Goal: Task Accomplishment & Management: Complete application form

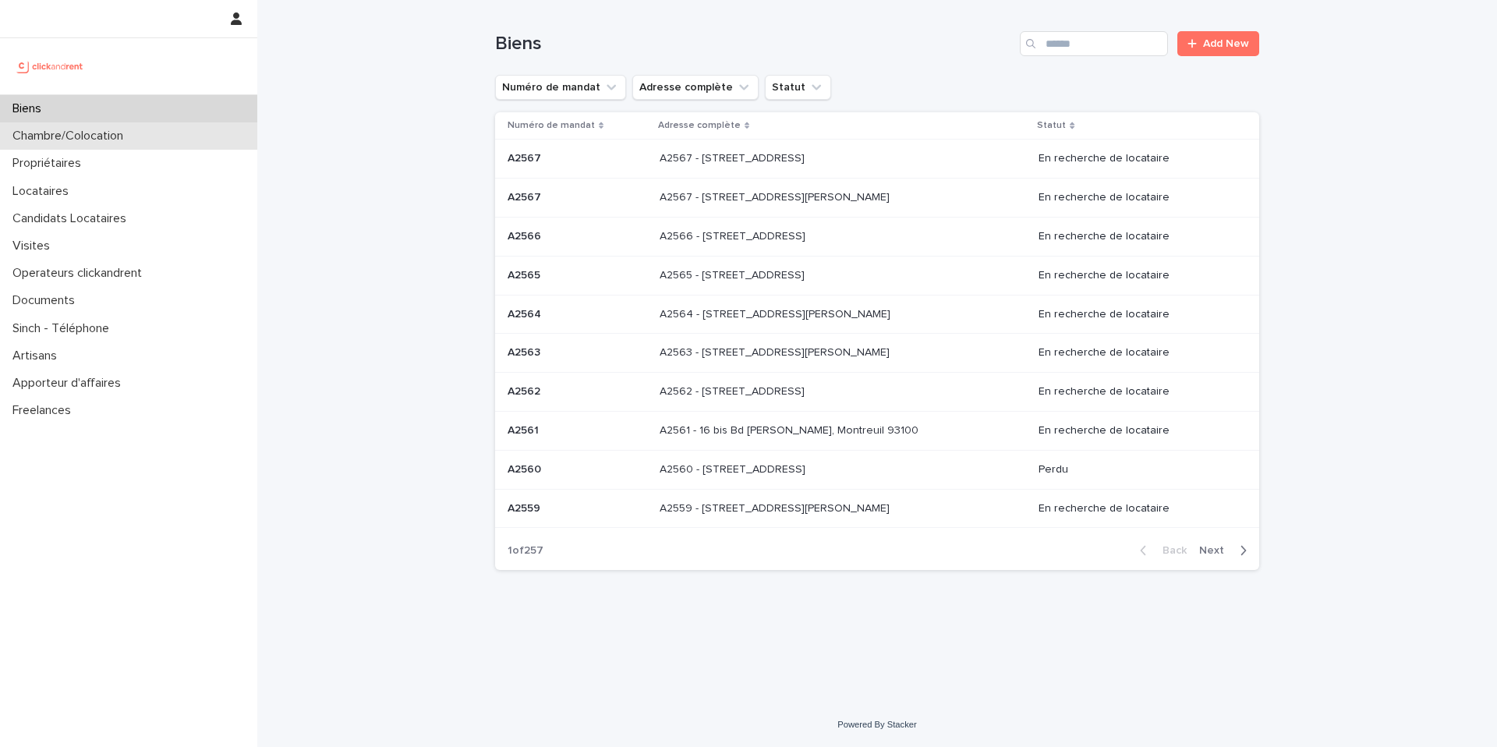
click at [186, 144] on div "Chambre/Colocation" at bounding box center [128, 135] width 257 height 27
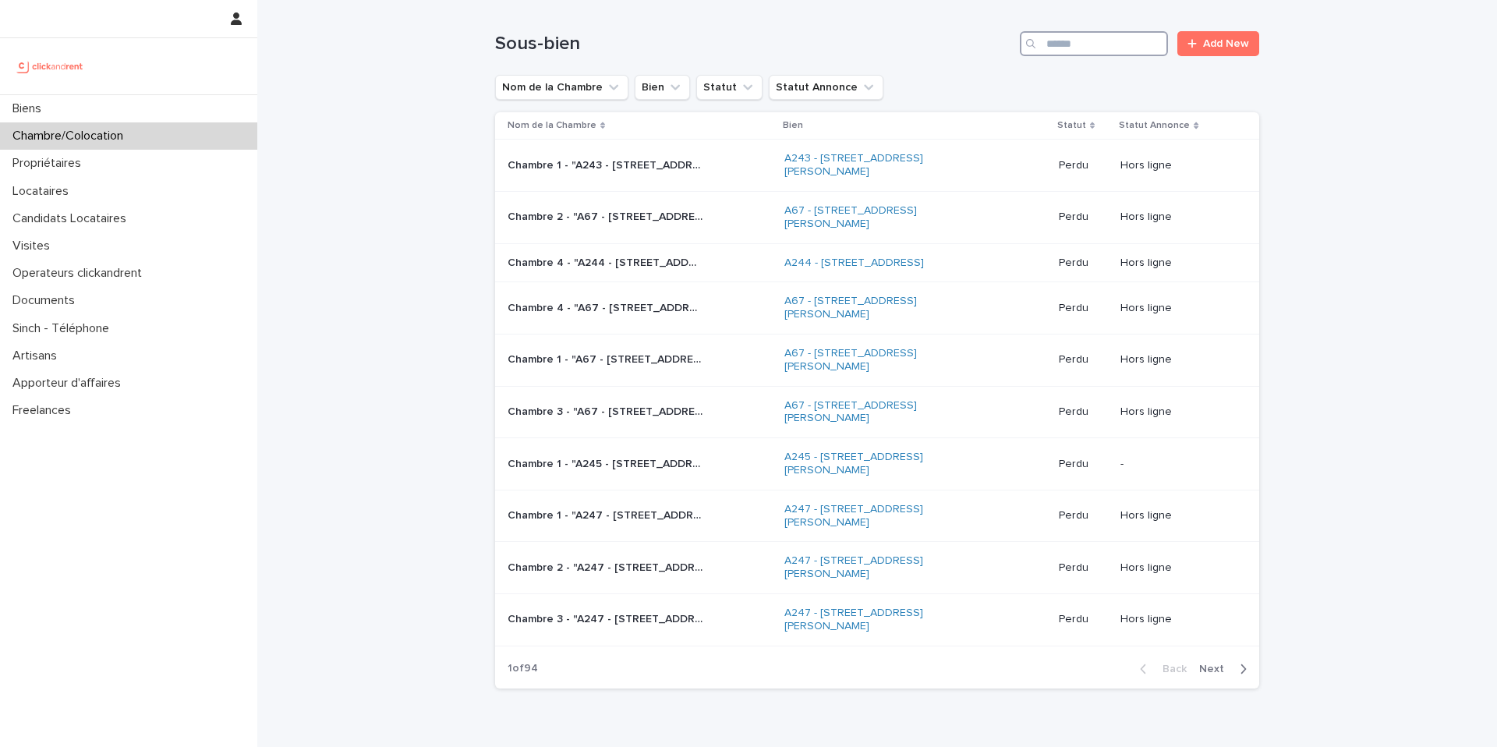
click at [1062, 39] on input "Search" at bounding box center [1094, 43] width 148 height 25
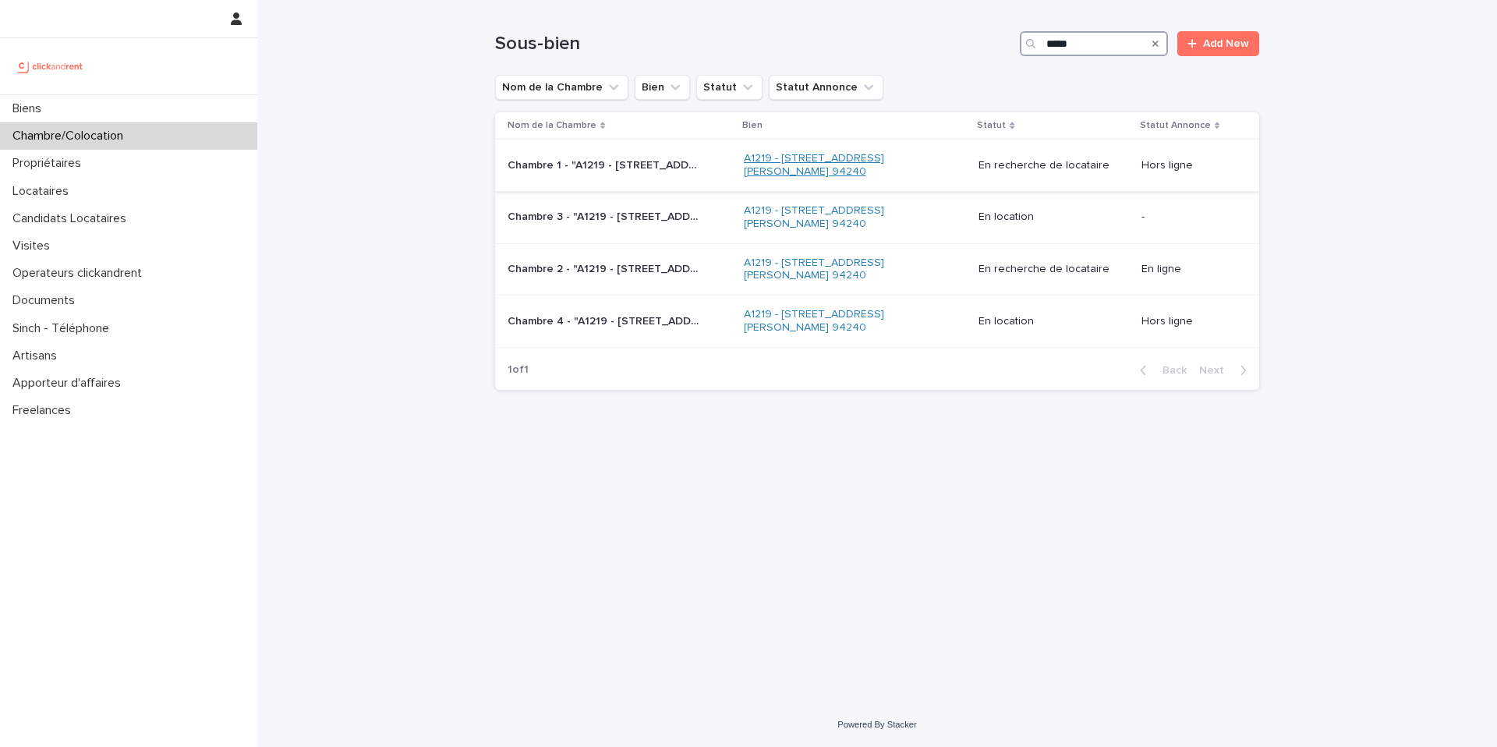
type input "*****"
click at [837, 157] on link "A1219 - 32 avenue Jules Gravereaux, L'Haÿ-les-Roses 94240" at bounding box center [841, 165] width 195 height 27
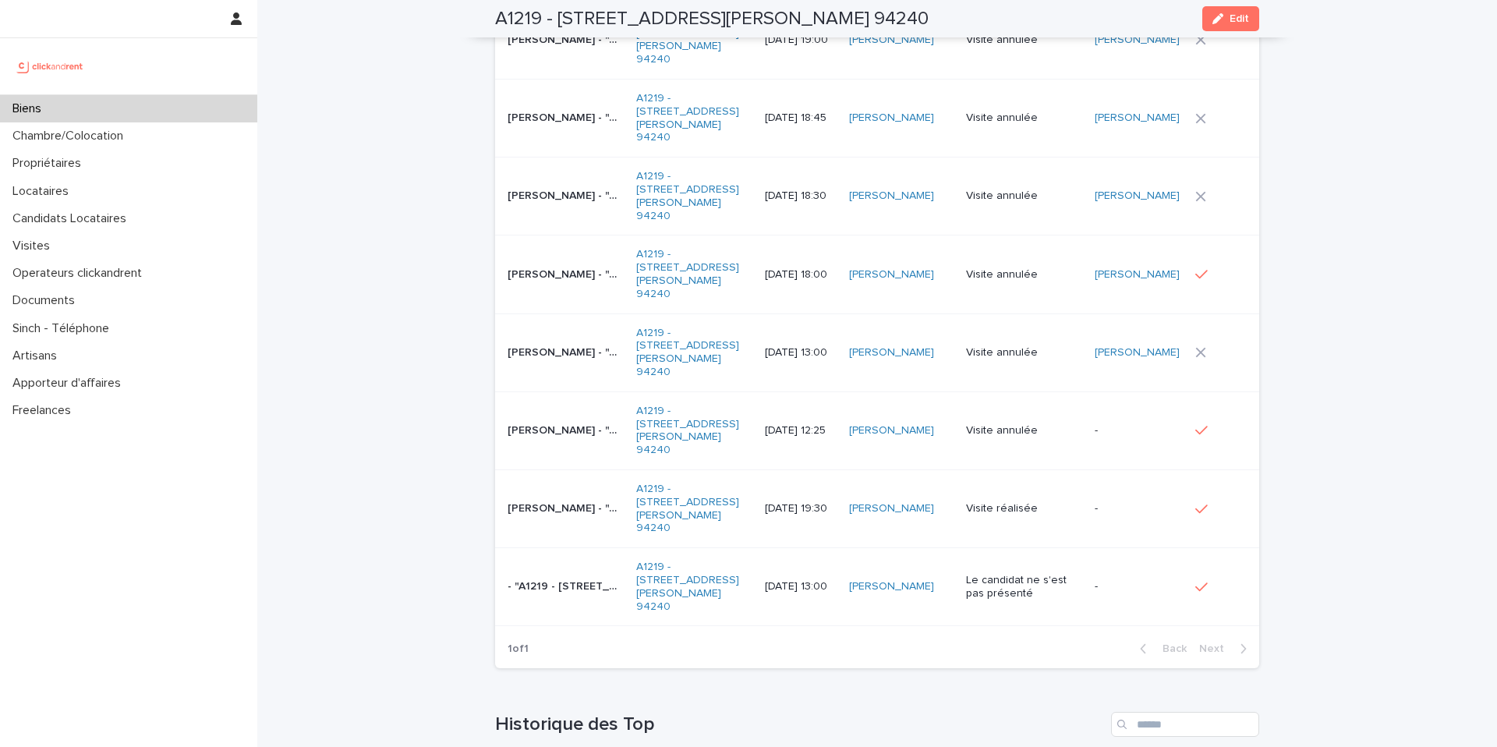
scroll to position [7416, 0]
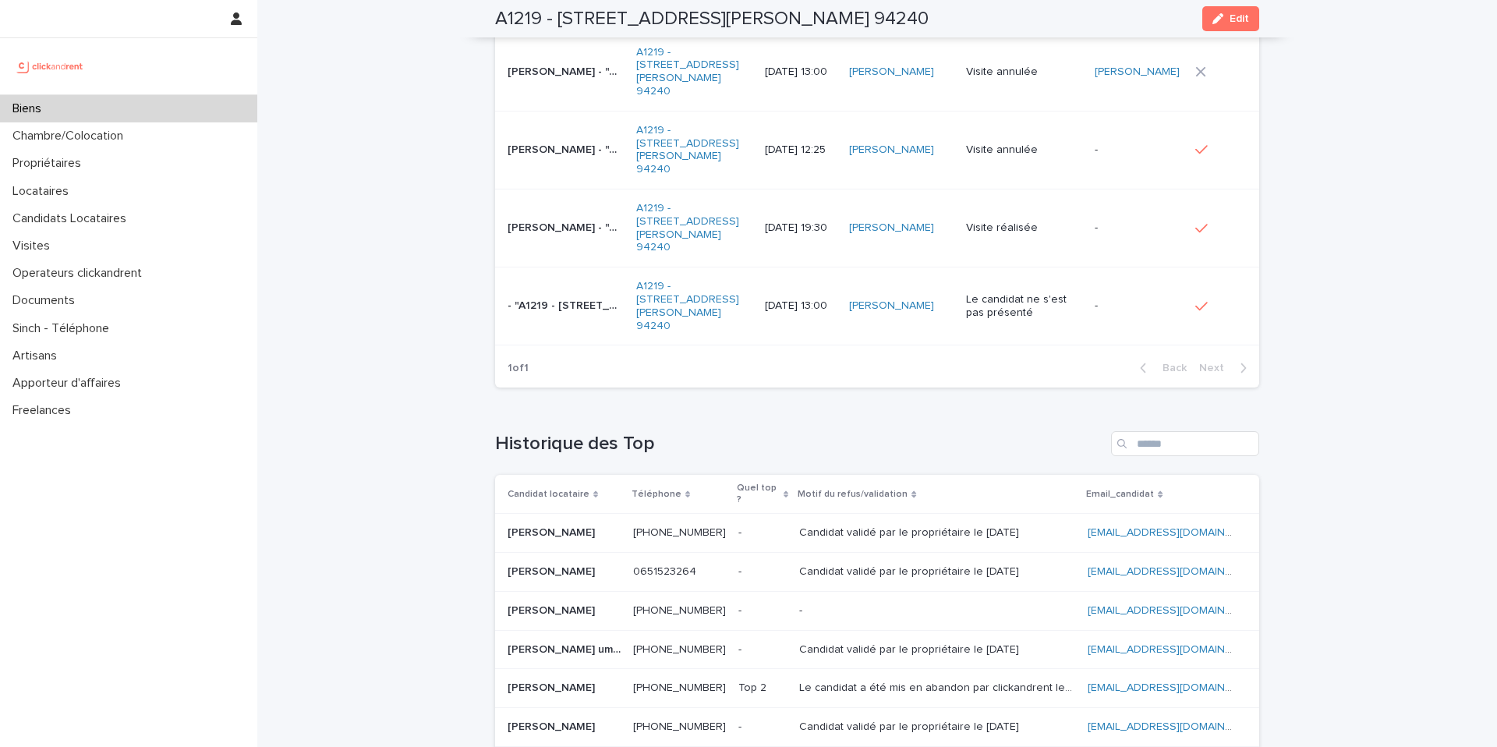
click at [598, 601] on p "Paulo Da silva nassalam" at bounding box center [553, 609] width 90 height 16
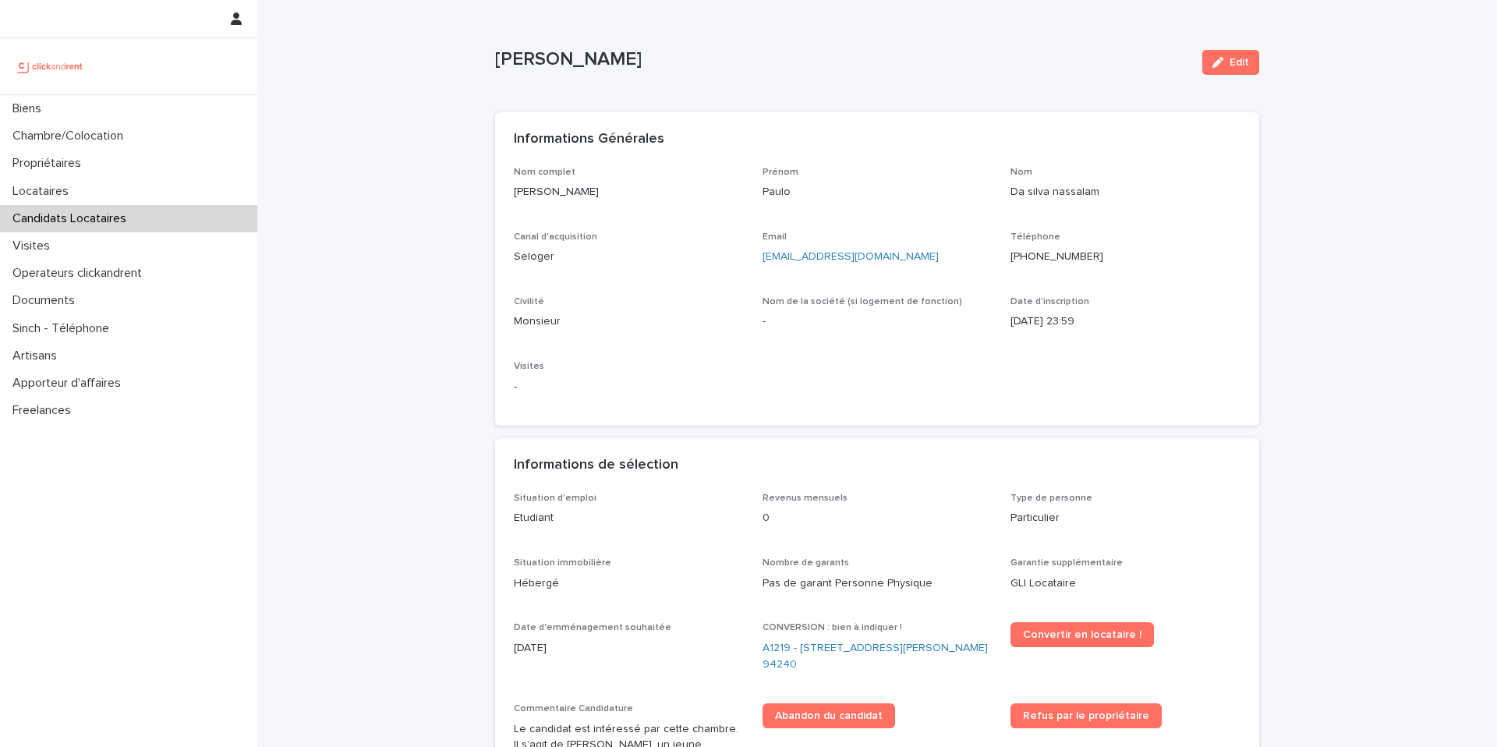
click at [1038, 258] on ringoverc2c-number-84e06f14122c "+33753733013" at bounding box center [1057, 256] width 93 height 11
click at [1063, 259] on ringoverc2c-number-84e06f14122c "+33753733013" at bounding box center [1057, 256] width 93 height 11
click at [1046, 254] on ringoverc2c-number-84e06f14122c "+33753733013" at bounding box center [1057, 256] width 93 height 11
drag, startPoint x: 1098, startPoint y: 193, endPoint x: 1052, endPoint y: 190, distance: 46.1
click at [1052, 190] on p "Da silva nassalam" at bounding box center [1126, 192] width 230 height 16
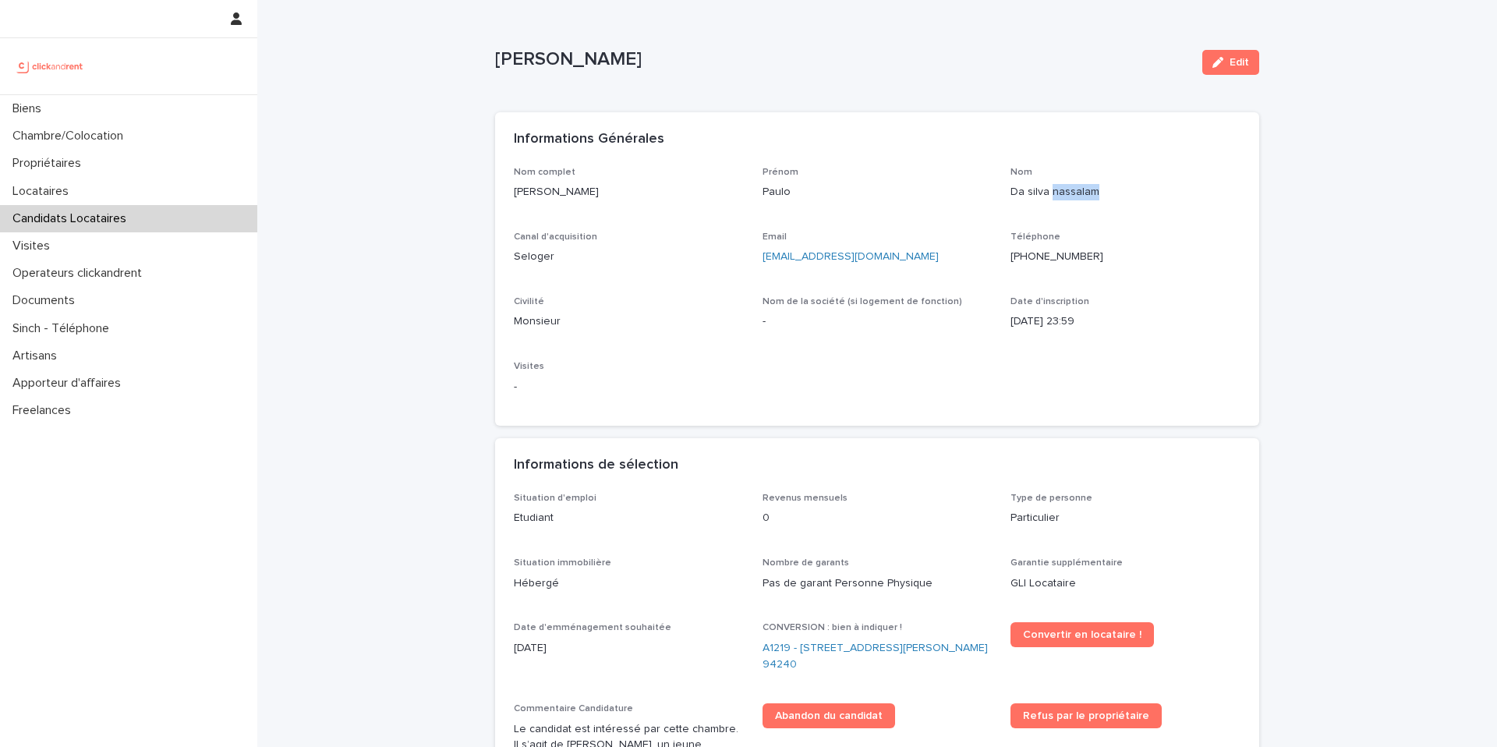
copy p "nassalam"
click at [199, 137] on div "Chambre/Colocation" at bounding box center [128, 135] width 257 height 27
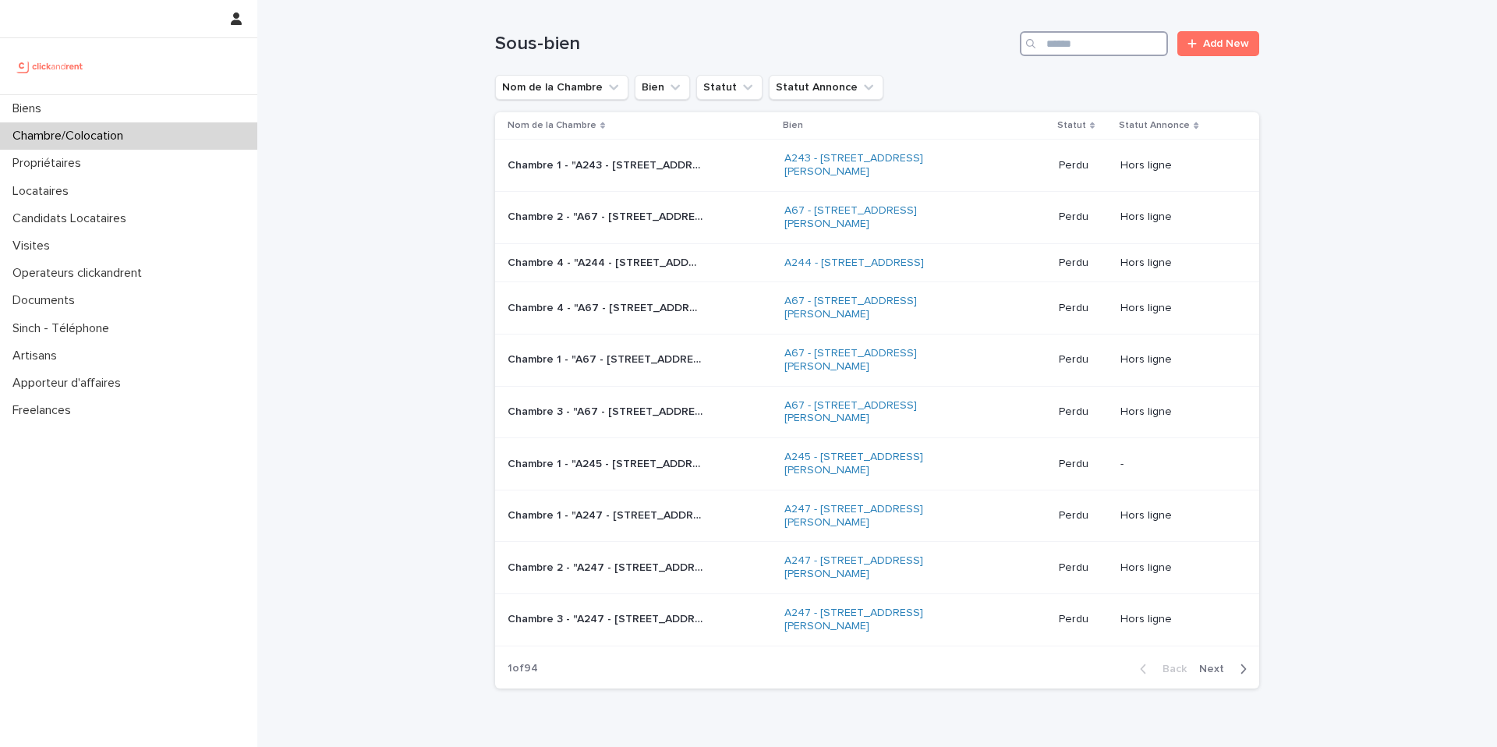
click at [1074, 52] on input "Search" at bounding box center [1094, 43] width 148 height 25
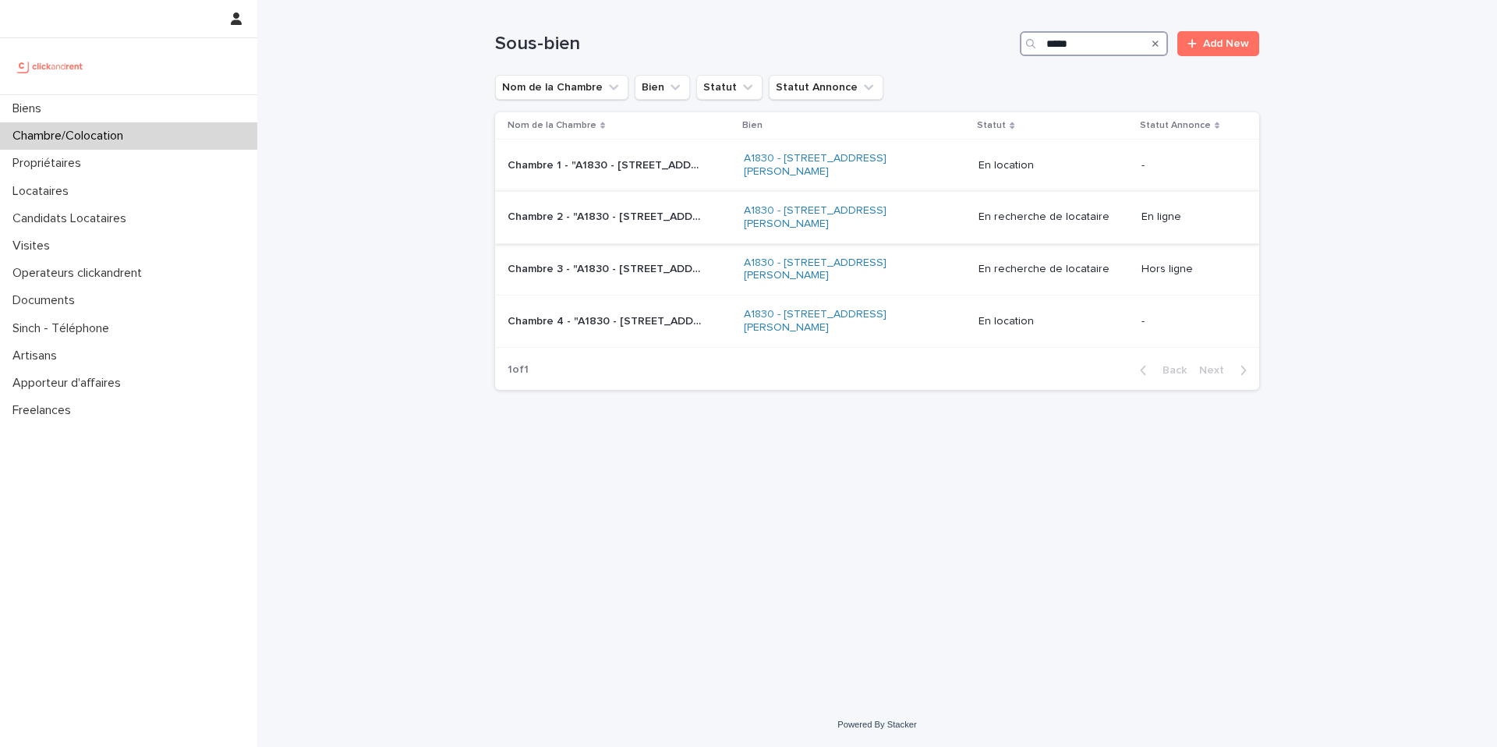
type input "*****"
click at [666, 222] on p "Chambre 2 - "A1830 - [STREET_ADDRESS][PERSON_NAME]"" at bounding box center [607, 215] width 198 height 16
click at [810, 214] on link "A1830 - [STREET_ADDRESS][PERSON_NAME]" at bounding box center [841, 217] width 195 height 27
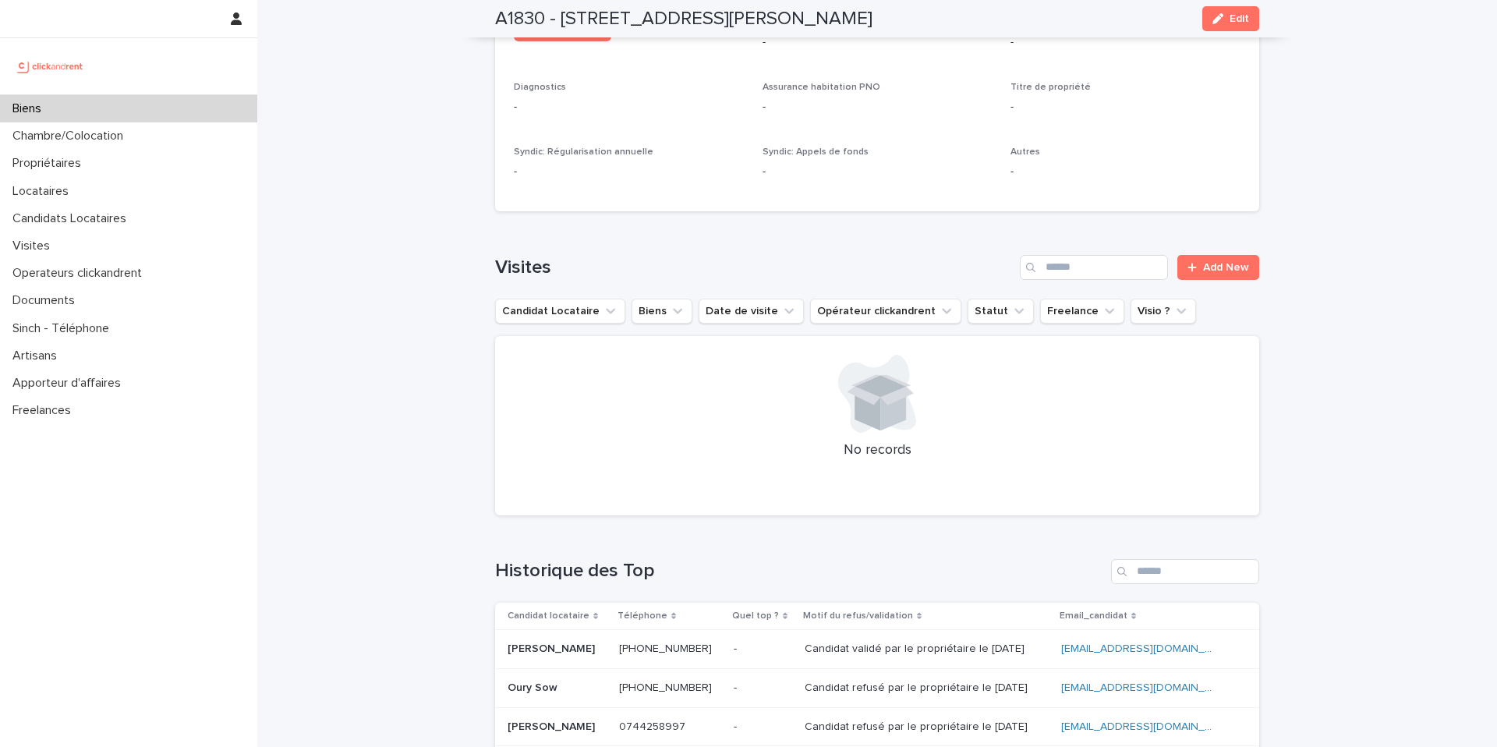
scroll to position [5711, 0]
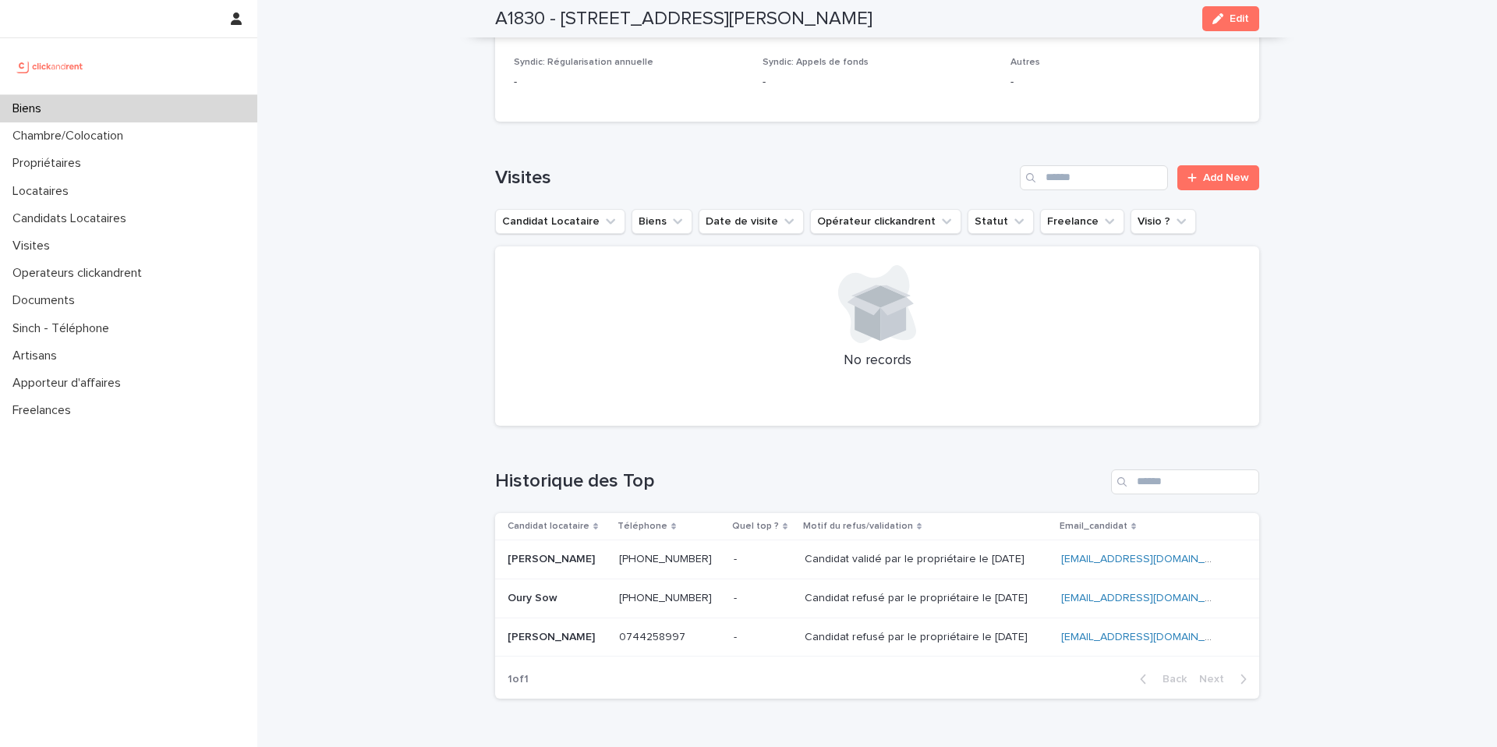
click at [686, 554] on ringoverc2c-number-84e06f14122c "+33755956403" at bounding box center [665, 559] width 93 height 11
click at [754, 547] on div "- -" at bounding box center [763, 560] width 58 height 26
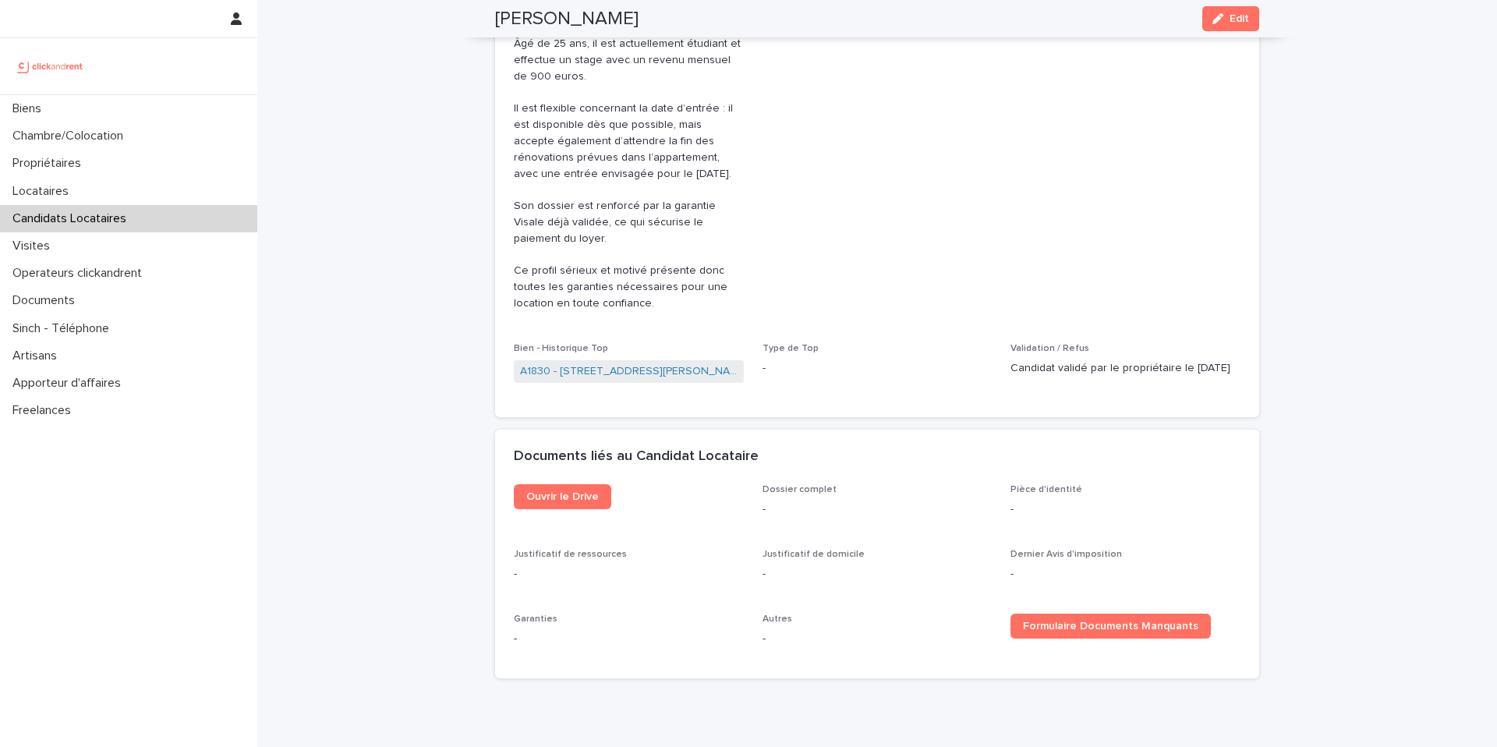
scroll to position [723, 0]
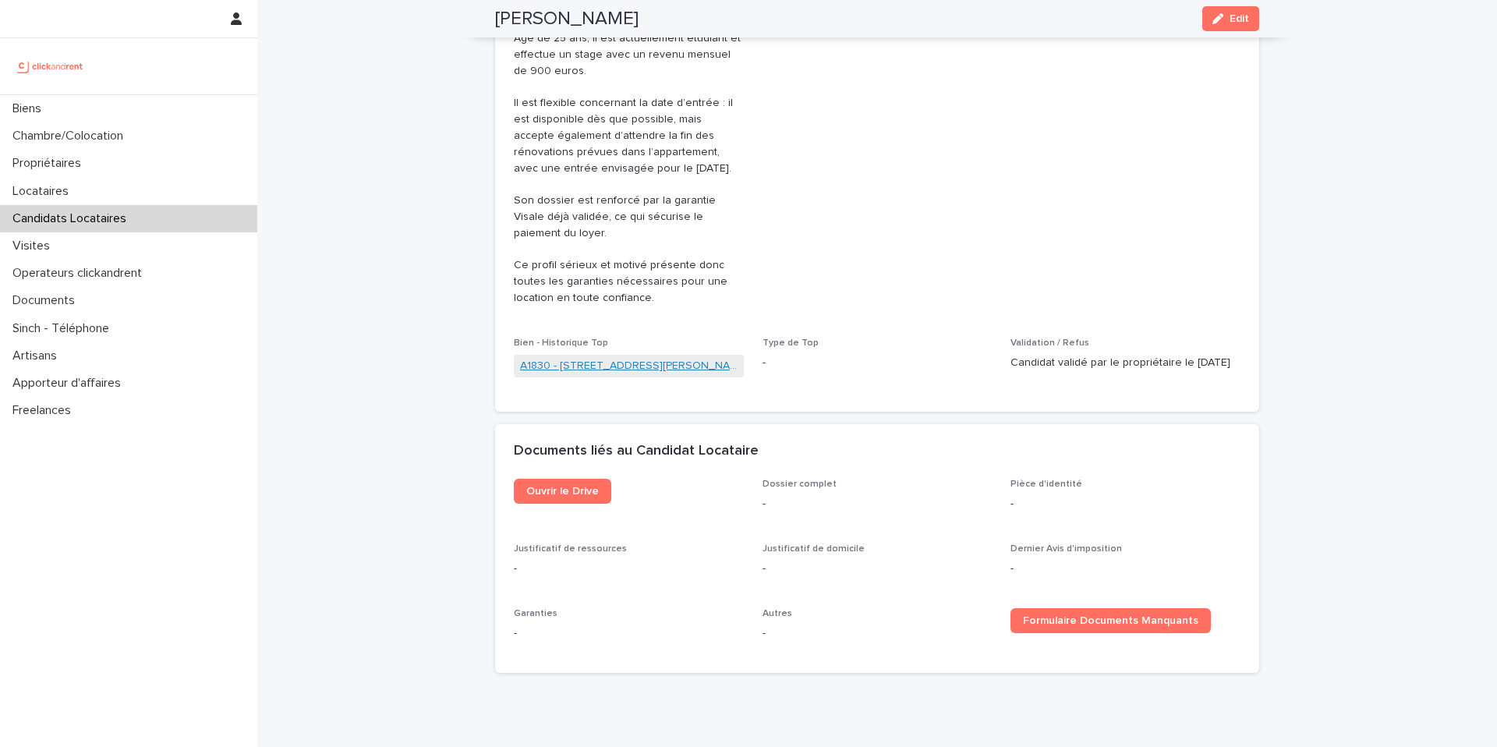
click at [637, 358] on link "A1830 - [STREET_ADDRESS][PERSON_NAME]" at bounding box center [629, 366] width 218 height 16
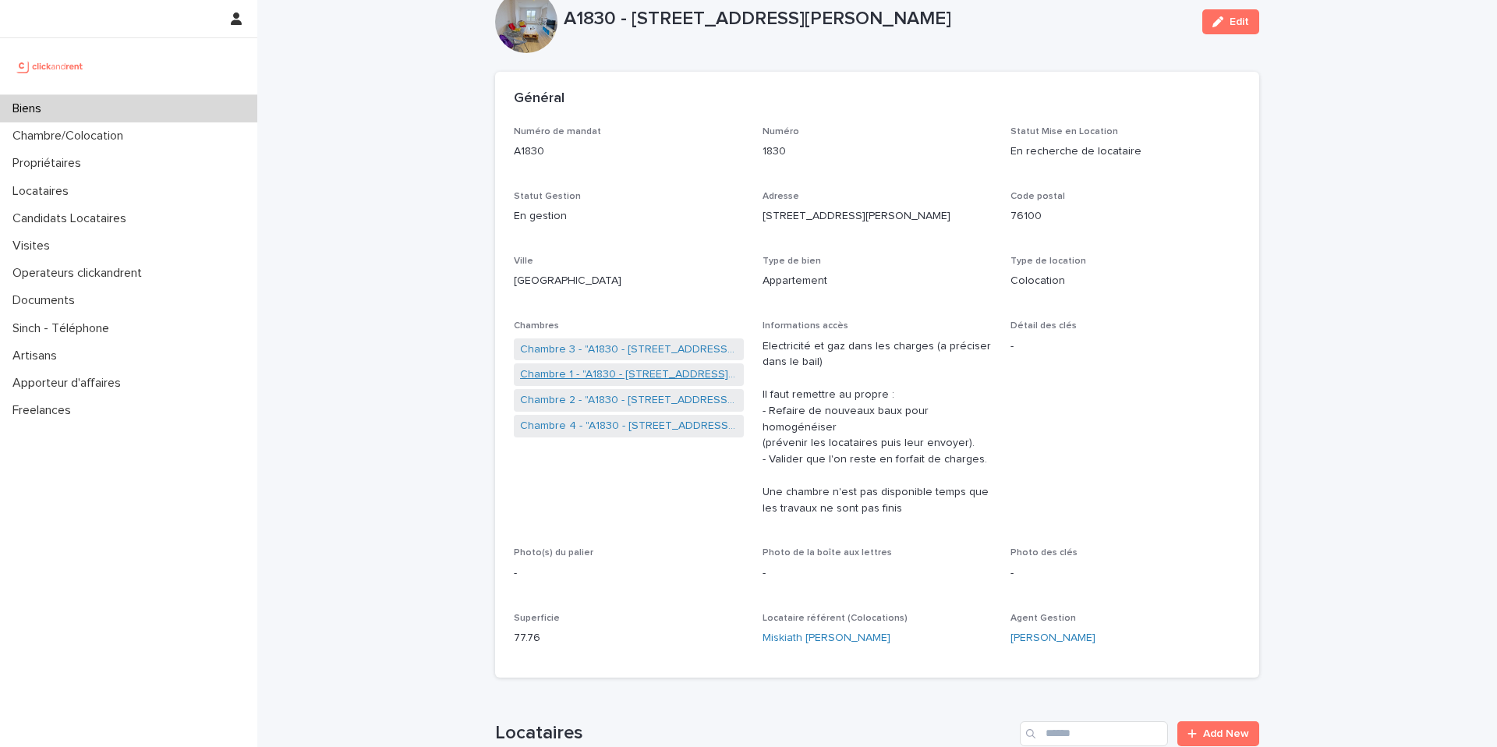
scroll to position [39, 0]
click at [630, 401] on link "Chambre 2 - "A1830 - [STREET_ADDRESS][PERSON_NAME]"" at bounding box center [629, 402] width 218 height 16
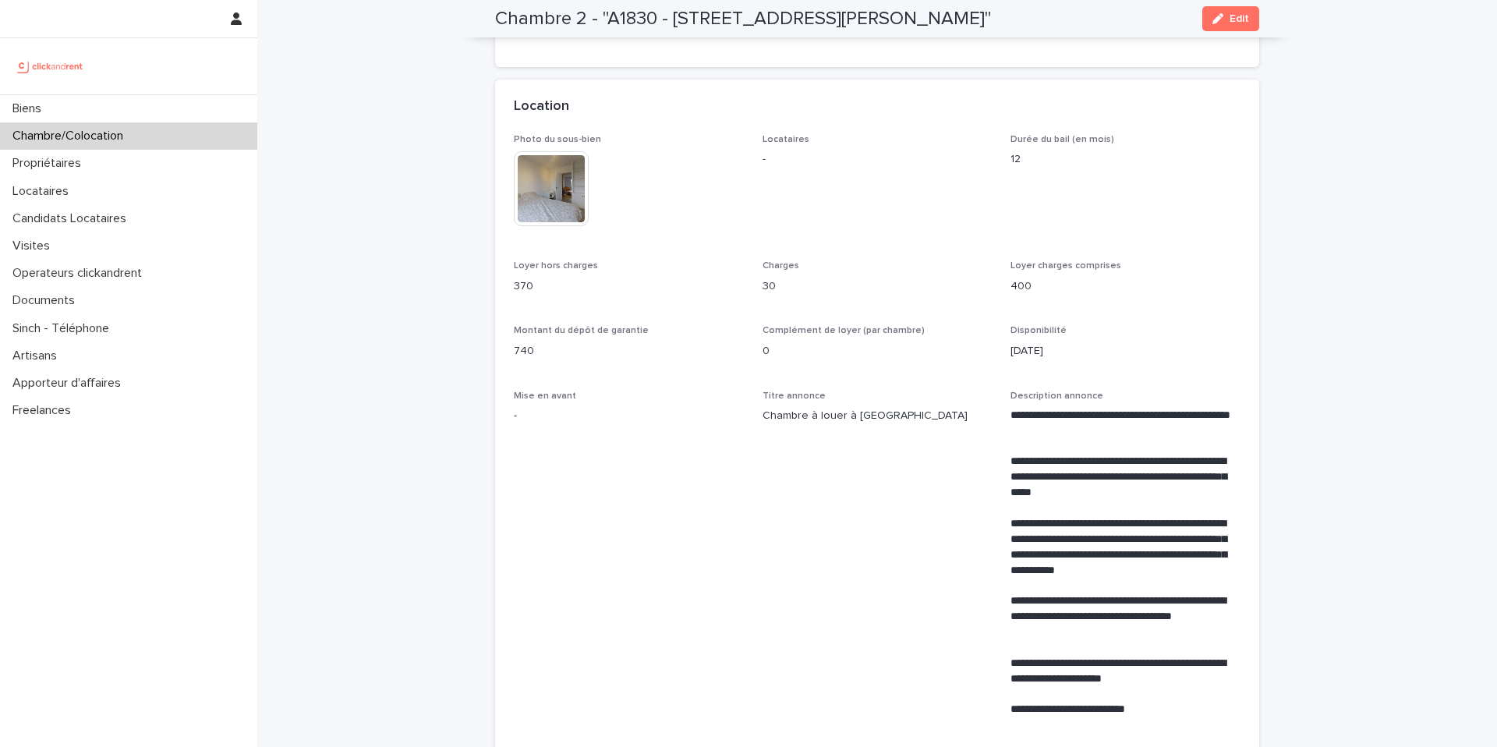
scroll to position [298, 0]
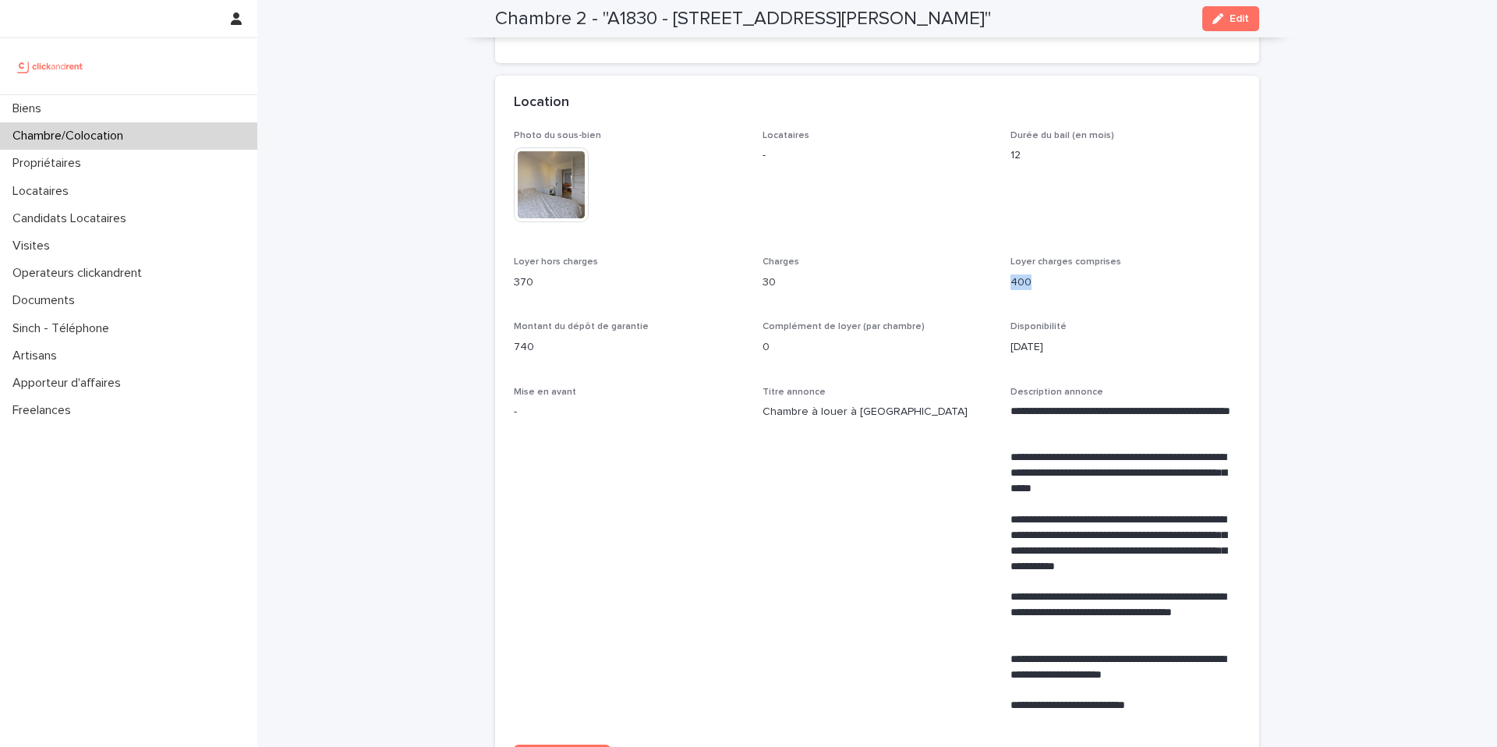
drag, startPoint x: 1011, startPoint y: 283, endPoint x: 1040, endPoint y: 278, distance: 30.1
click at [1040, 278] on p "400" at bounding box center [1126, 283] width 230 height 16
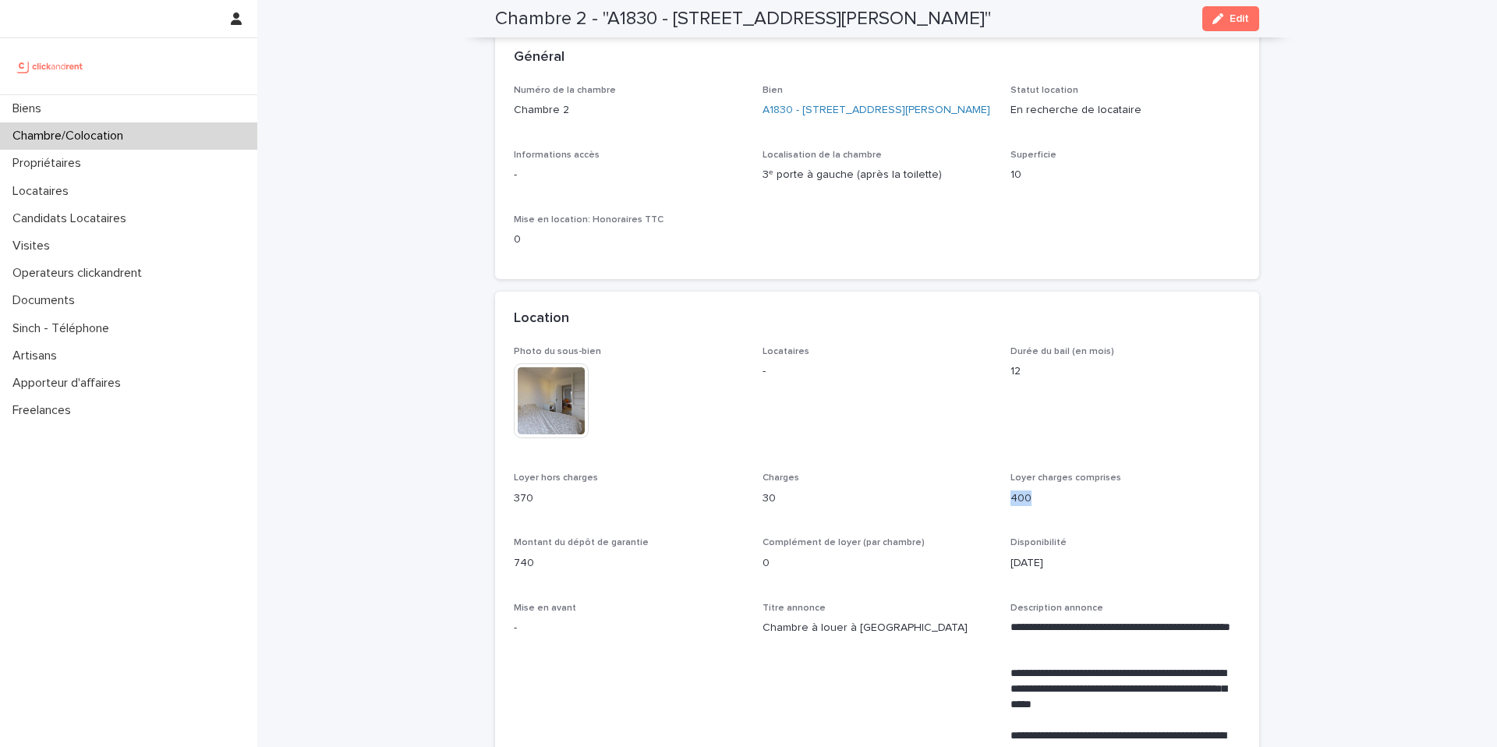
scroll to position [0, 0]
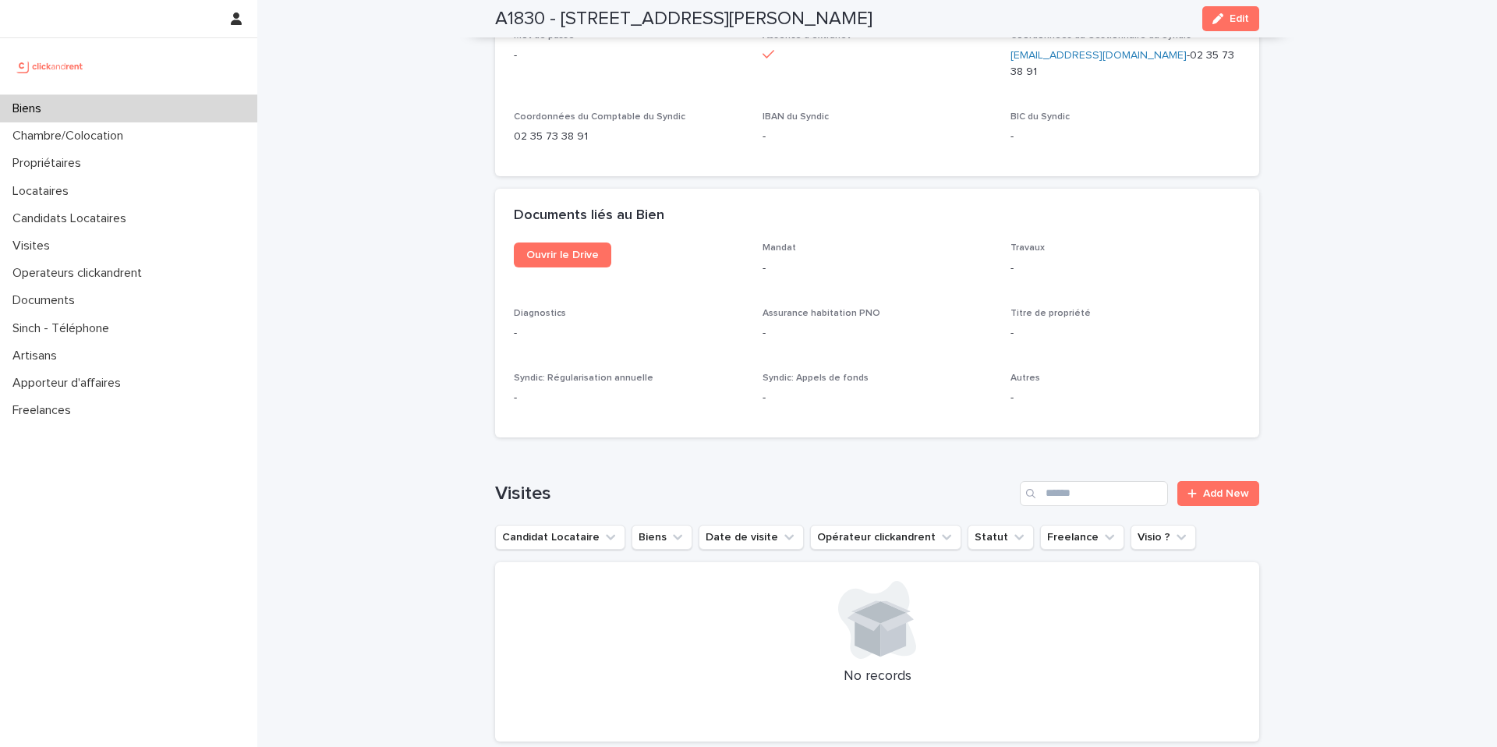
scroll to position [5711, 0]
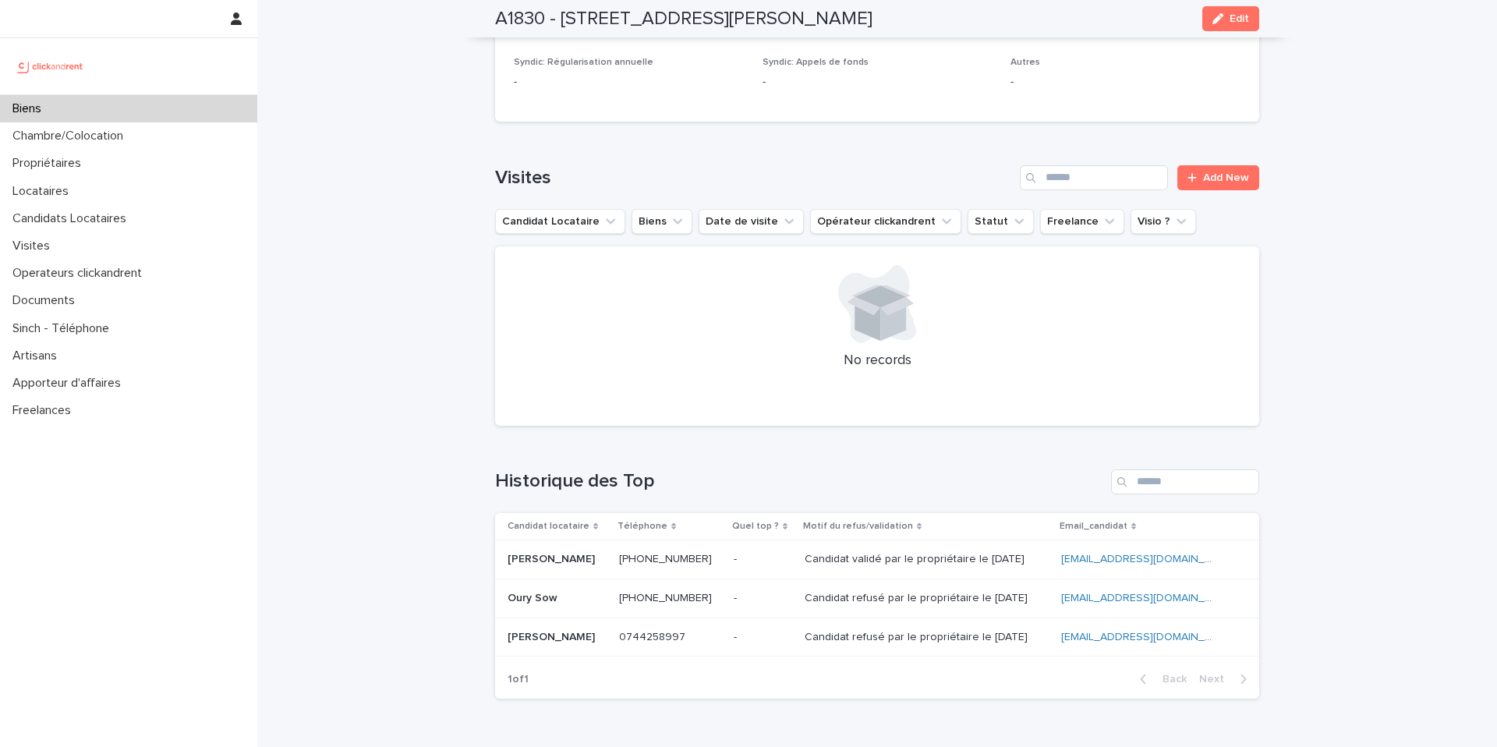
click at [587, 553] on p at bounding box center [557, 559] width 99 height 13
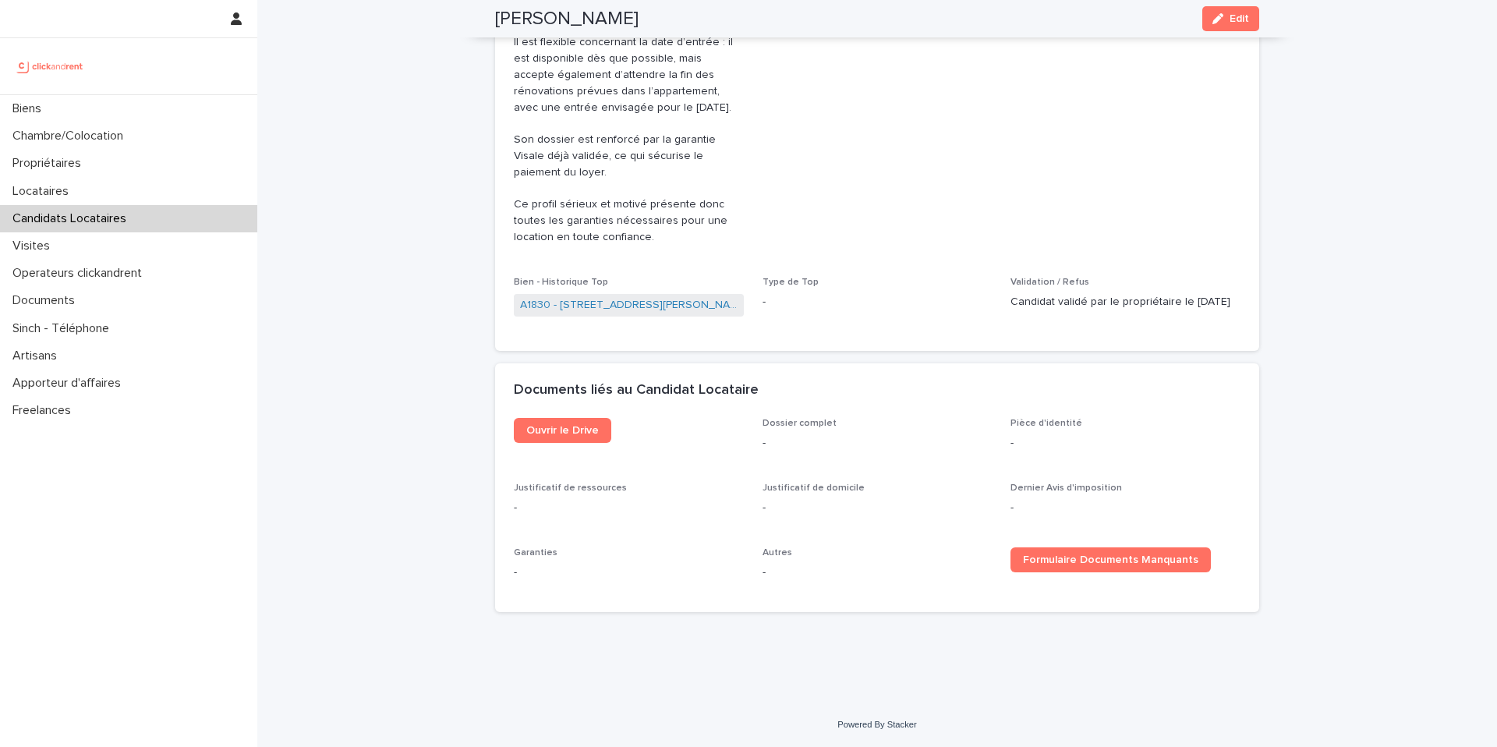
scroll to position [774, 0]
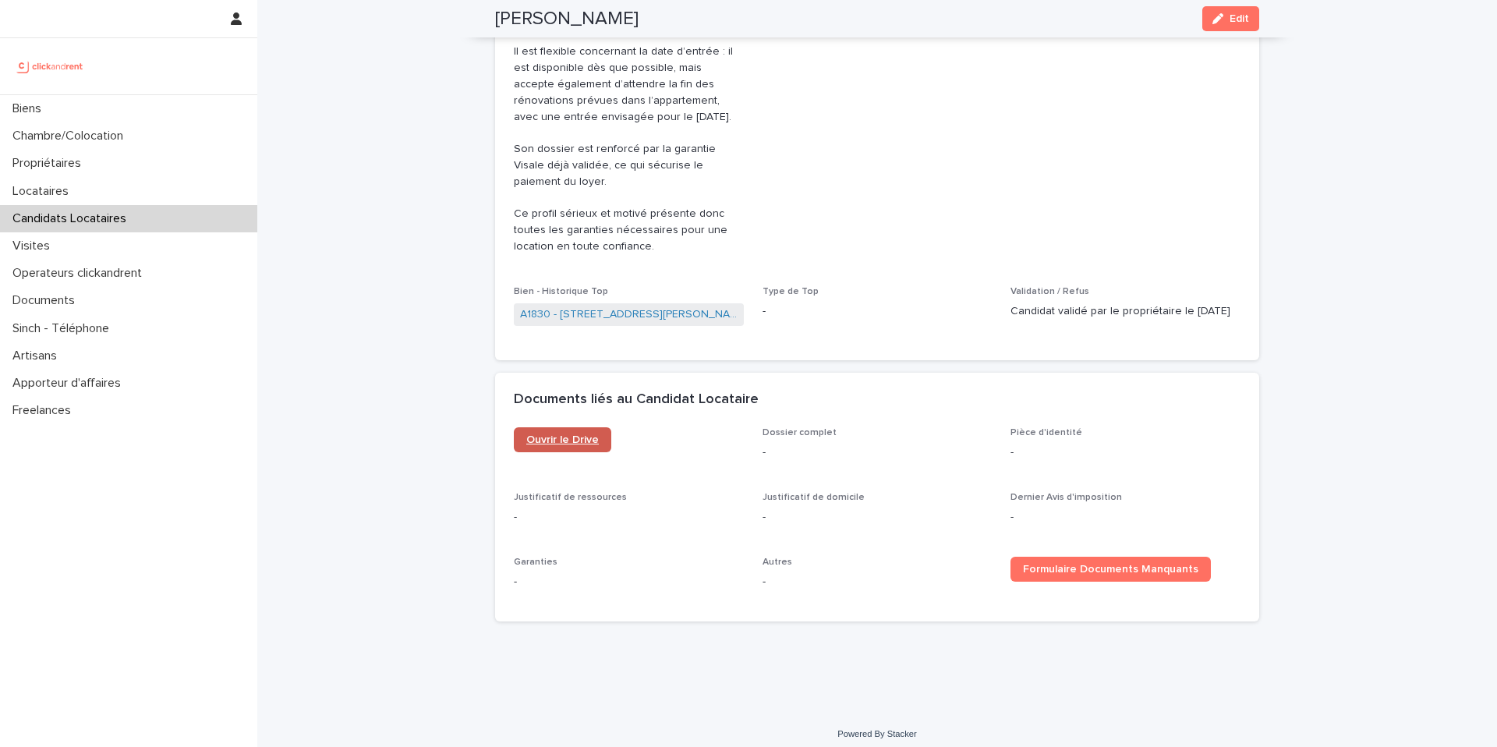
click at [572, 434] on span "Ouvrir le Drive" at bounding box center [562, 439] width 73 height 11
click at [168, 136] on div "Chambre/Colocation" at bounding box center [128, 135] width 257 height 27
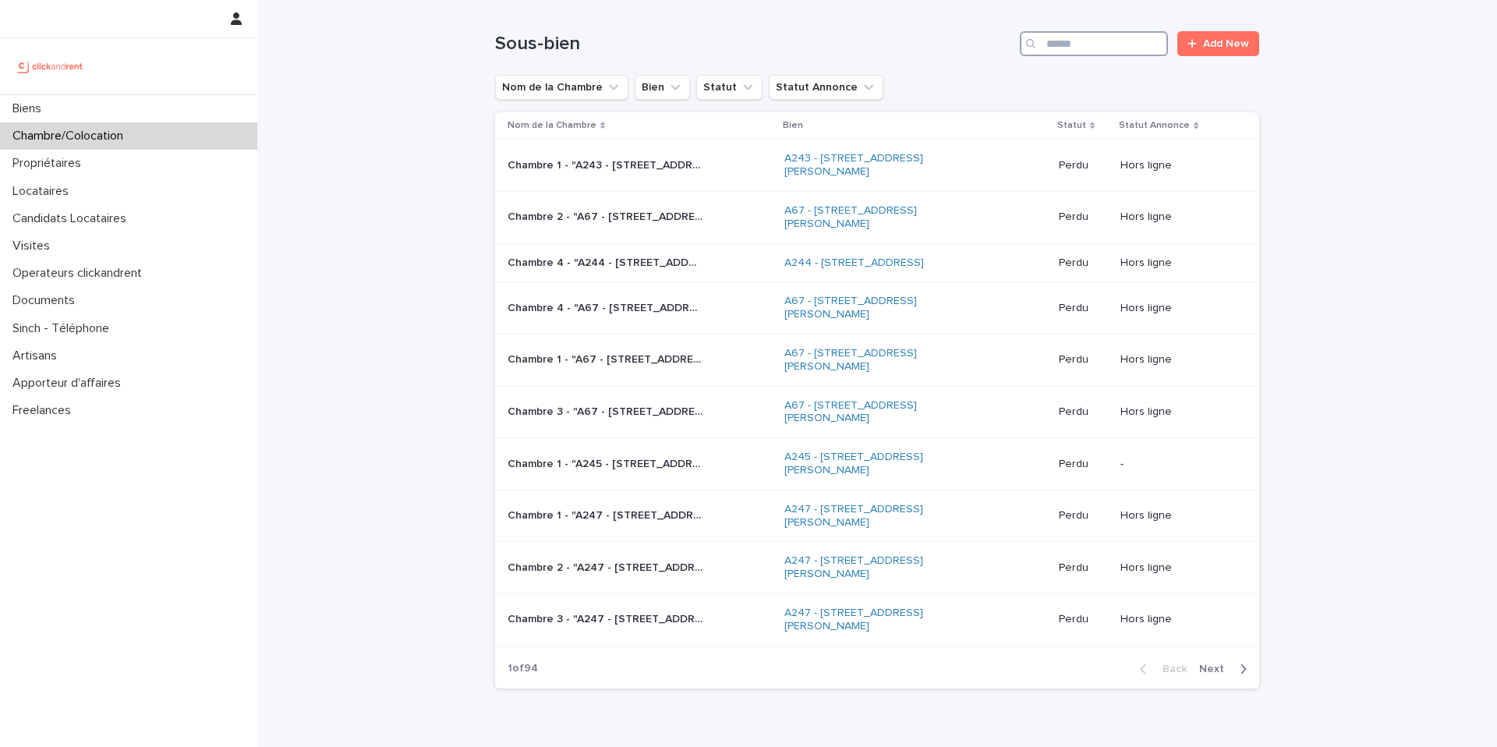
click at [1068, 43] on input "Search" at bounding box center [1094, 43] width 148 height 25
paste input "**********"
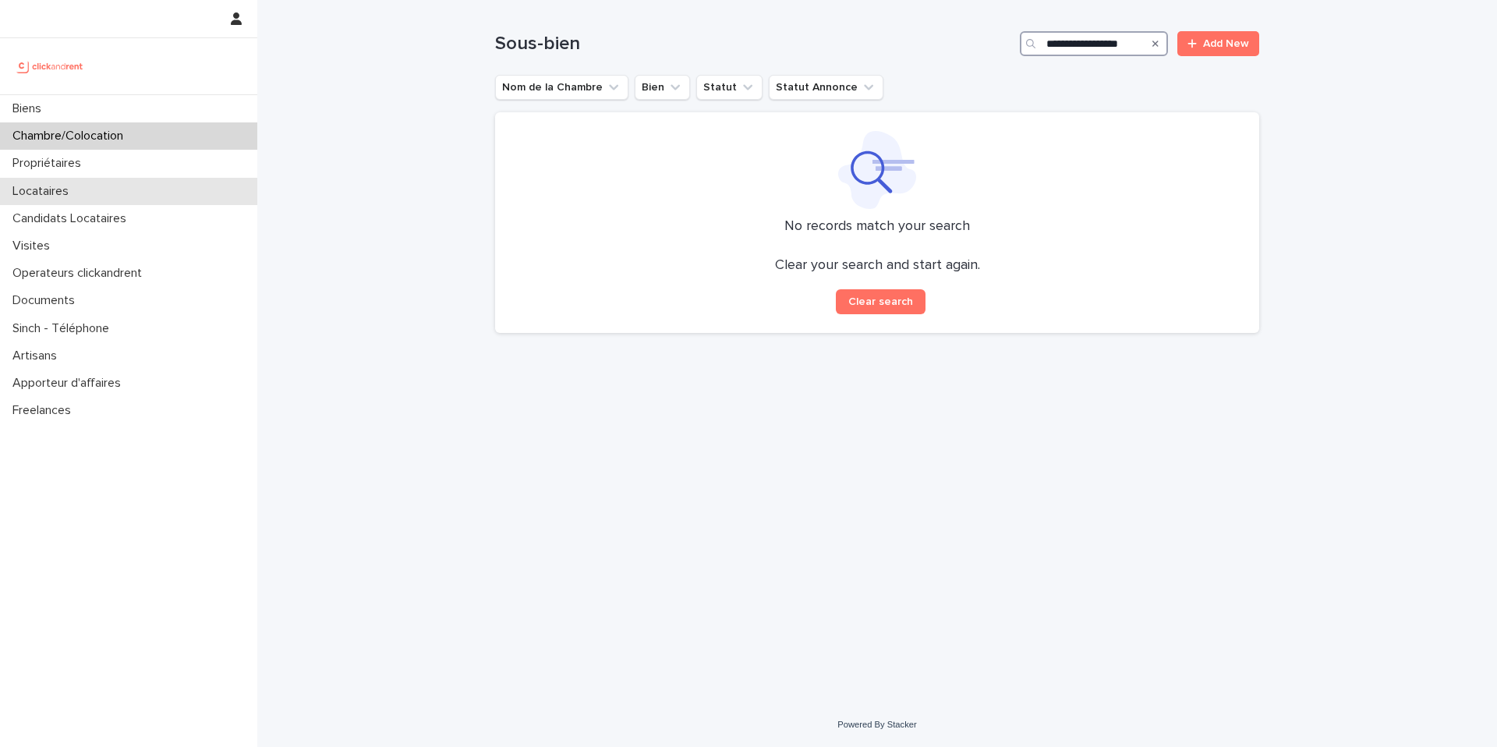
type input "**********"
click at [132, 194] on div "Locataires" at bounding box center [128, 191] width 257 height 27
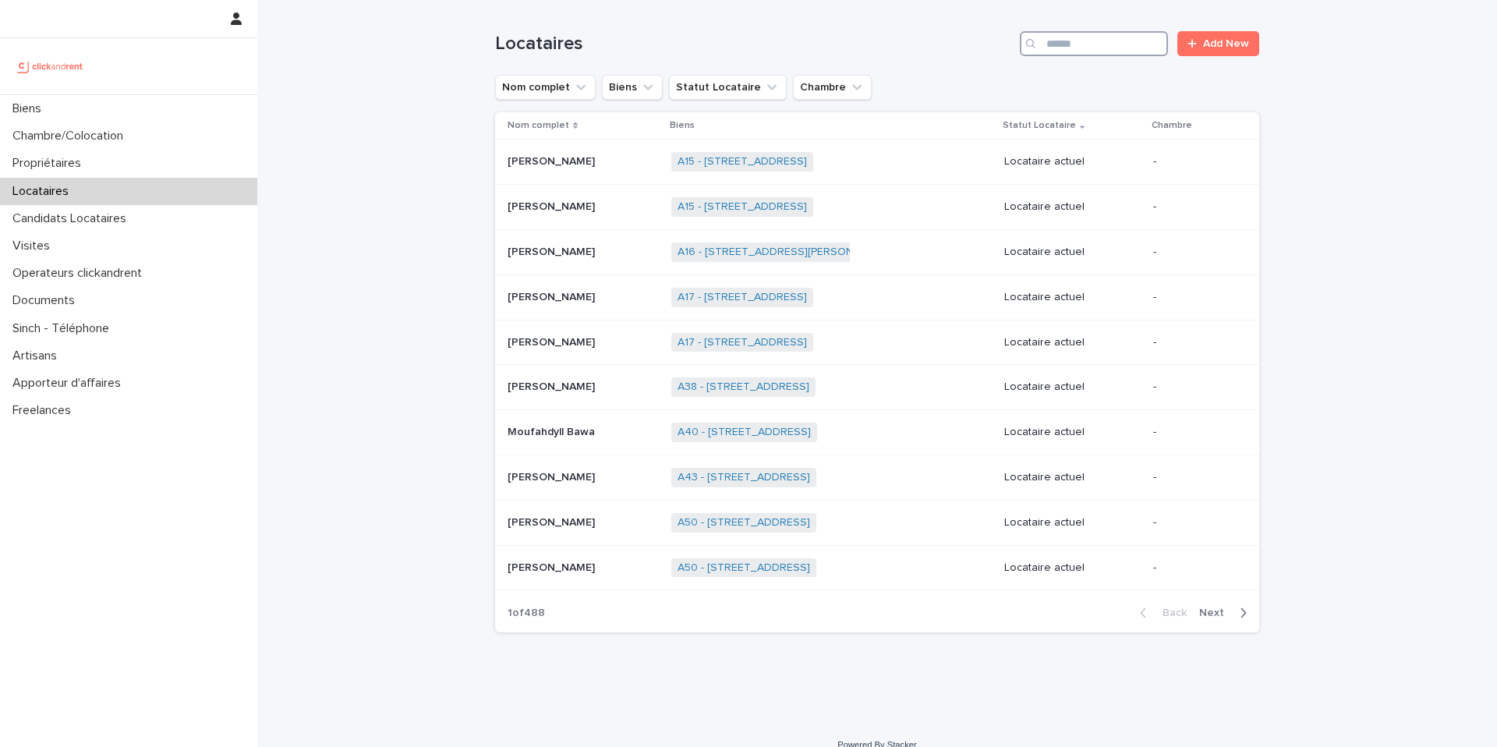
click at [1088, 51] on input "Search" at bounding box center [1094, 43] width 148 height 25
paste input "**********"
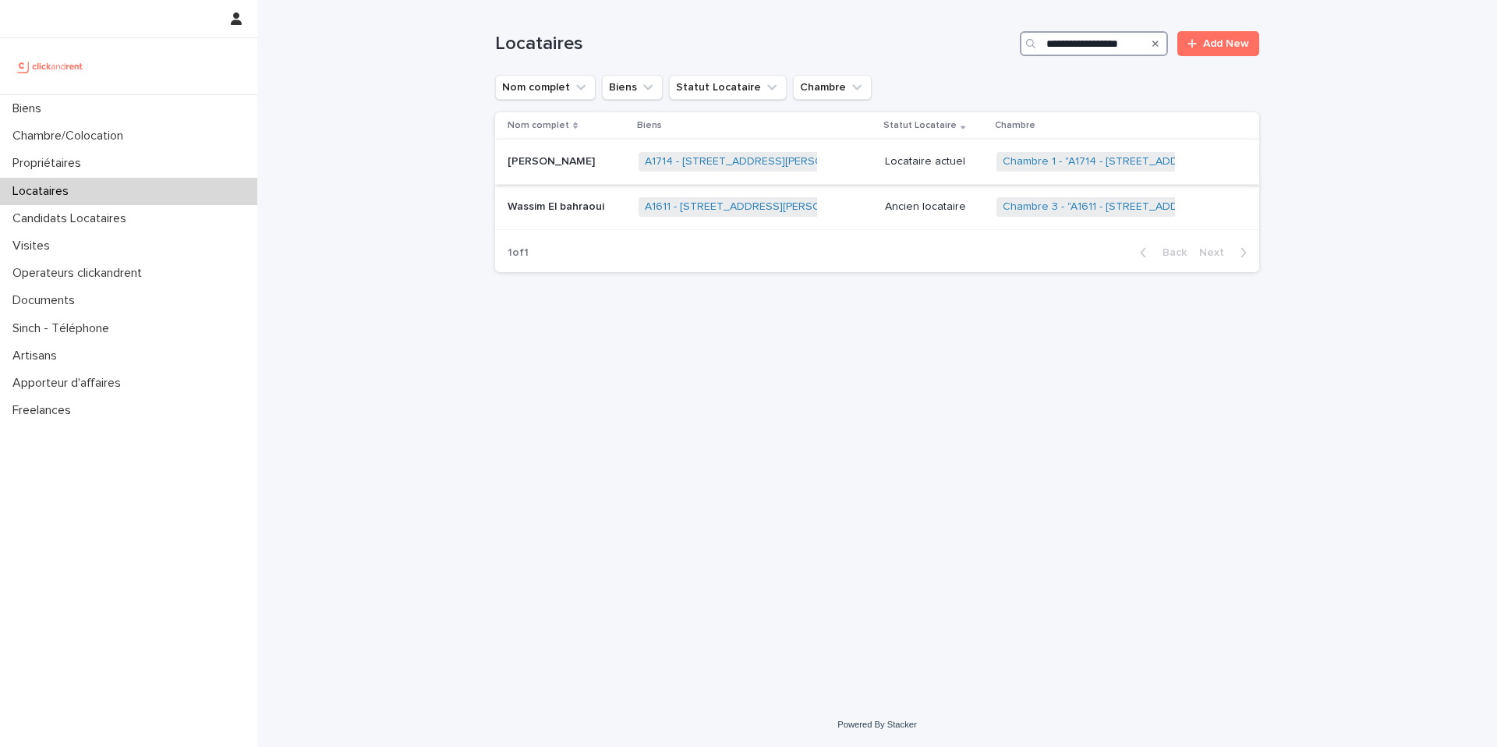
type input "**********"
click at [594, 165] on p "Wassim El Bahraoui" at bounding box center [553, 160] width 90 height 16
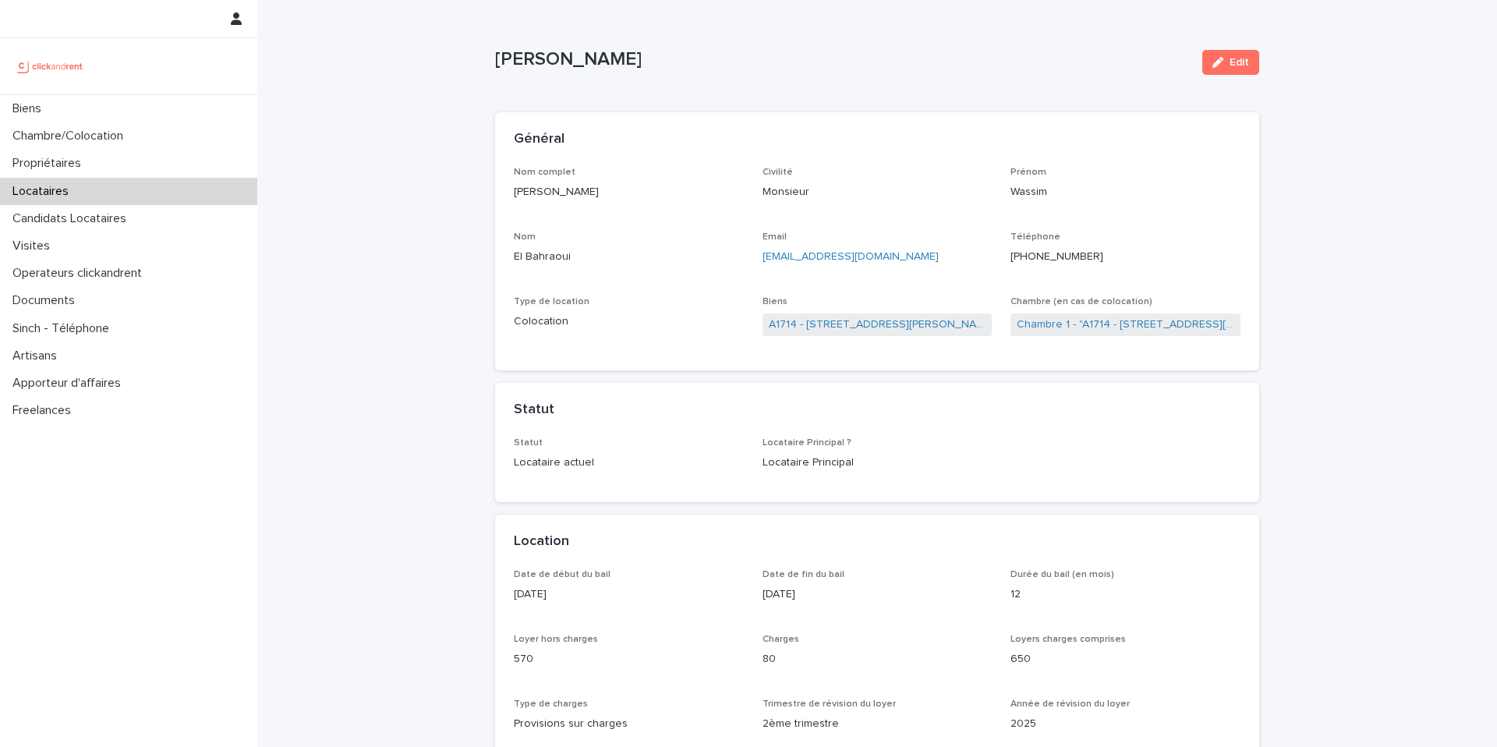
click at [1061, 260] on ringoverc2c-number-84e06f14122c "+33780500251" at bounding box center [1057, 256] width 93 height 11
click at [1079, 257] on ringoverc2c-number-84e06f14122c "+33780500251" at bounding box center [1057, 256] width 93 height 11
click at [111, 130] on p "Chambre/Colocation" at bounding box center [70, 136] width 129 height 15
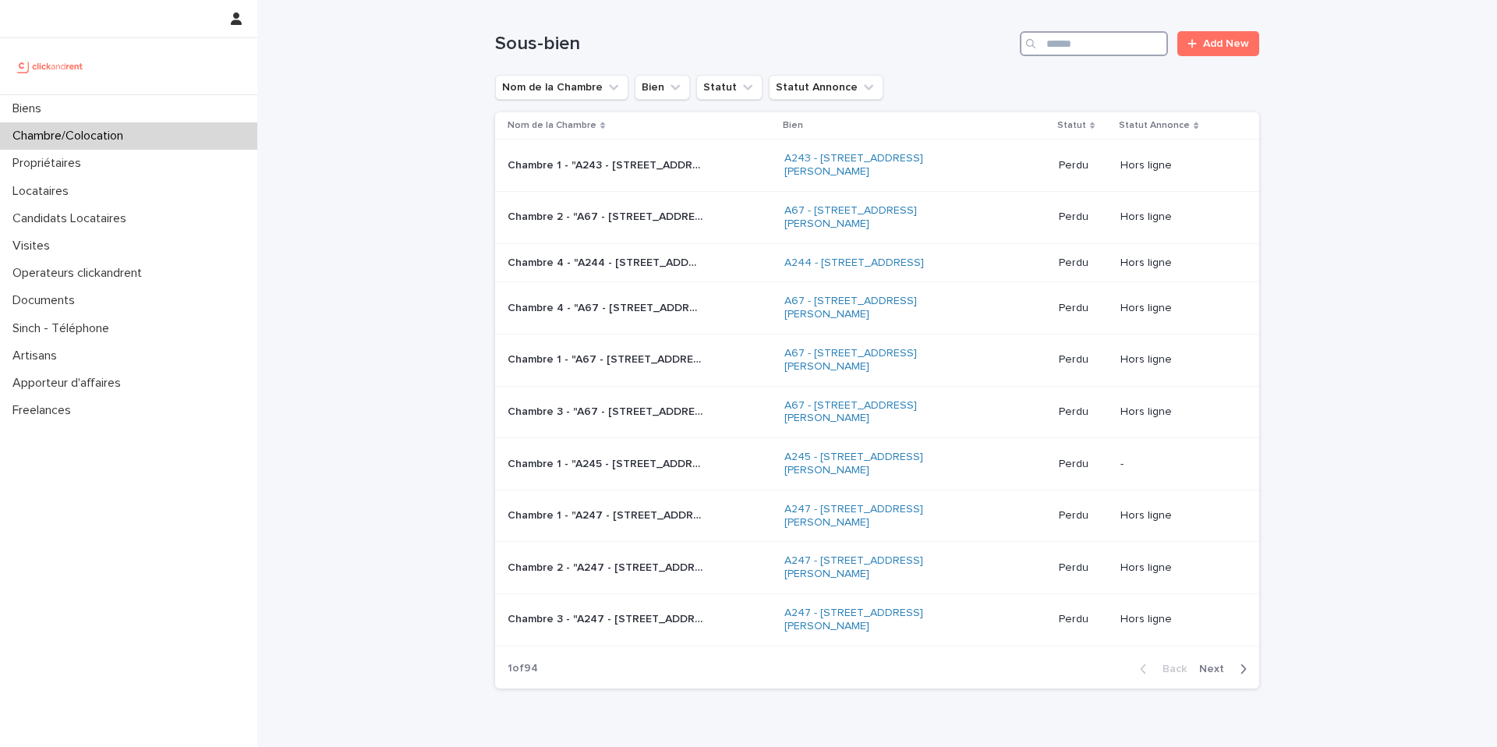
click at [1123, 44] on input "Search" at bounding box center [1094, 43] width 148 height 25
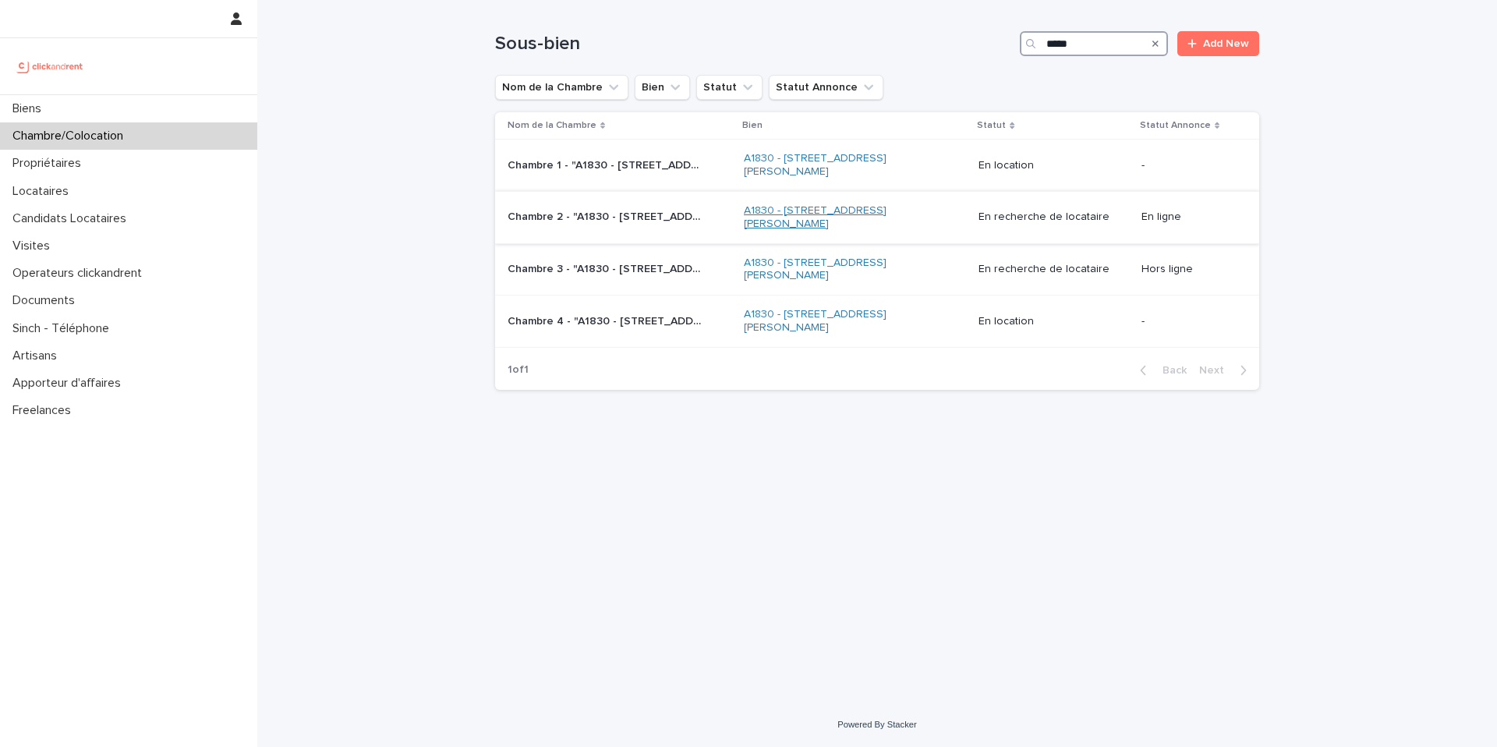
type input "*****"
click at [771, 225] on link "A1830 - [STREET_ADDRESS][PERSON_NAME]" at bounding box center [841, 217] width 195 height 27
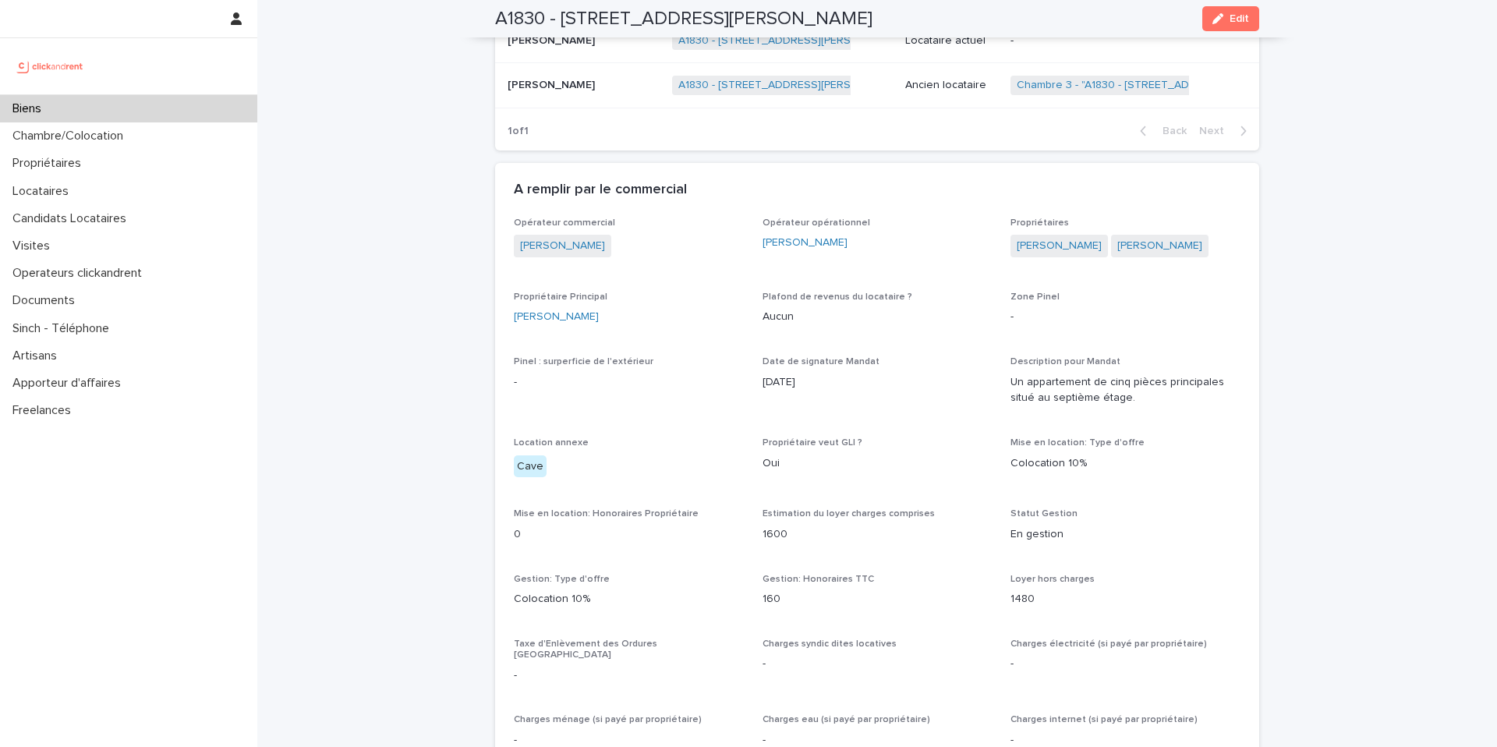
scroll to position [941, 0]
drag, startPoint x: 1200, startPoint y: 229, endPoint x: 1010, endPoint y: 234, distance: 189.6
copy div "Servane Mignot Jean-Yves Mignot"
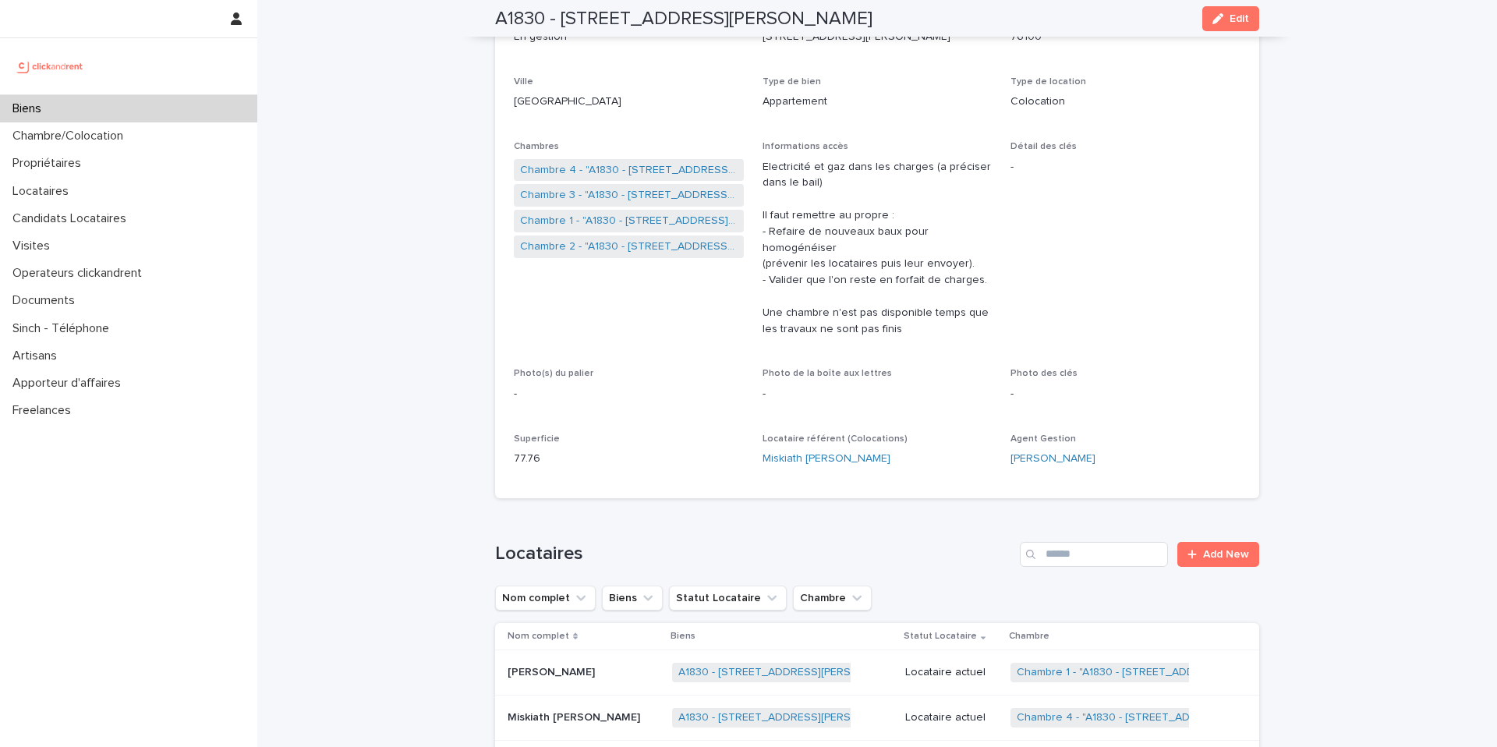
scroll to position [0, 0]
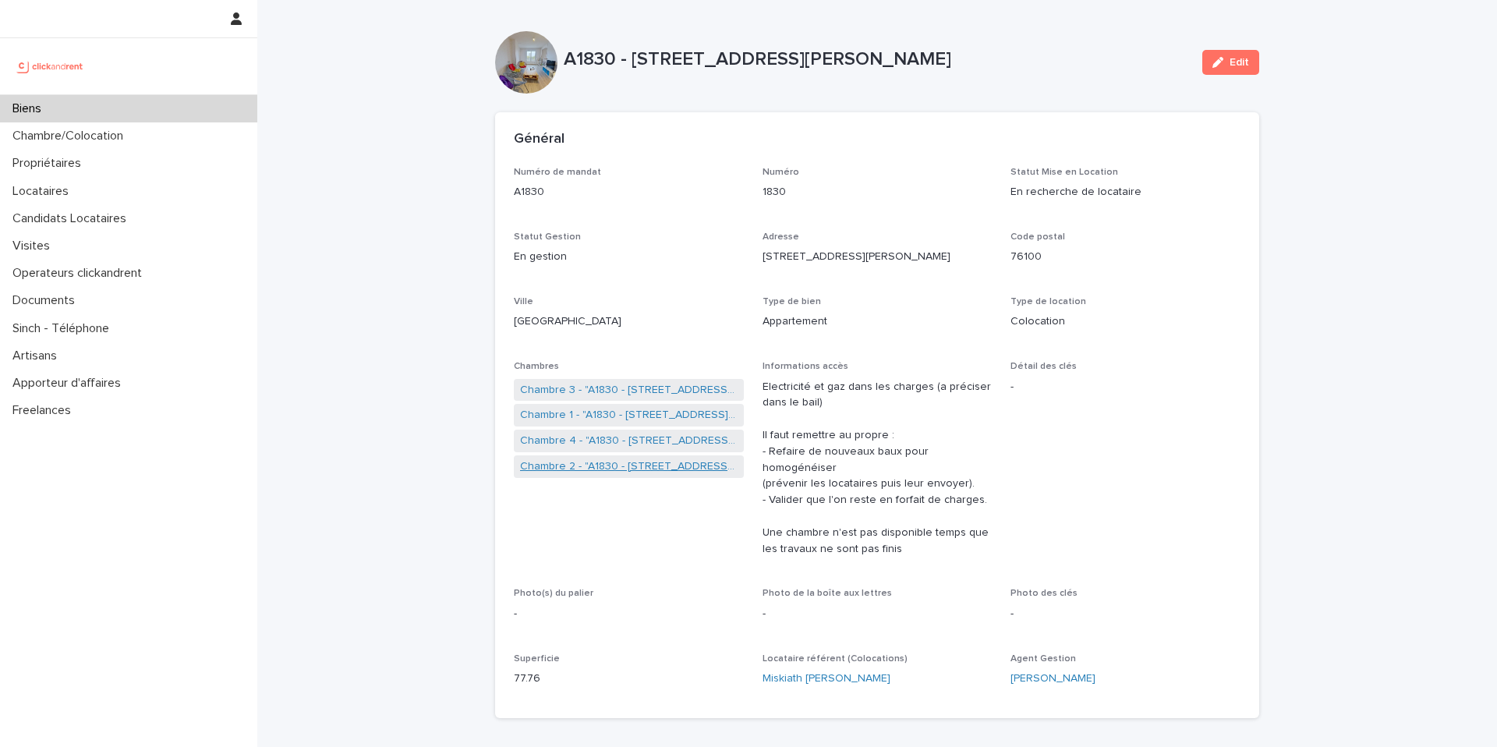
click at [612, 459] on link "Chambre 2 - "A1830 - [STREET_ADDRESS][PERSON_NAME]"" at bounding box center [629, 467] width 218 height 16
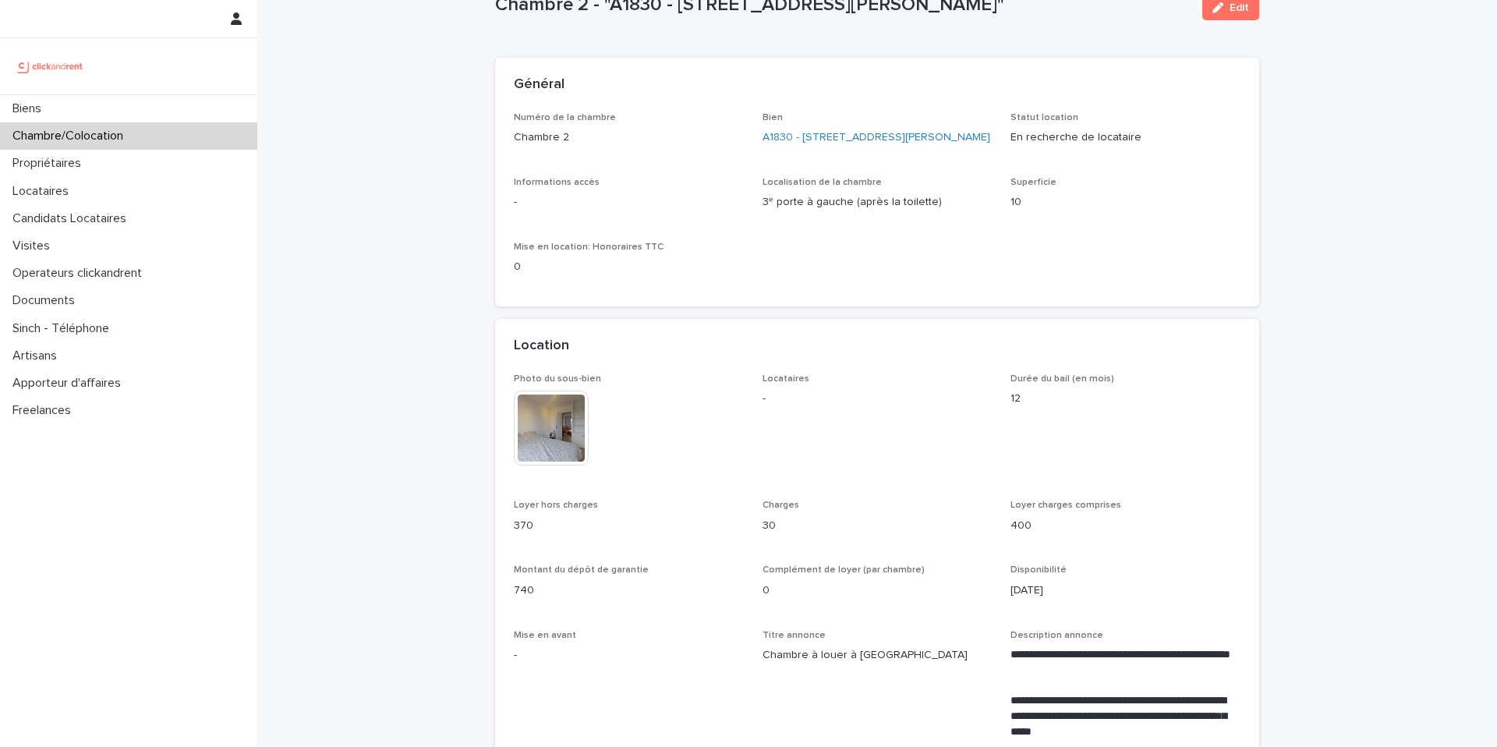
scroll to position [67, 0]
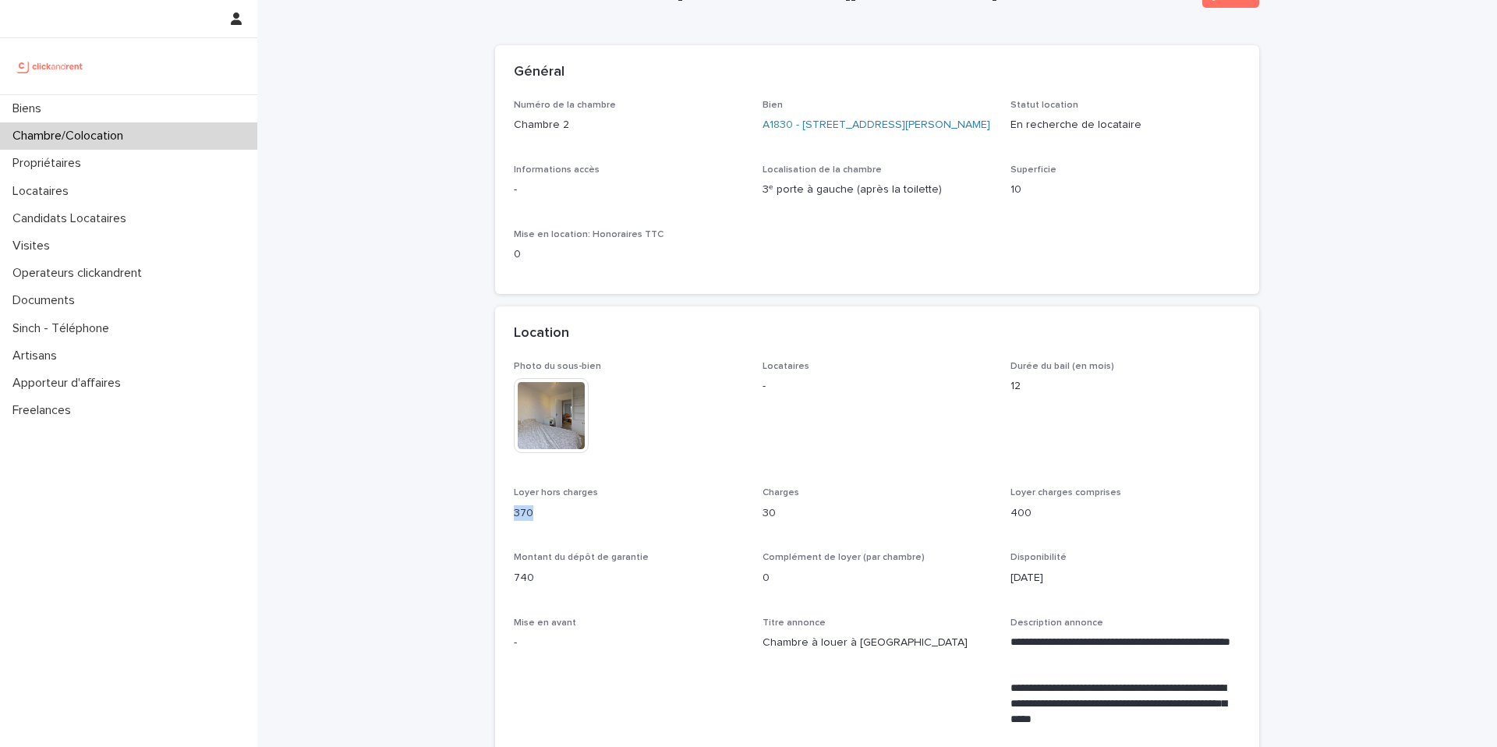
drag, startPoint x: 536, startPoint y: 513, endPoint x: 508, endPoint y: 512, distance: 28.1
click at [508, 513] on div "**********" at bounding box center [877, 696] width 764 height 671
copy p "370"
drag, startPoint x: 777, startPoint y: 515, endPoint x: 753, endPoint y: 515, distance: 24.2
click at [753, 515] on div "**********" at bounding box center [877, 687] width 727 height 652
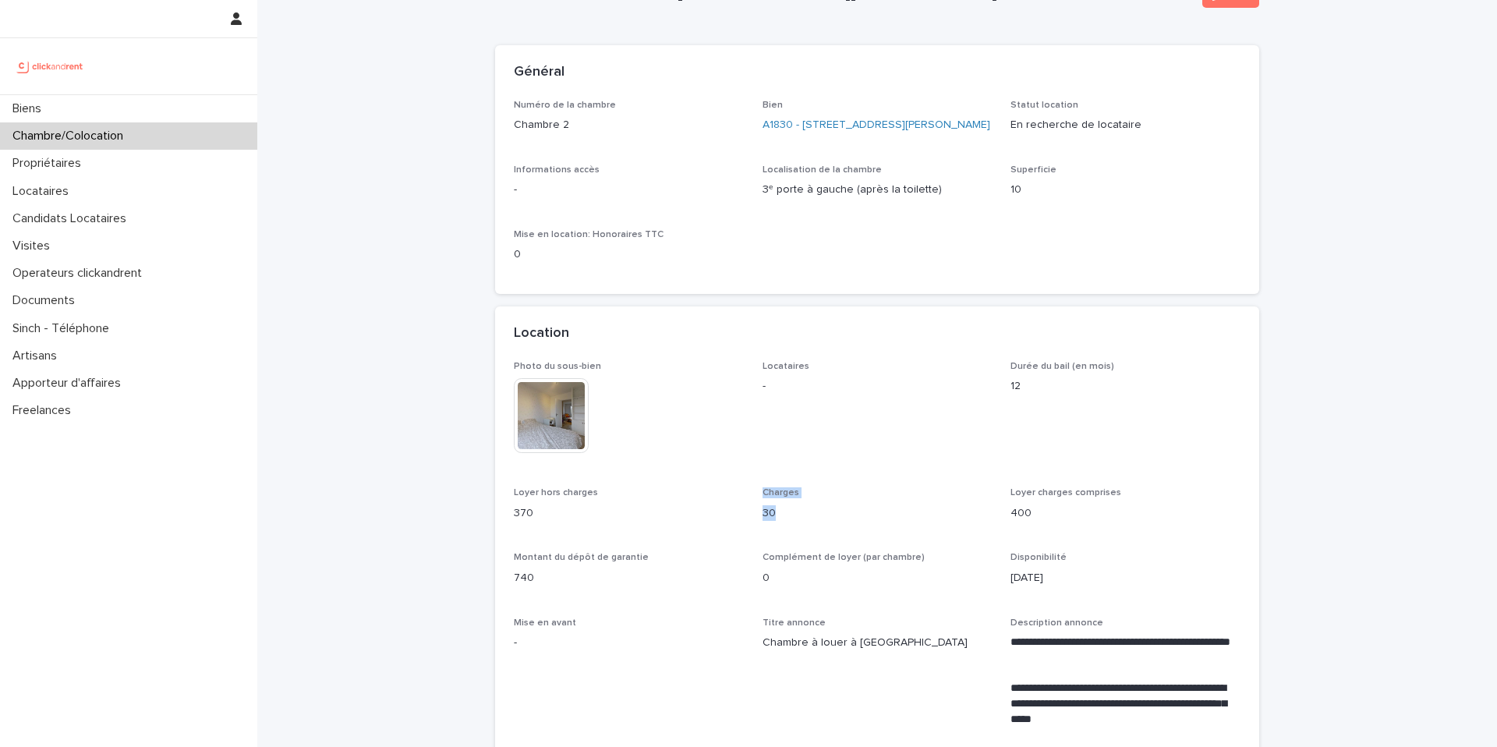
click at [792, 516] on p "30" at bounding box center [878, 513] width 230 height 16
drag, startPoint x: 778, startPoint y: 515, endPoint x: 757, endPoint y: 515, distance: 21.1
click at [757, 515] on div "**********" at bounding box center [877, 687] width 727 height 652
copy p "30"
drag, startPoint x: 534, startPoint y: 578, endPoint x: 515, endPoint y: 579, distance: 19.6
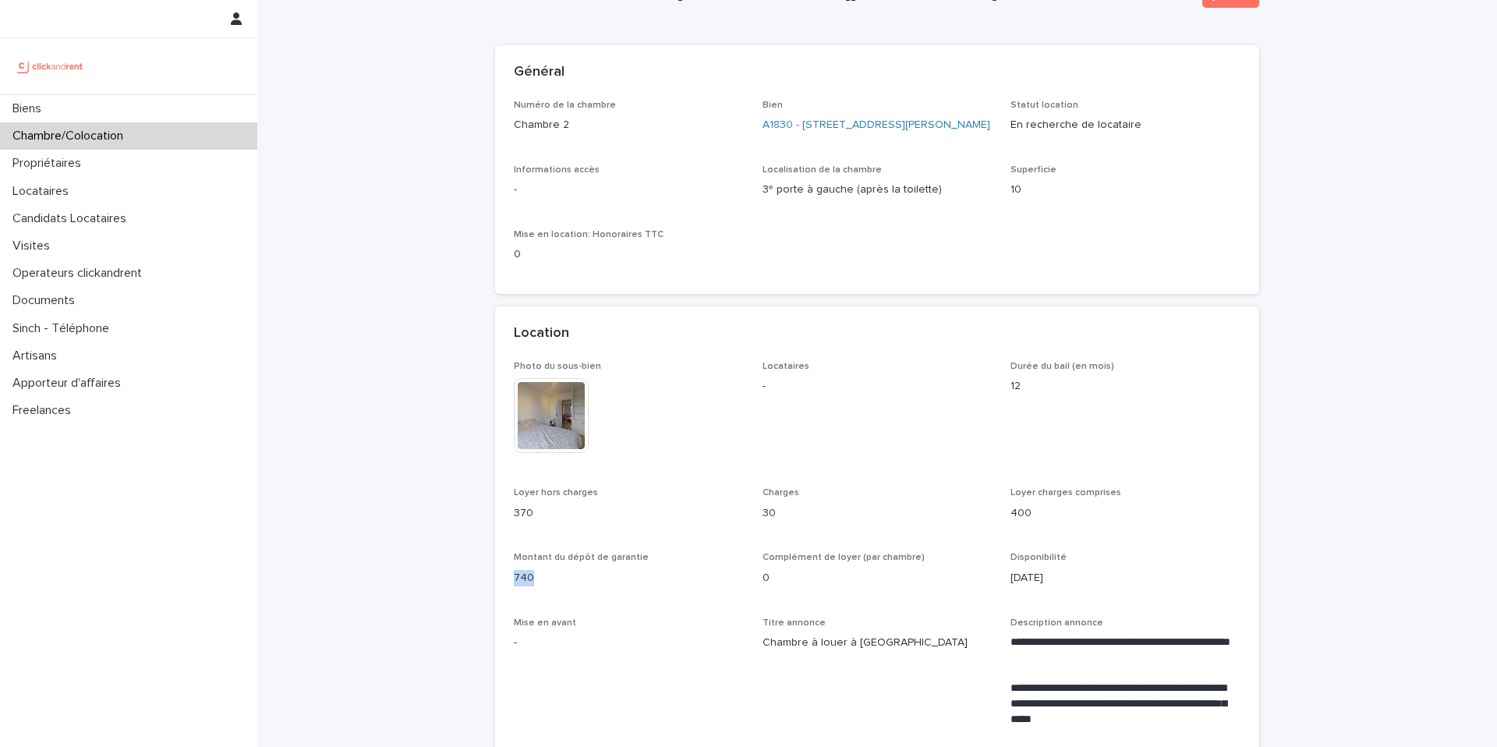
click at [515, 579] on p "740" at bounding box center [629, 578] width 230 height 16
copy p "740"
drag, startPoint x: 534, startPoint y: 513, endPoint x: 509, endPoint y: 512, distance: 25.0
click at [509, 512] on div "**********" at bounding box center [877, 696] width 764 height 671
copy p "370"
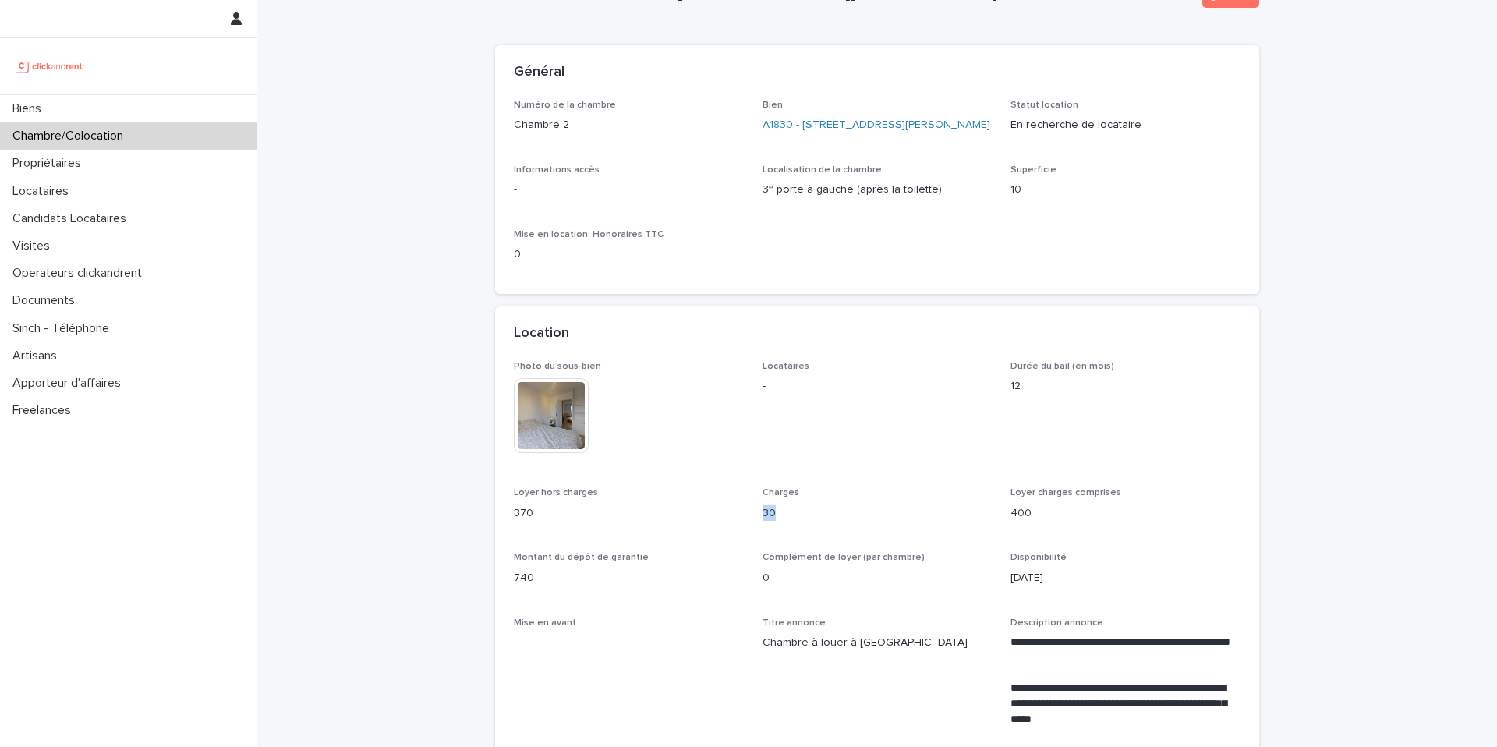
drag, startPoint x: 779, startPoint y: 516, endPoint x: 763, endPoint y: 516, distance: 16.4
click at [763, 516] on p "30" at bounding box center [878, 513] width 230 height 16
copy p "30"
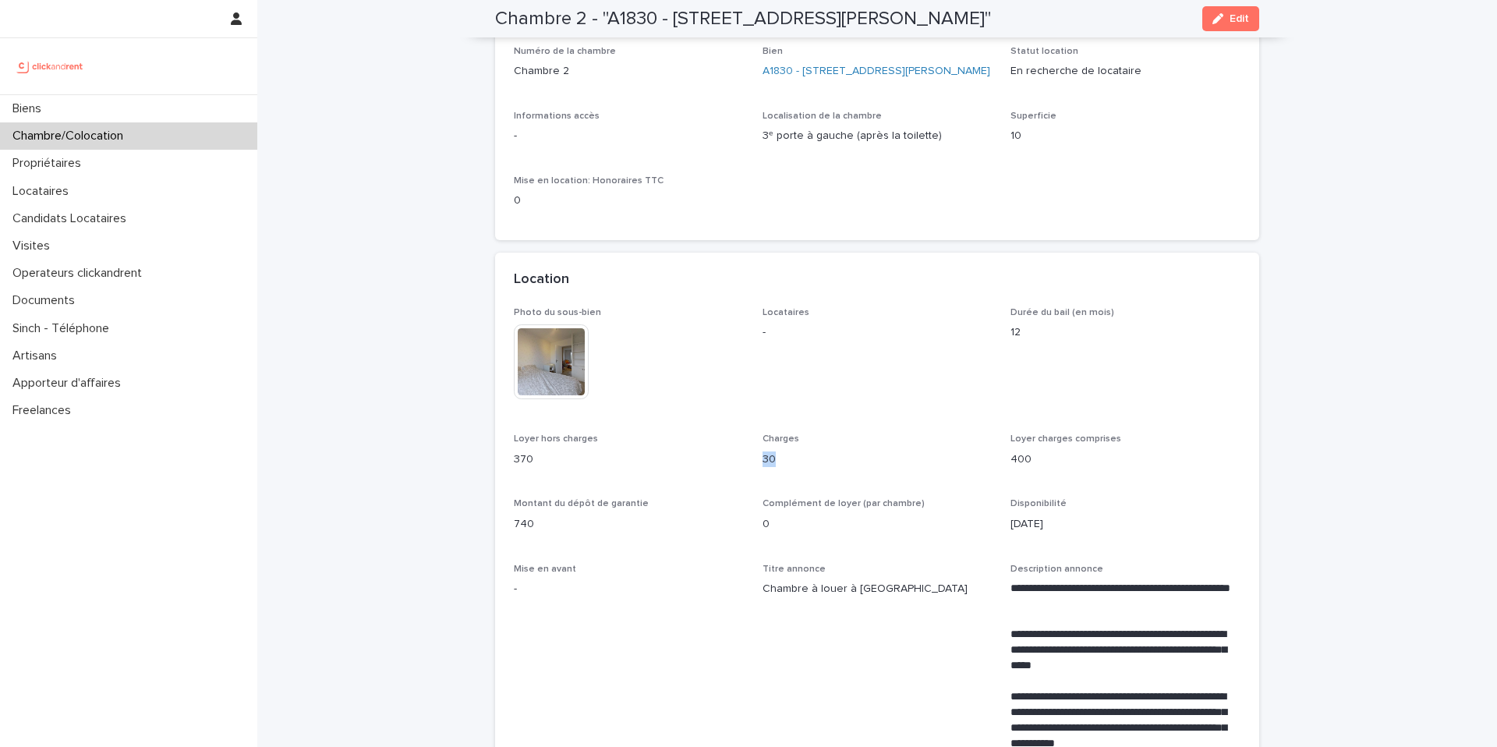
scroll to position [0, 0]
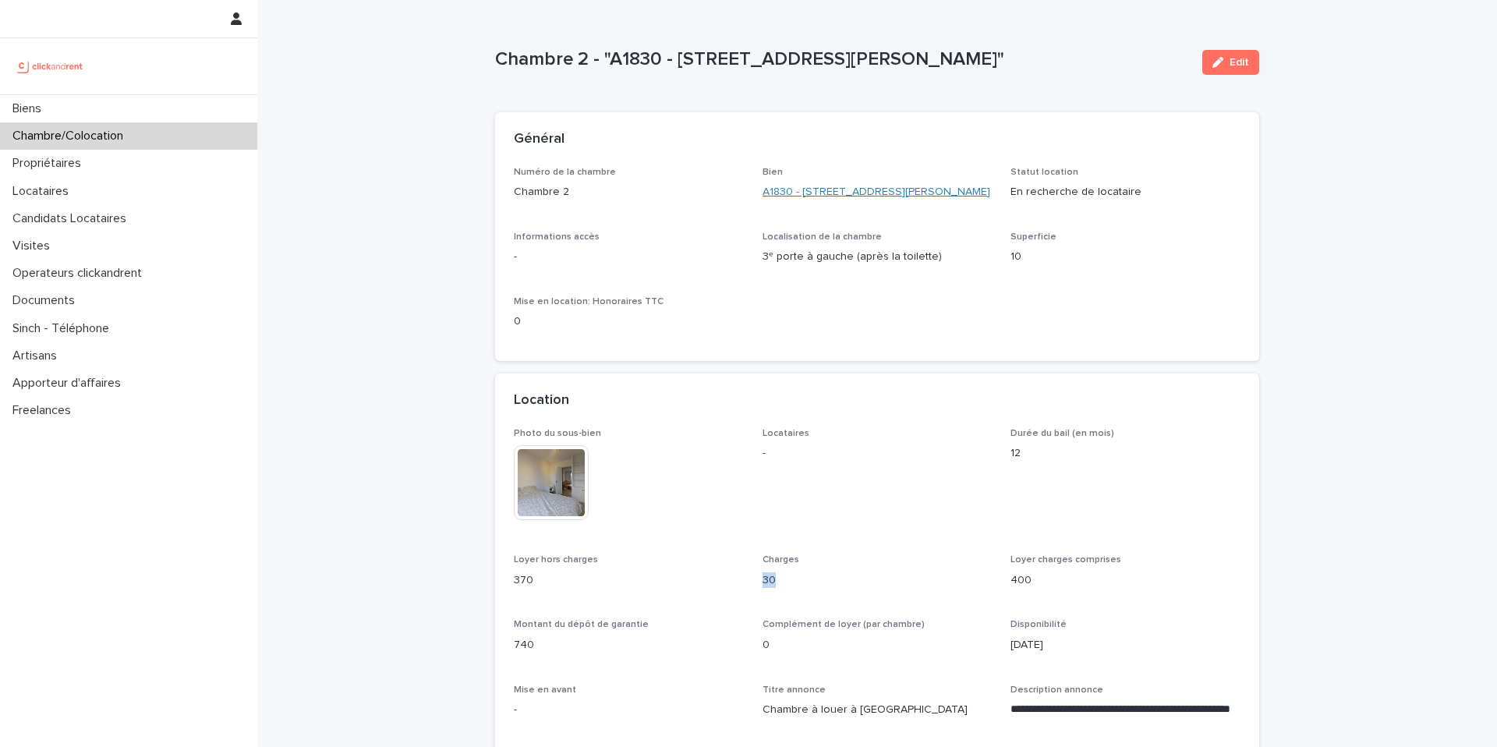
click at [900, 195] on link "A1830 - [STREET_ADDRESS][PERSON_NAME]" at bounding box center [877, 192] width 228 height 16
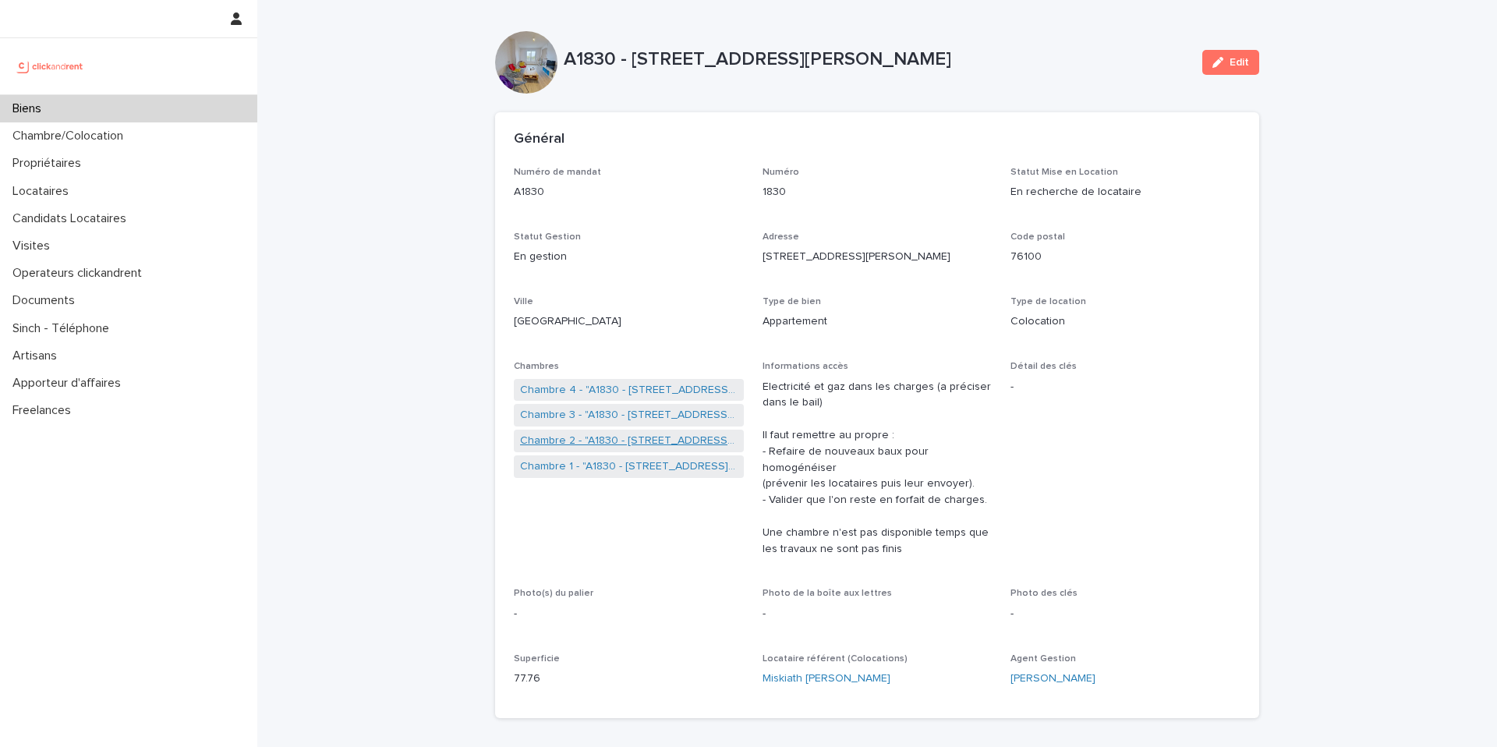
click at [618, 442] on link "Chambre 2 - "A1830 - [STREET_ADDRESS][PERSON_NAME]"" at bounding box center [629, 441] width 218 height 16
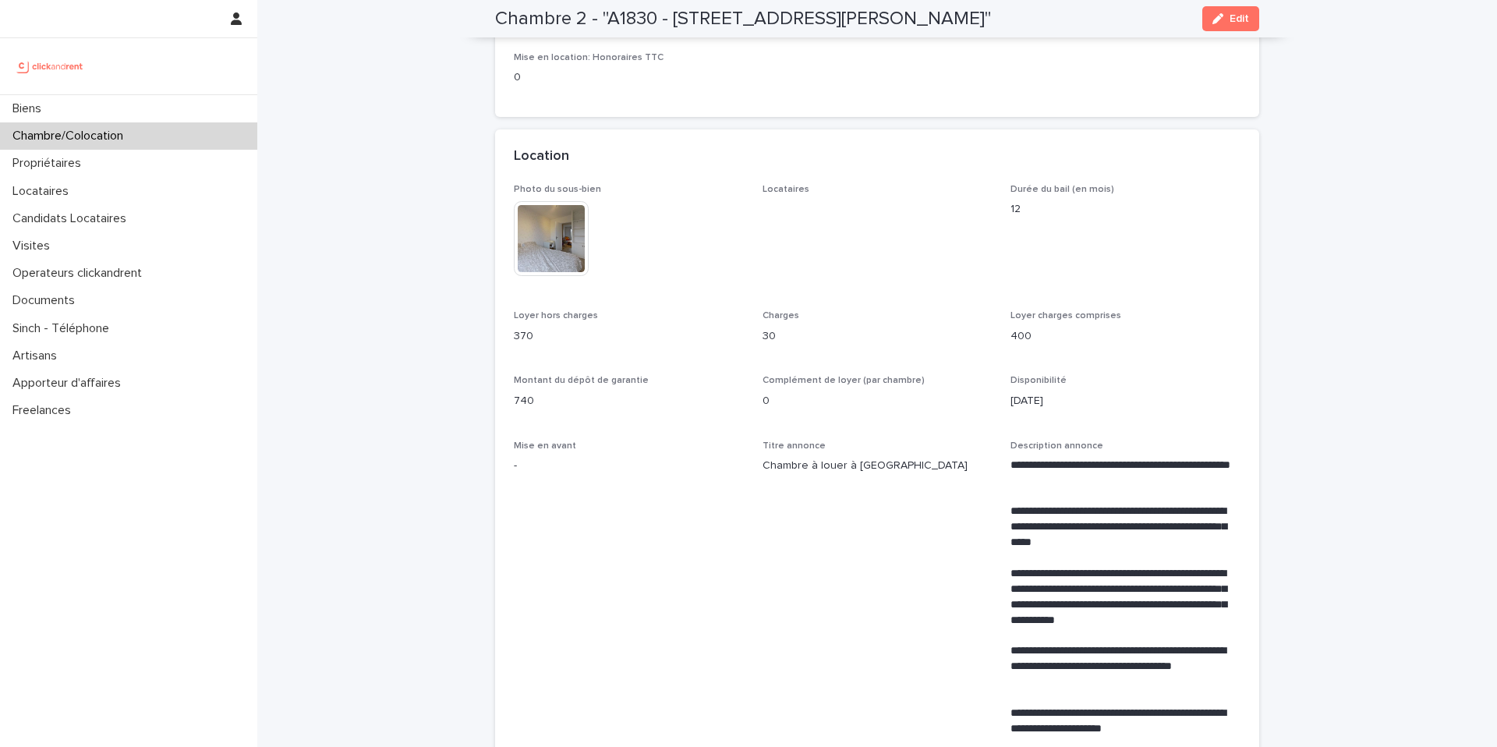
scroll to position [246, 0]
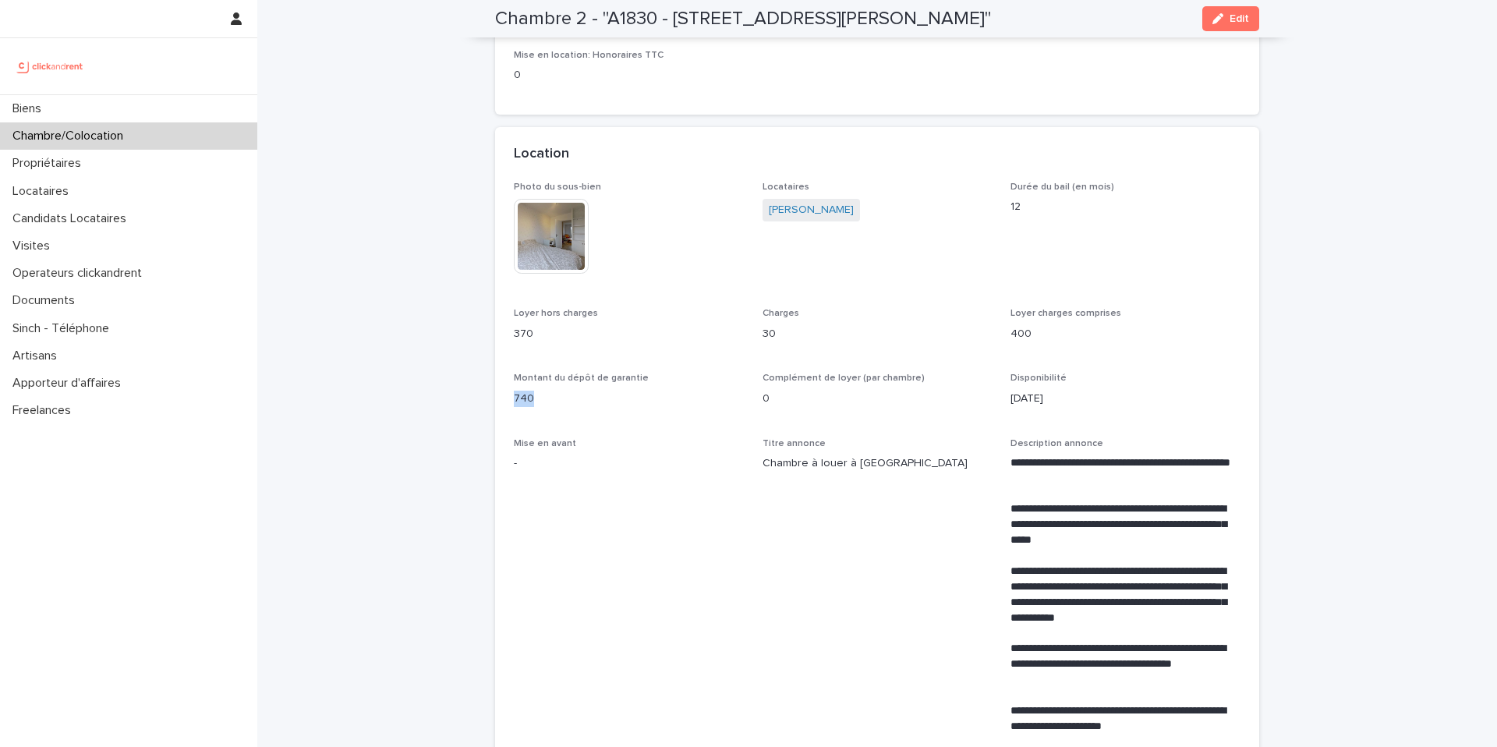
drag, startPoint x: 534, startPoint y: 399, endPoint x: 509, endPoint y: 399, distance: 25.7
click at [509, 399] on div "**********" at bounding box center [877, 517] width 764 height 671
copy p "740"
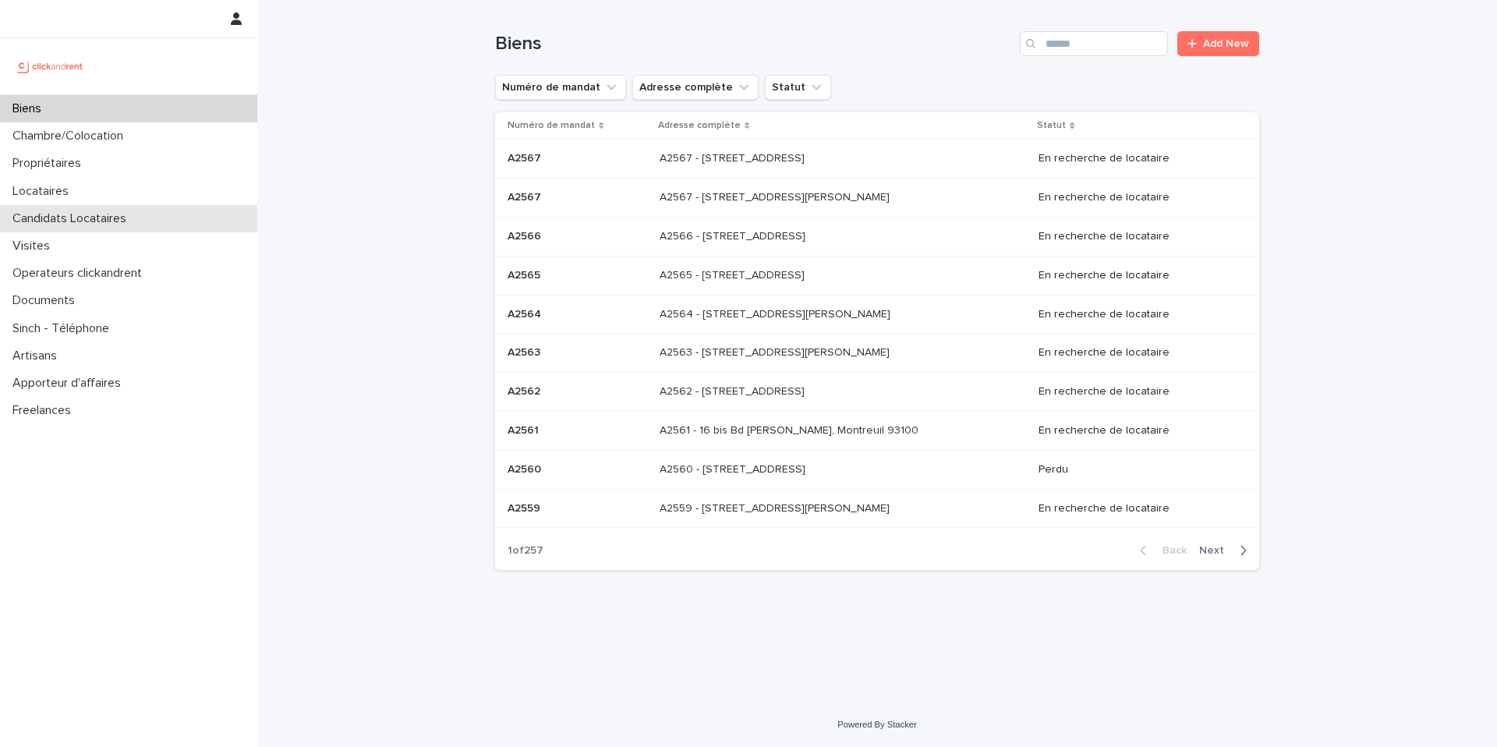
click at [77, 225] on p "Candidats Locataires" at bounding box center [72, 218] width 133 height 15
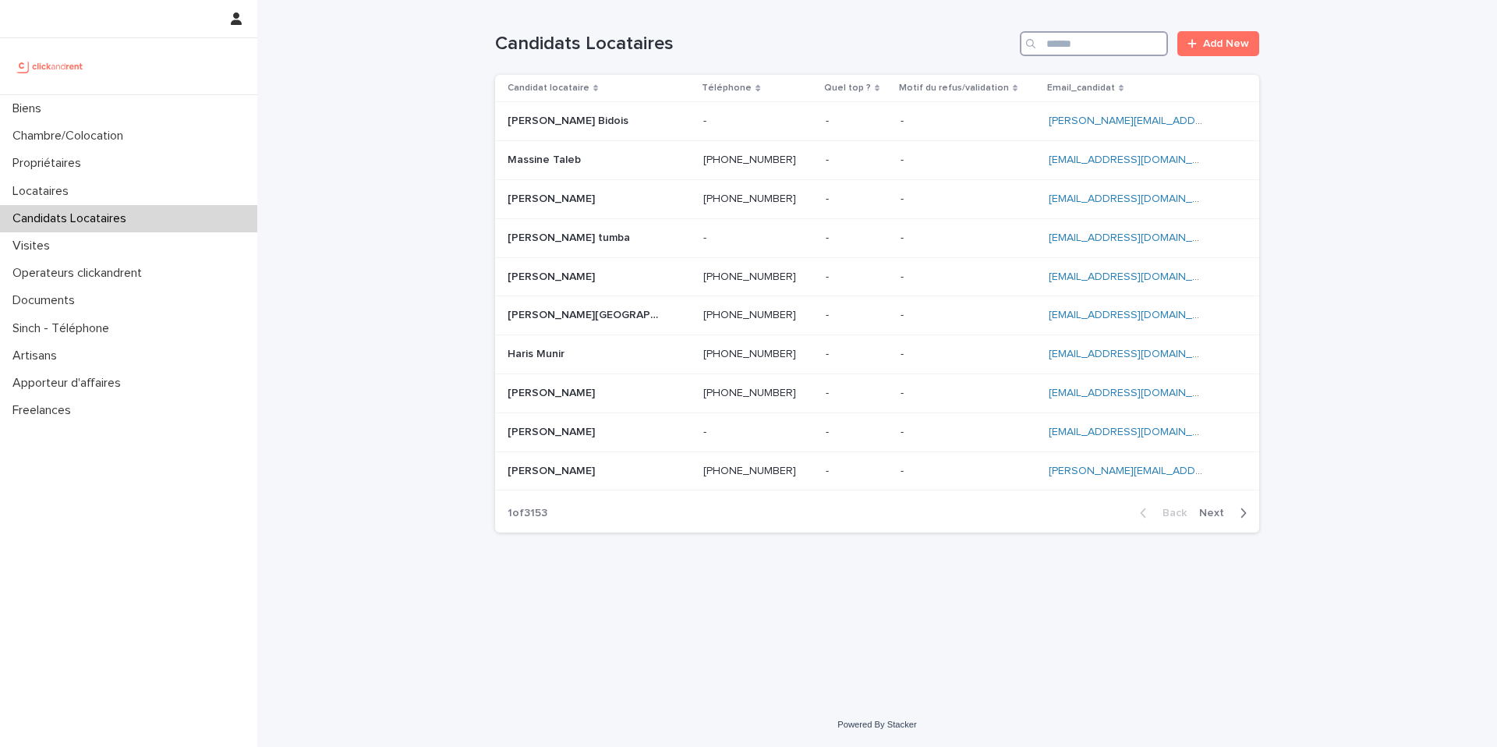
click at [1056, 46] on input "Search" at bounding box center [1094, 43] width 148 height 25
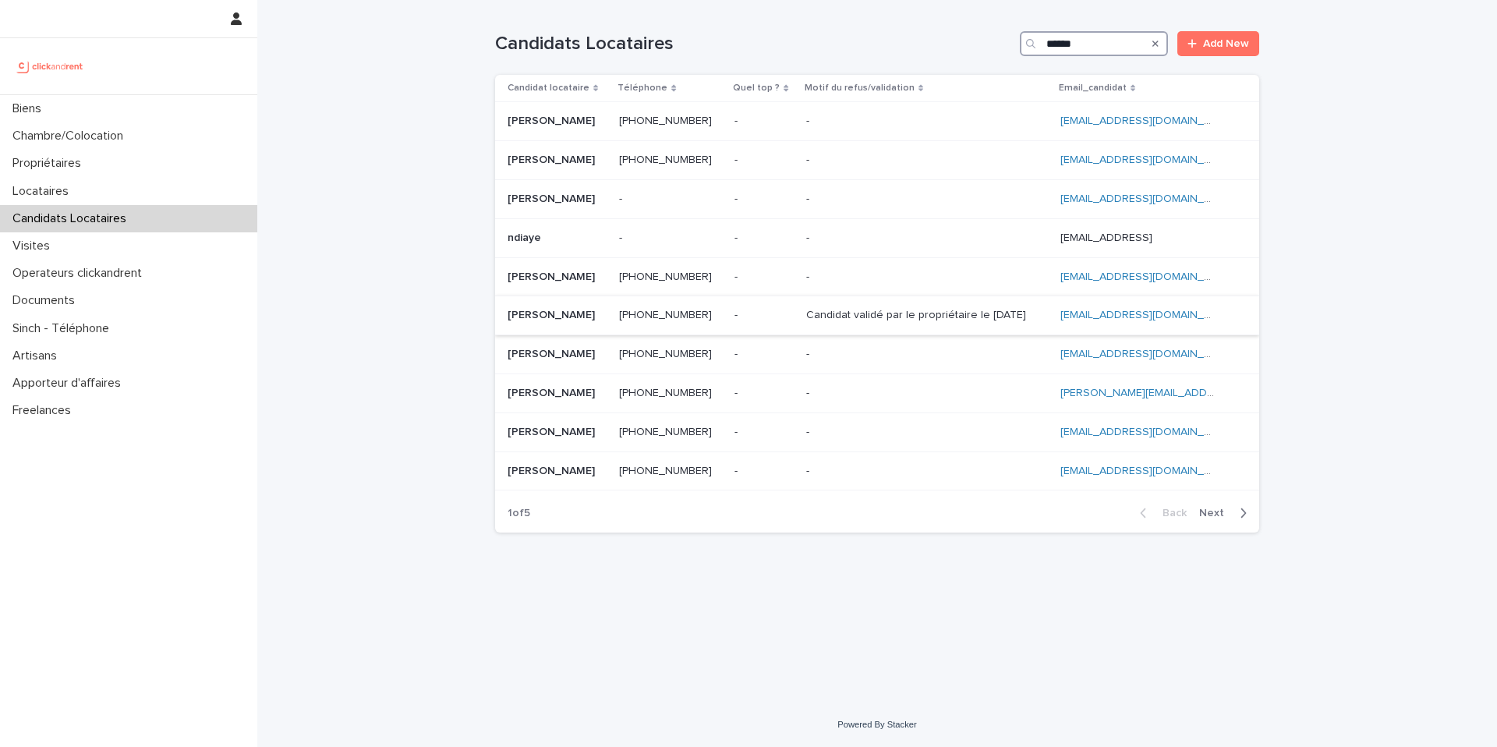
type input "******"
click at [569, 321] on p "[PERSON_NAME]" at bounding box center [553, 314] width 90 height 16
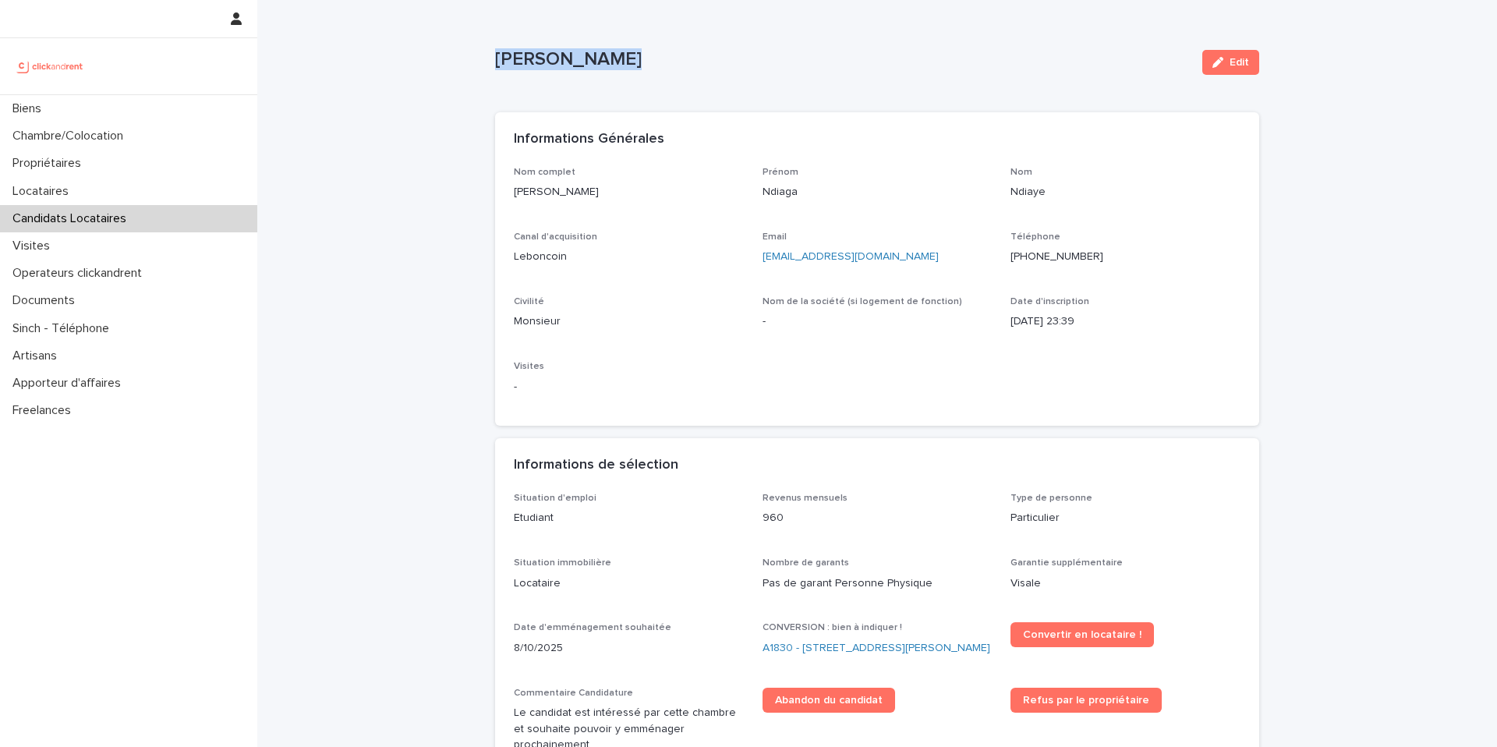
drag, startPoint x: 625, startPoint y: 60, endPoint x: 491, endPoint y: 48, distance: 133.9
click at [491, 48] on div "Loading... Saving… Loading... Saving… Ndiaga Ndiaye Edit Ndiaga Ndiaye Edit Sor…" at bounding box center [877, 724] width 780 height 1448
copy p "[PERSON_NAME]"
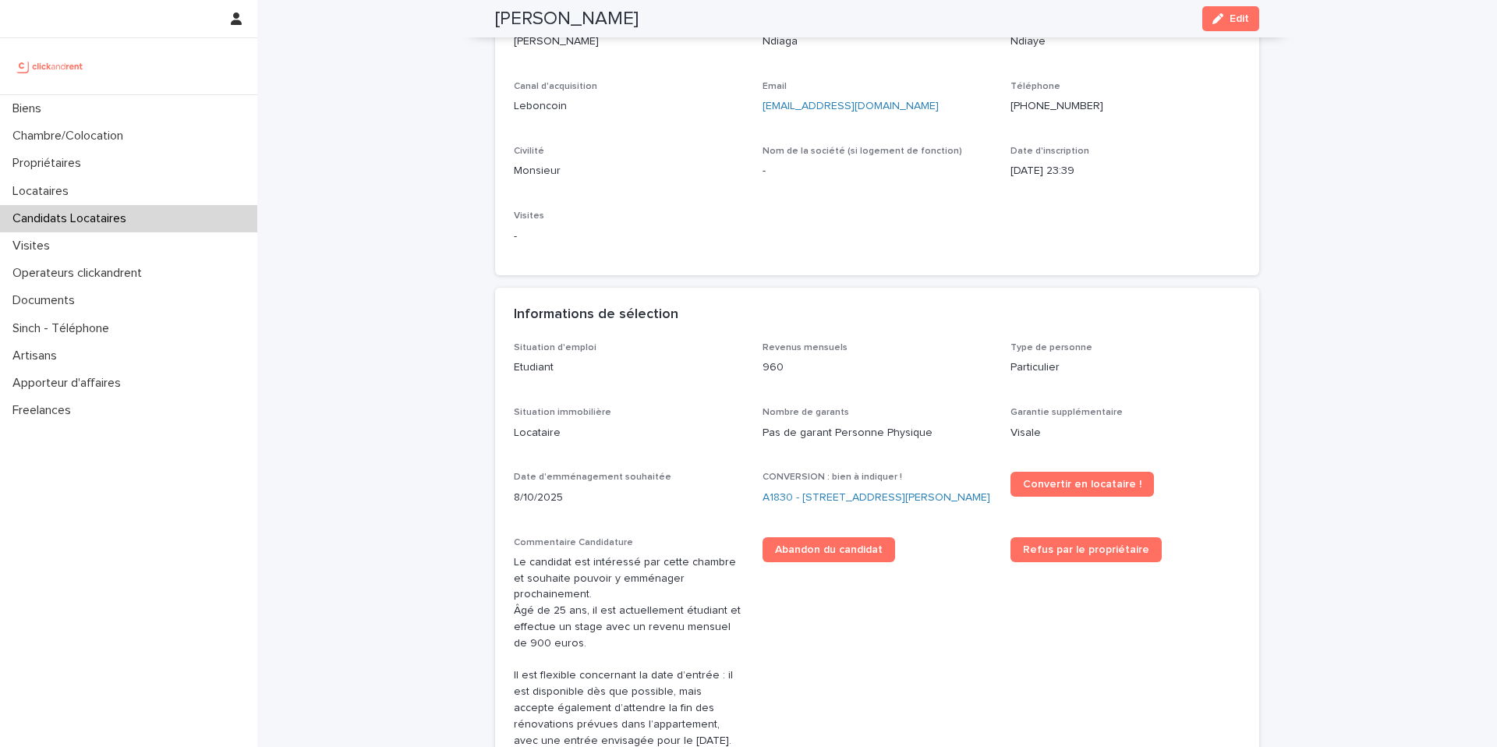
scroll to position [151, 0]
drag, startPoint x: 969, startPoint y: 498, endPoint x: 803, endPoint y: 491, distance: 166.2
click at [803, 491] on div "A1830 - [STREET_ADDRESS][PERSON_NAME]" at bounding box center [878, 497] width 230 height 16
copy link "2 rue Pierre Forfait, Rouen 76100"
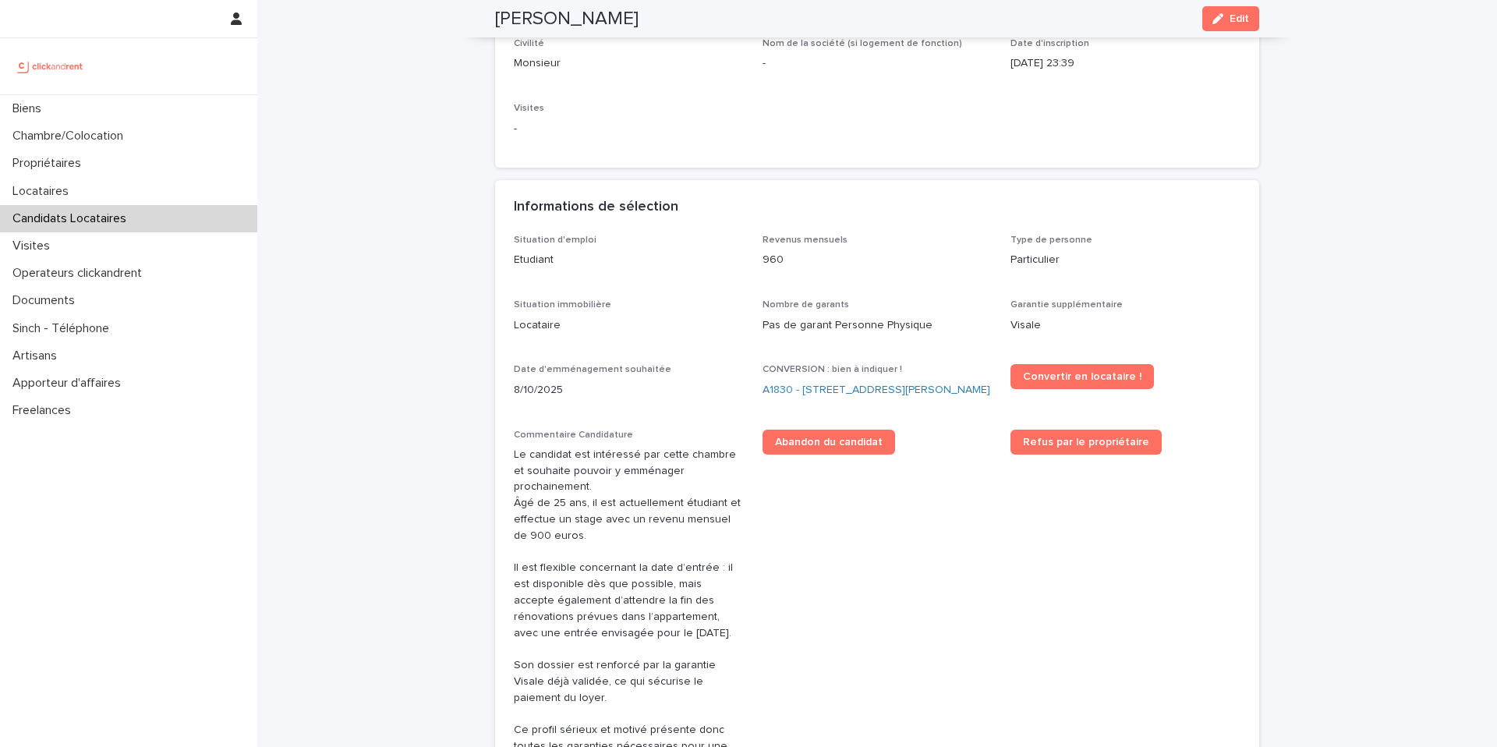
scroll to position [0, 0]
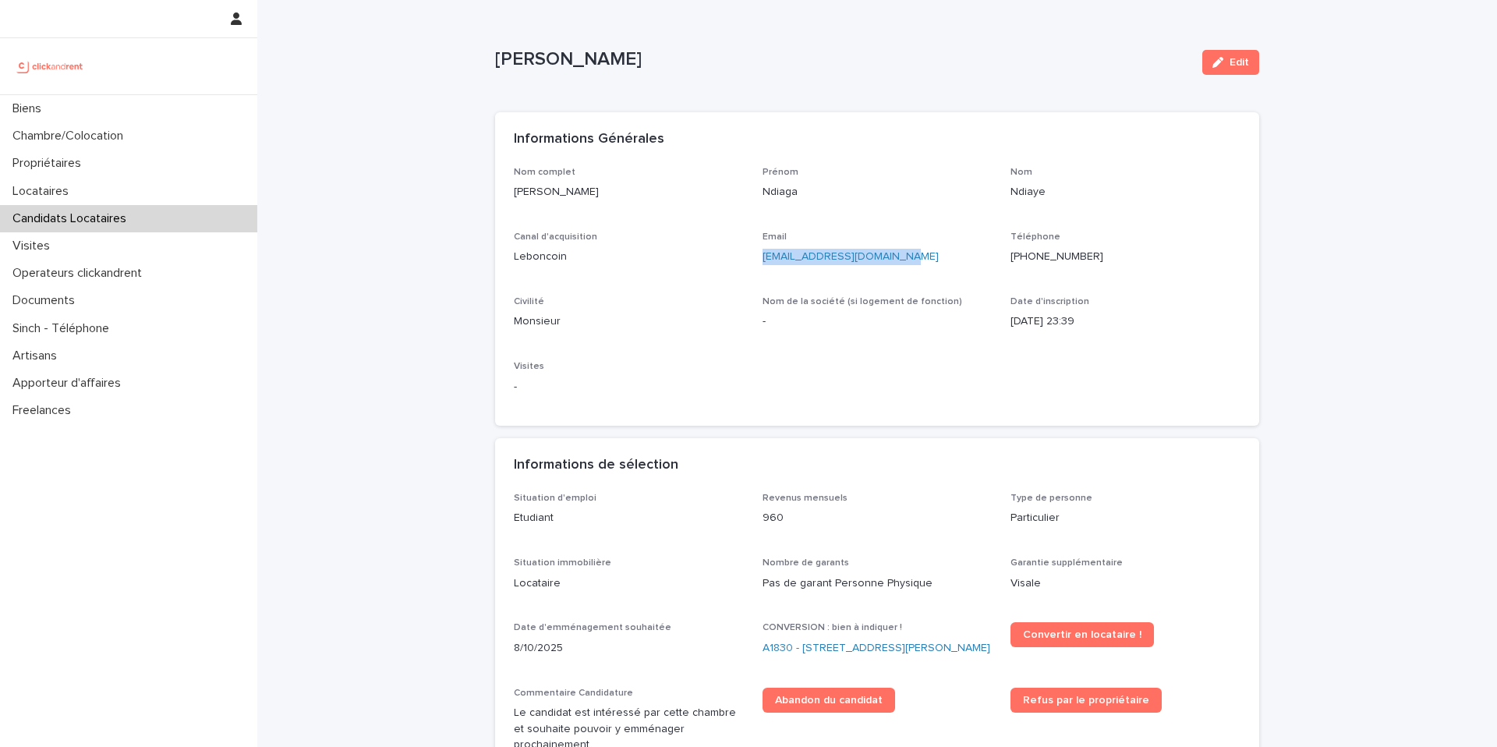
drag, startPoint x: 913, startPoint y: 261, endPoint x: 757, endPoint y: 263, distance: 155.2
click at [757, 263] on div "Nom complet Ndiaga Ndiaye Prénom Ndiaga Nom Ndiaye Canal d'acquisition Leboncoi…" at bounding box center [877, 287] width 727 height 241
copy link "ndiayendiaga409@gmail.com"
click at [1062, 635] on span "Convertir en locataire !" at bounding box center [1082, 634] width 119 height 11
click at [94, 186] on div "Locataires" at bounding box center [128, 191] width 257 height 27
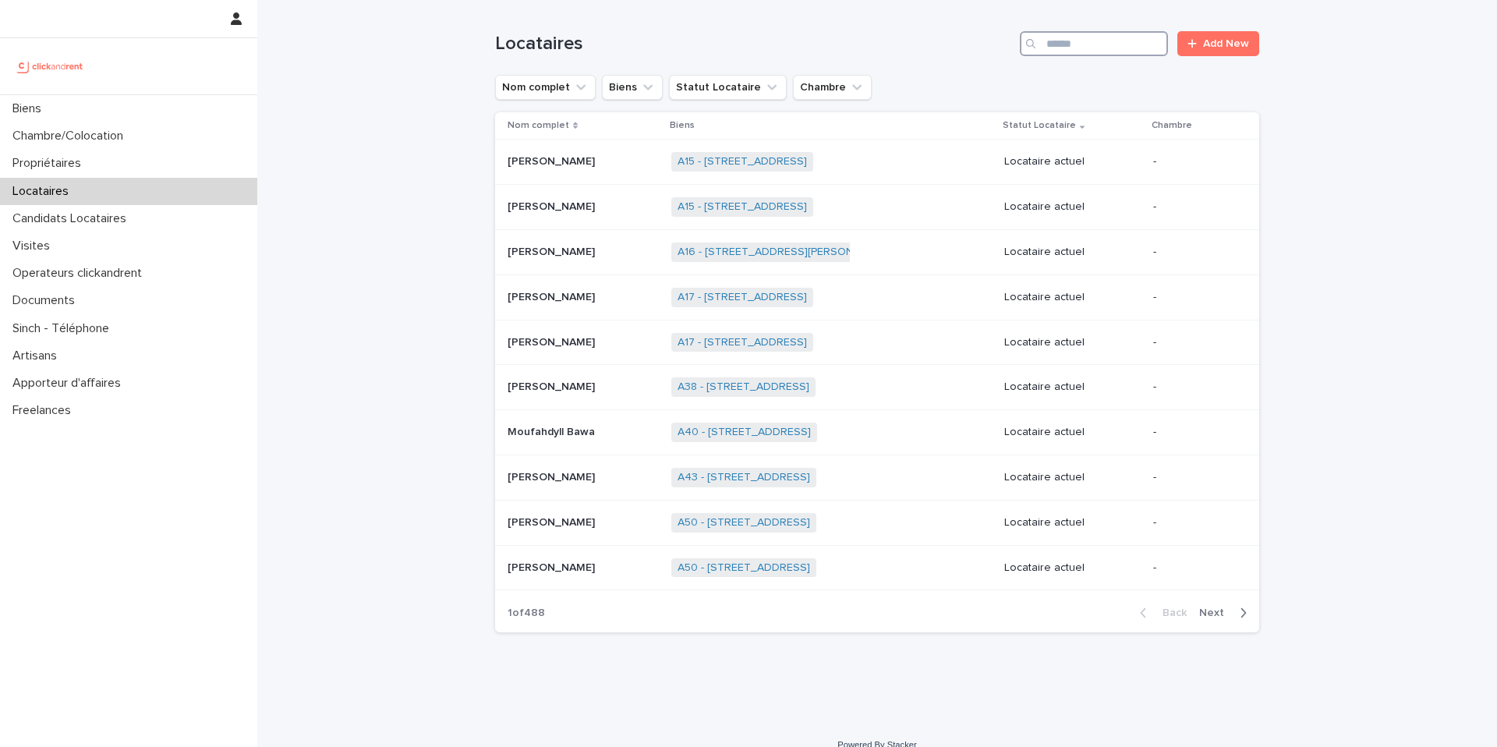
click at [1071, 55] on input "Search" at bounding box center [1094, 43] width 148 height 25
paste input "**********"
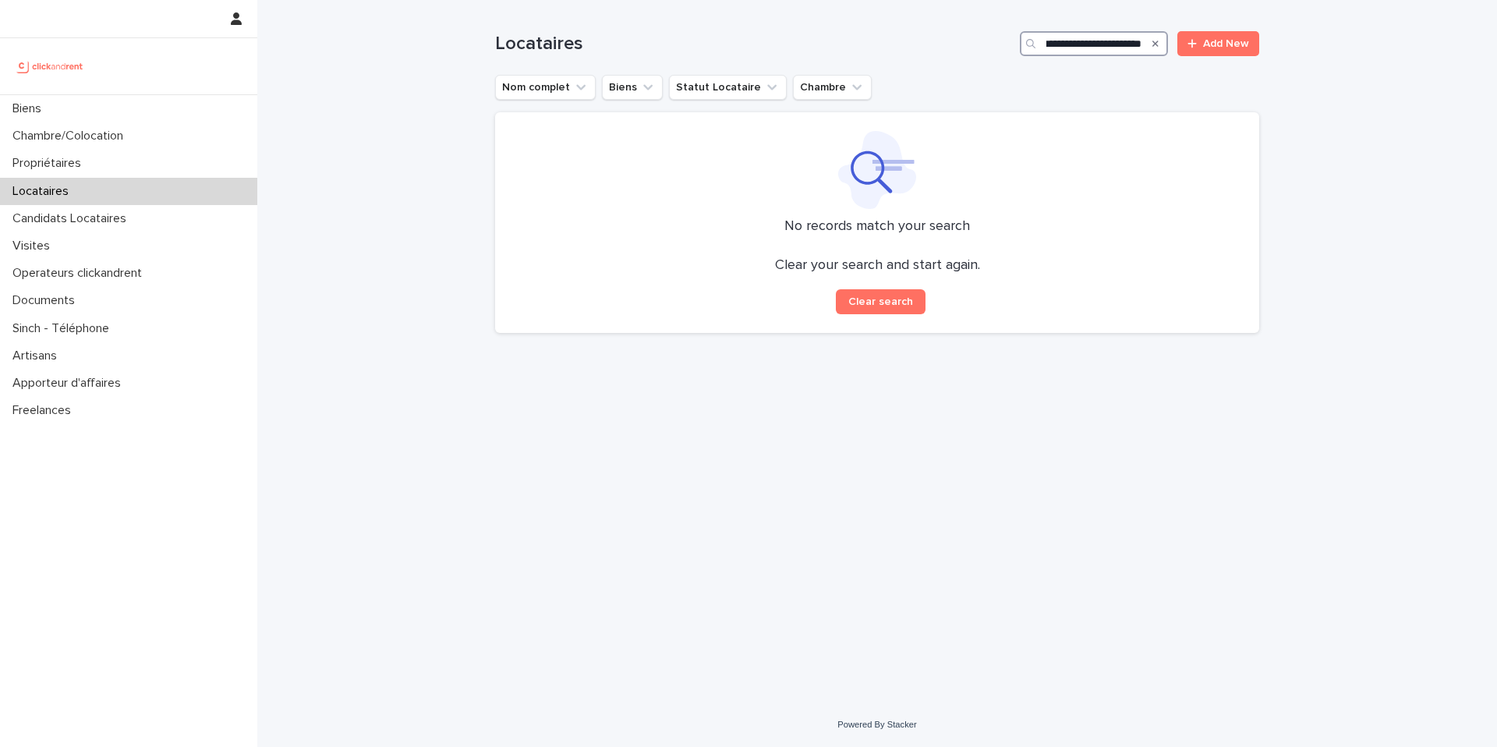
type input "**********"
click at [1154, 43] on icon "Search" at bounding box center [1156, 43] width 6 height 9
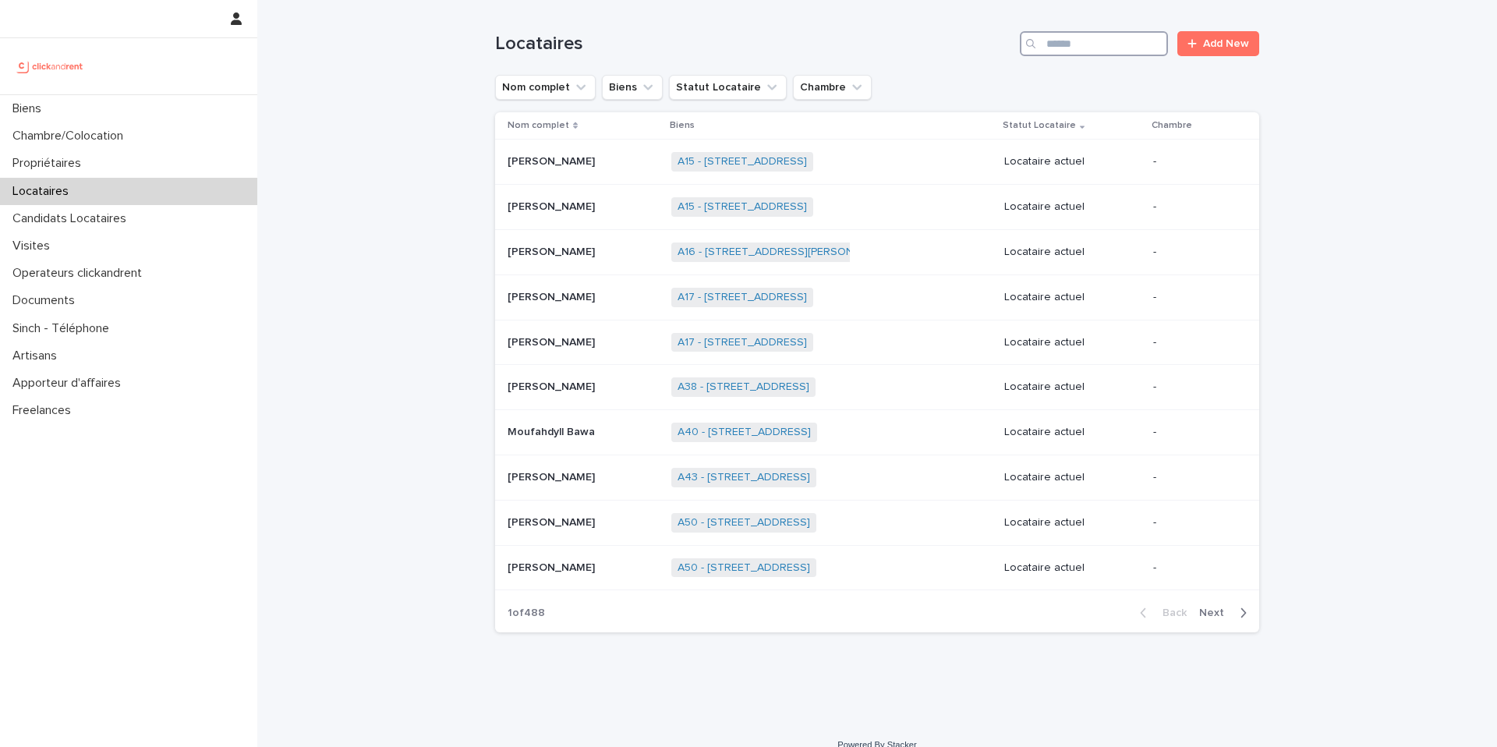
click at [1119, 39] on input "Search" at bounding box center [1094, 43] width 148 height 25
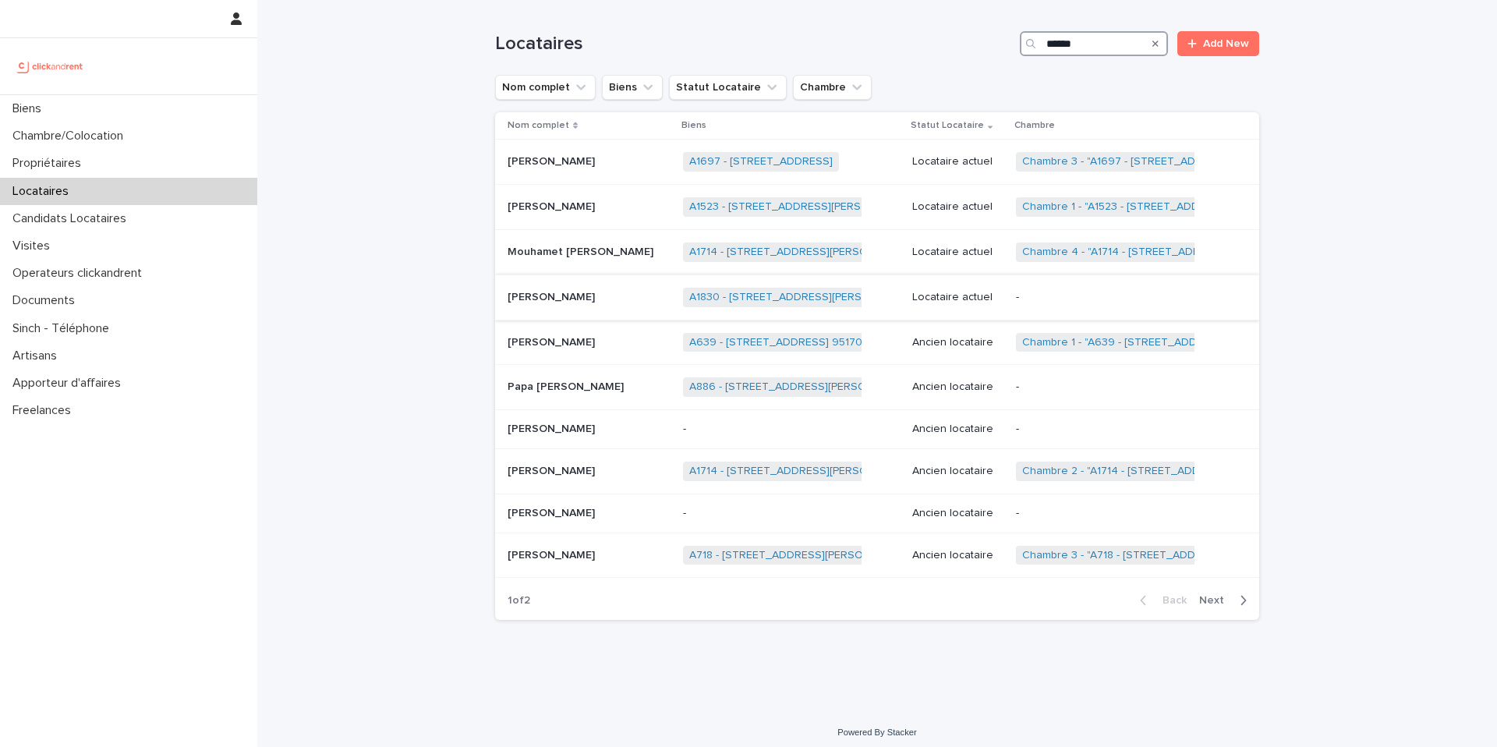
type input "******"
click at [612, 294] on p at bounding box center [589, 297] width 163 height 13
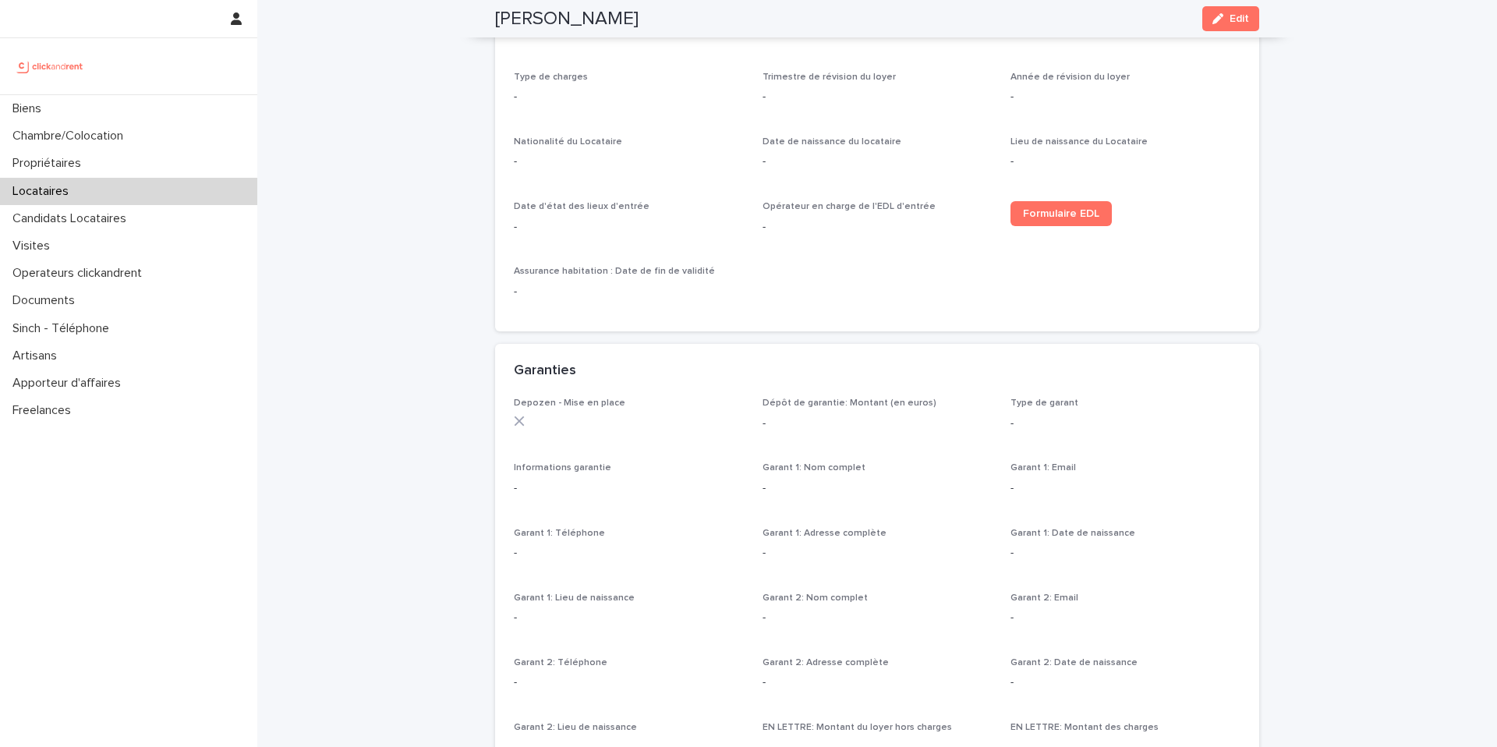
scroll to position [631, 0]
click at [1058, 219] on link "Formulaire EDL" at bounding box center [1061, 209] width 101 height 25
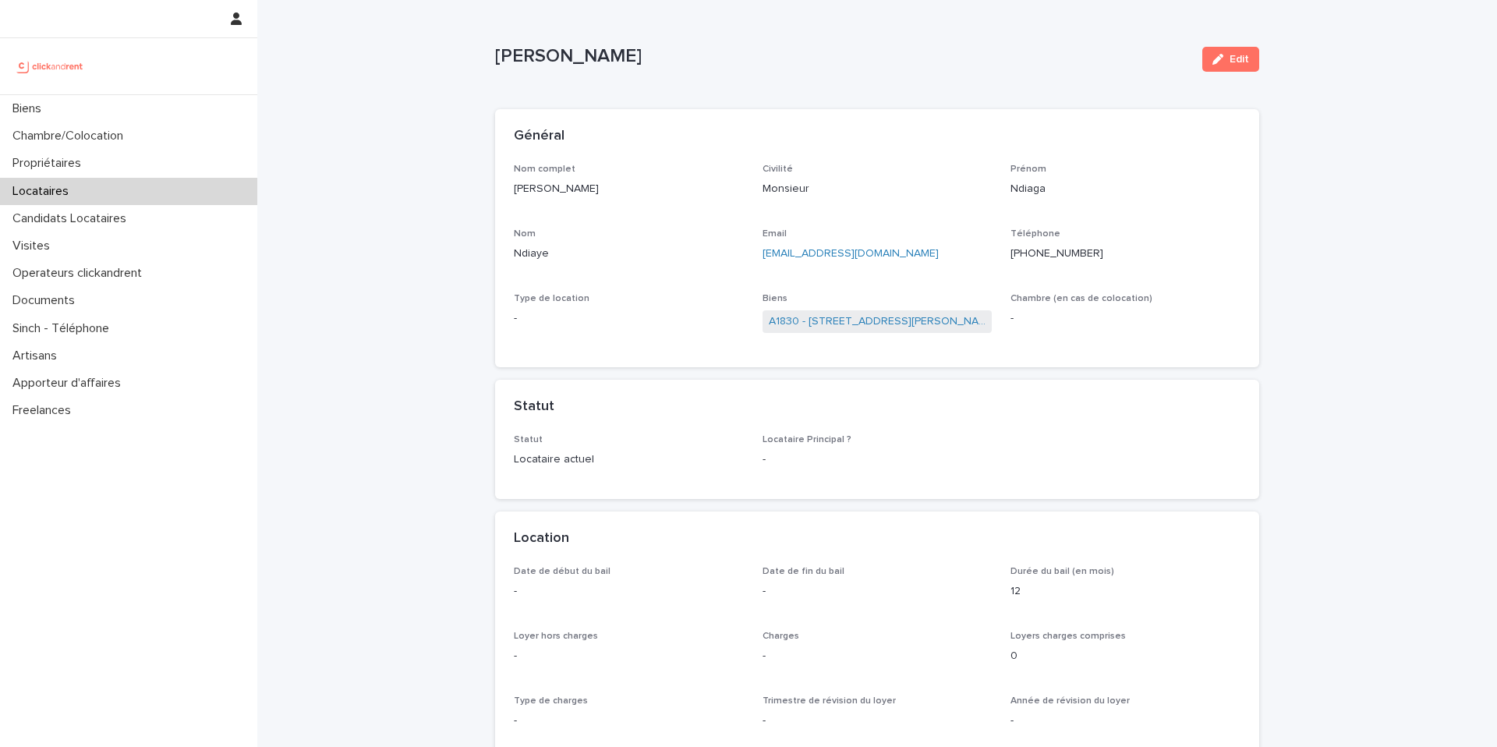
scroll to position [0, 0]
click at [1211, 55] on button "Edit" at bounding box center [1231, 62] width 57 height 25
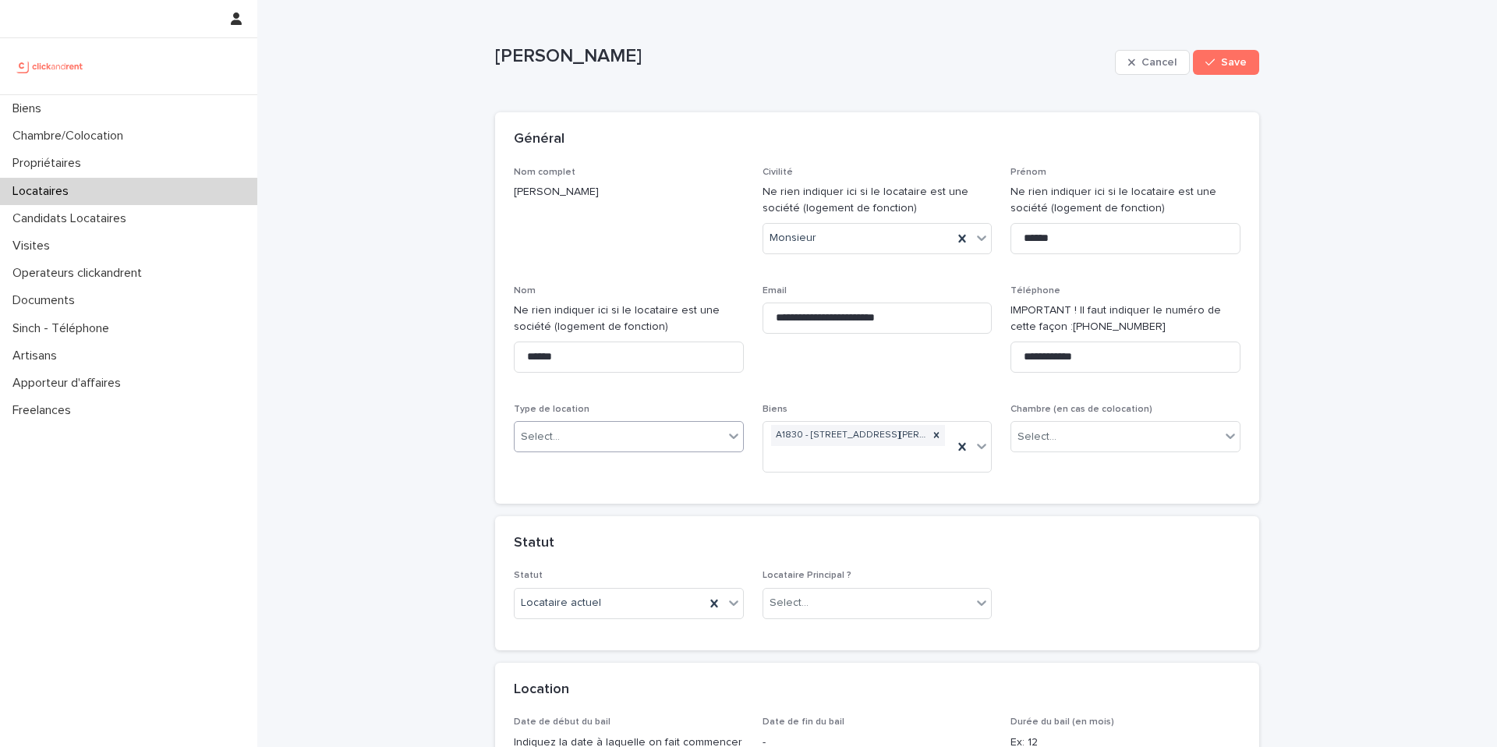
click at [643, 442] on div "Select..." at bounding box center [619, 437] width 209 height 26
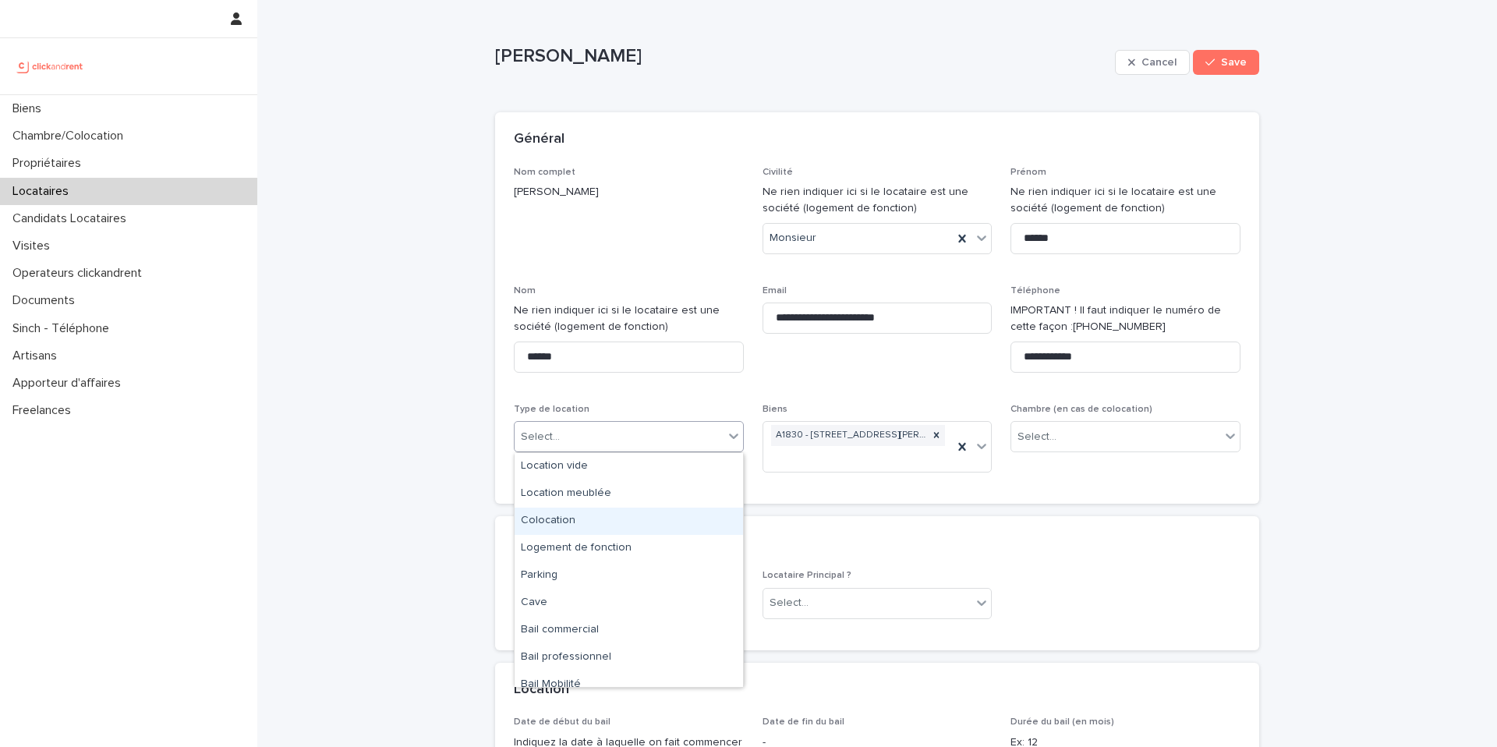
click at [625, 525] on div "Colocation" at bounding box center [629, 521] width 229 height 27
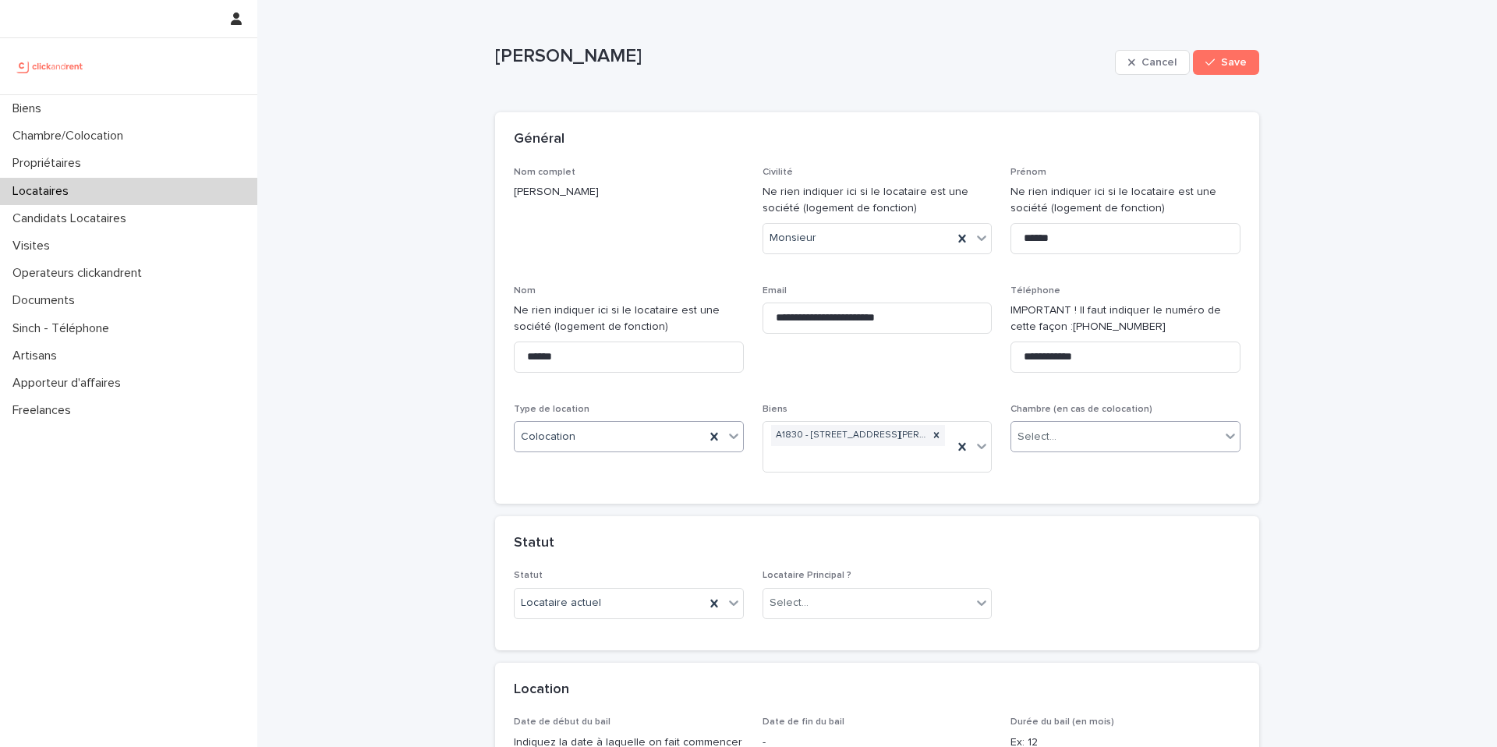
click at [1099, 445] on div "Select..." at bounding box center [1116, 437] width 209 height 26
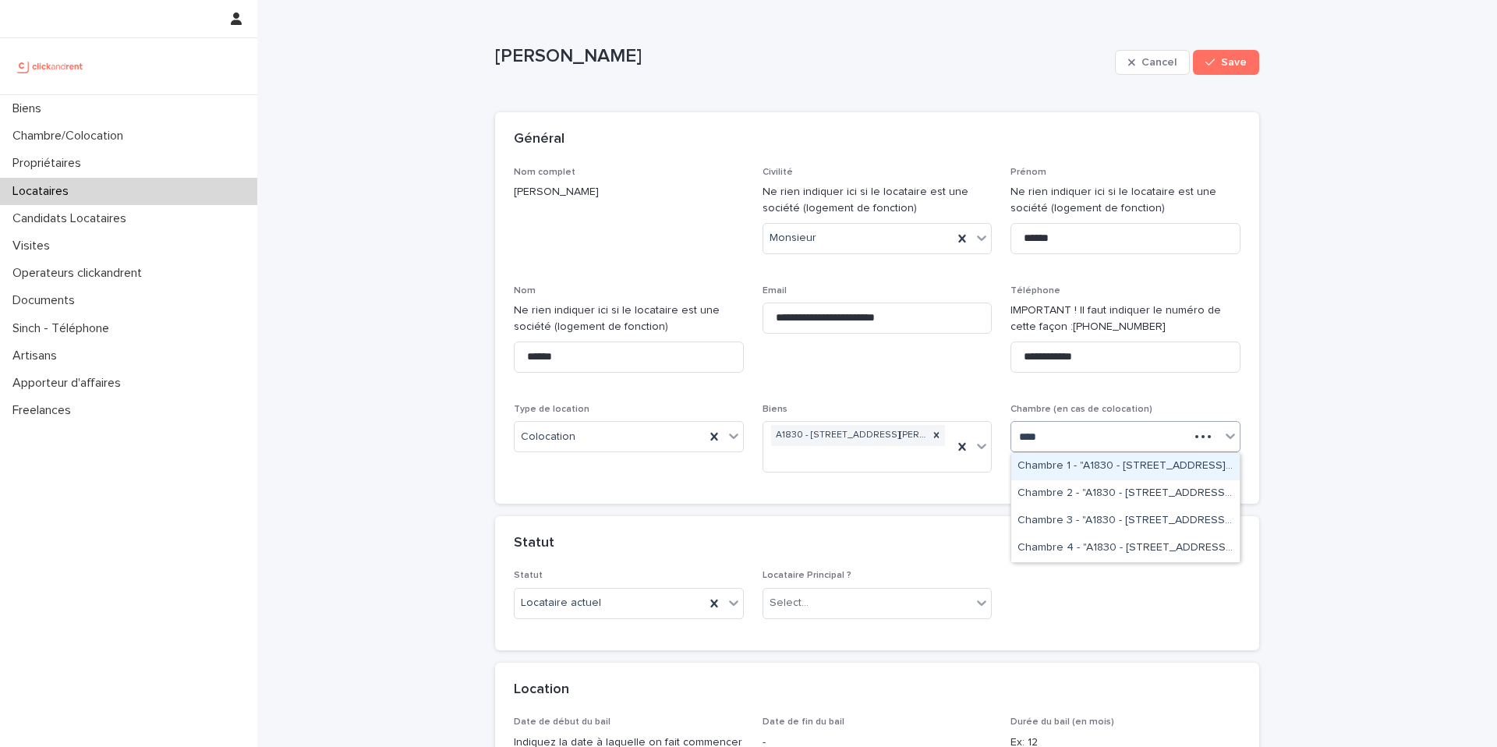
type input "*****"
click at [1117, 494] on div "Chambre 2 - "A1830 - [STREET_ADDRESS][PERSON_NAME]"" at bounding box center [1126, 493] width 229 height 27
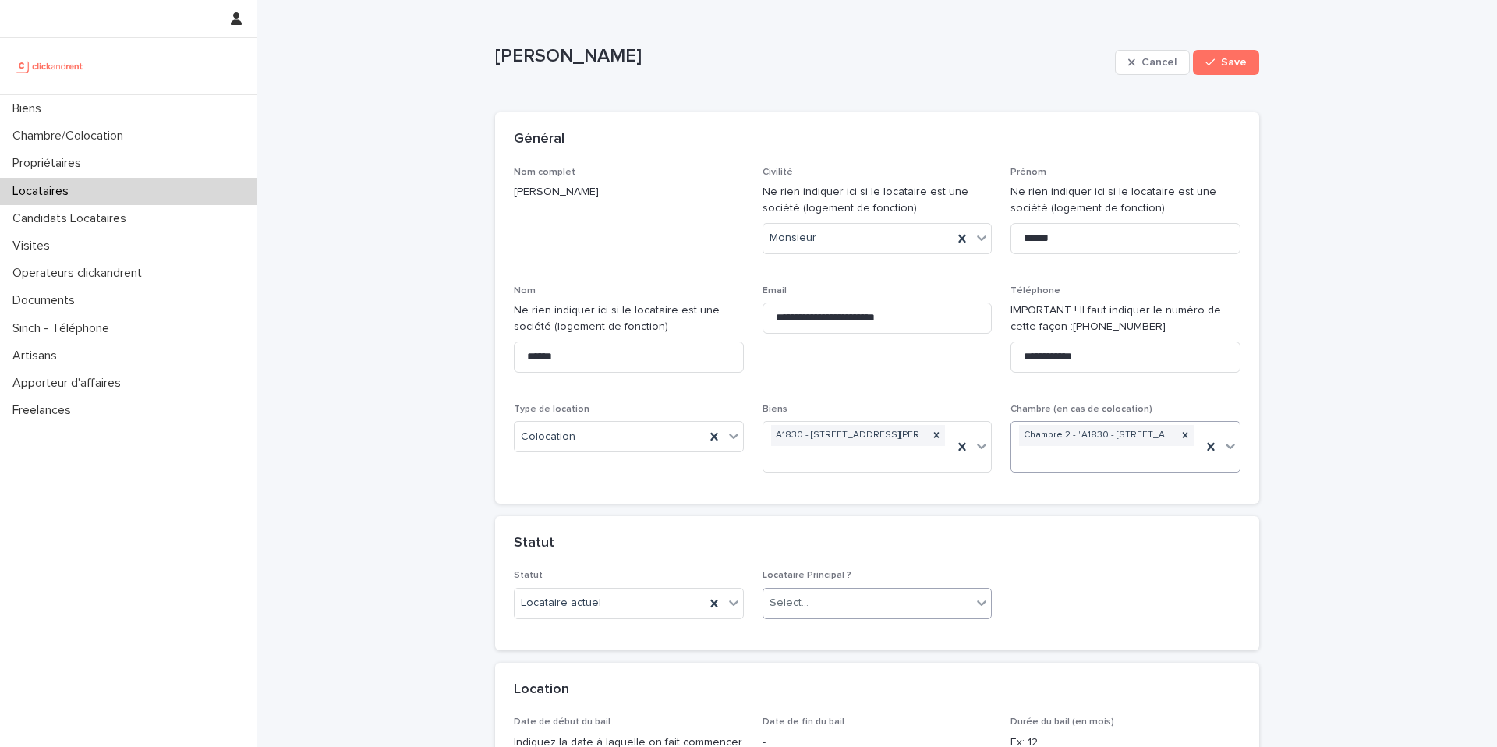
click at [806, 604] on div "Select..." at bounding box center [789, 603] width 39 height 16
click at [823, 637] on div "Locataire Principal" at bounding box center [878, 633] width 229 height 27
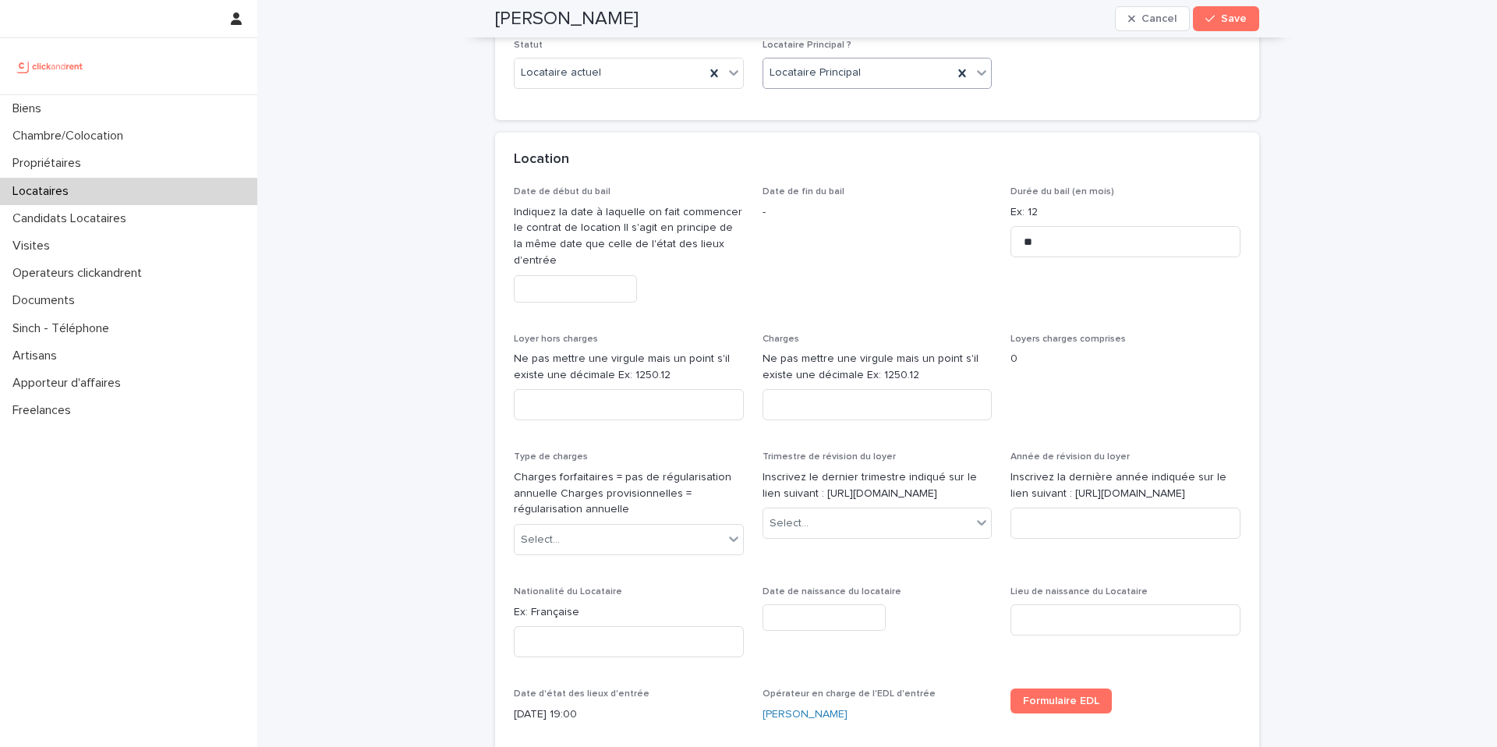
scroll to position [533, 0]
click at [572, 295] on input "text" at bounding box center [575, 285] width 123 height 27
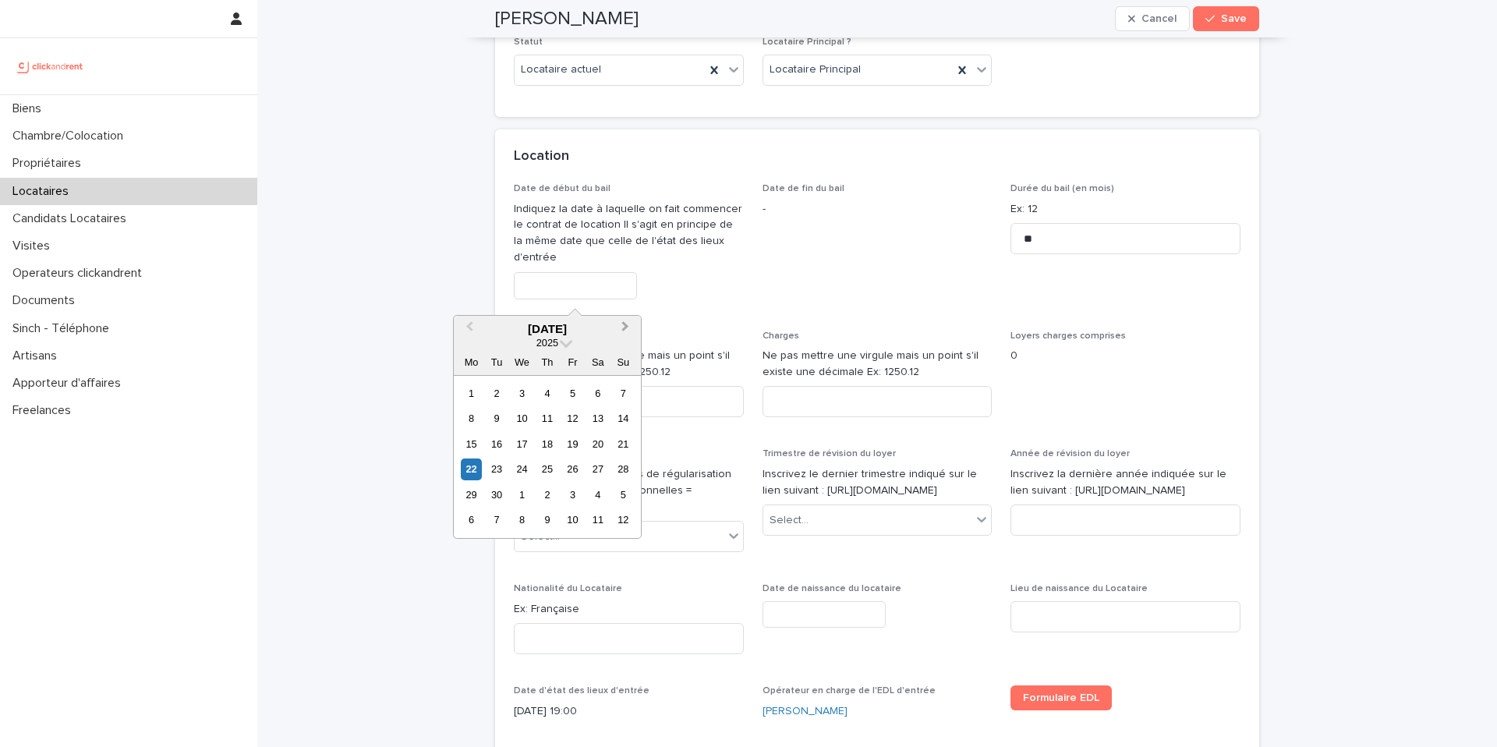
click at [626, 330] on span "Next Month" at bounding box center [626, 328] width 0 height 21
click at [544, 518] on div "6" at bounding box center [547, 519] width 21 height 21
type input "*********"
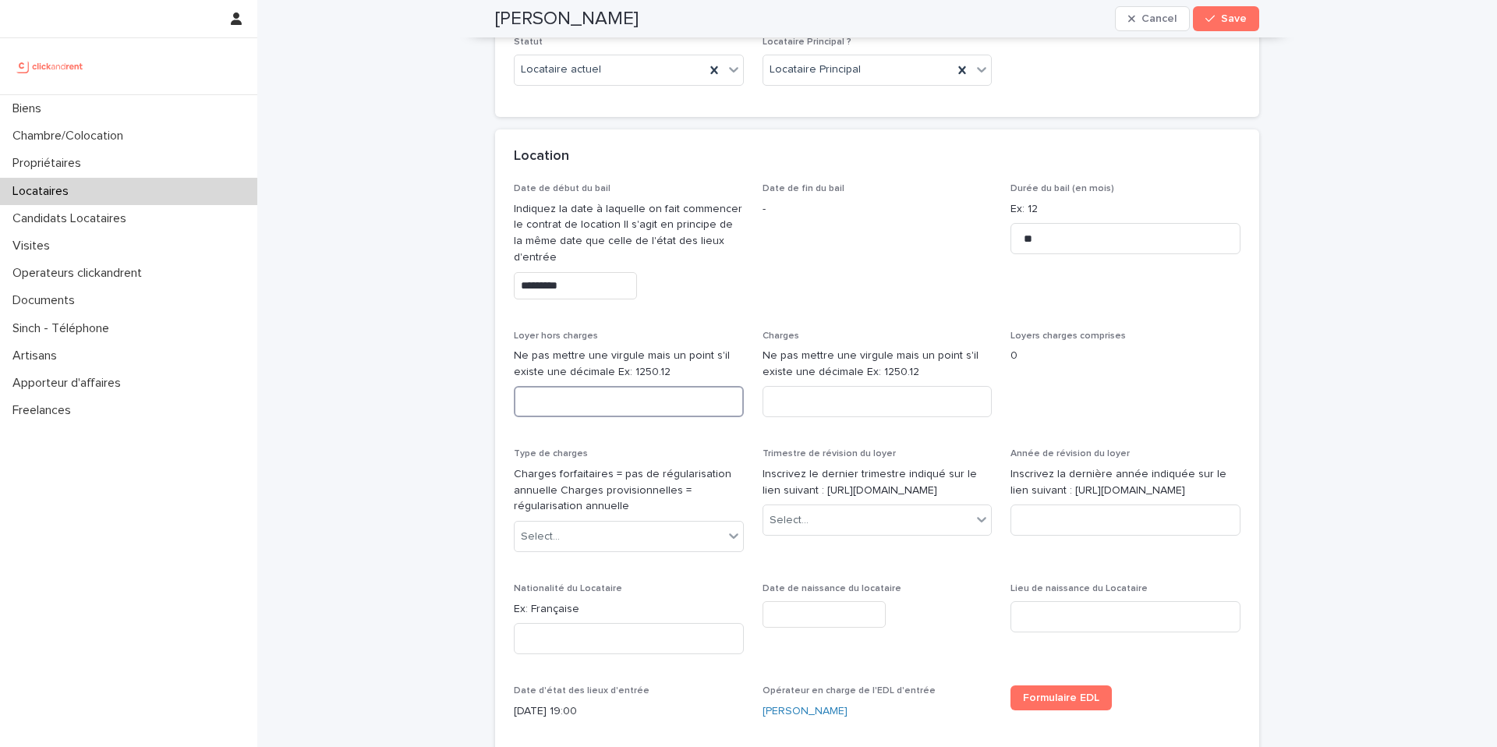
click at [658, 404] on input at bounding box center [629, 401] width 230 height 31
paste input "***"
type input "***"
click at [856, 395] on input at bounding box center [878, 401] width 230 height 31
paste input "**"
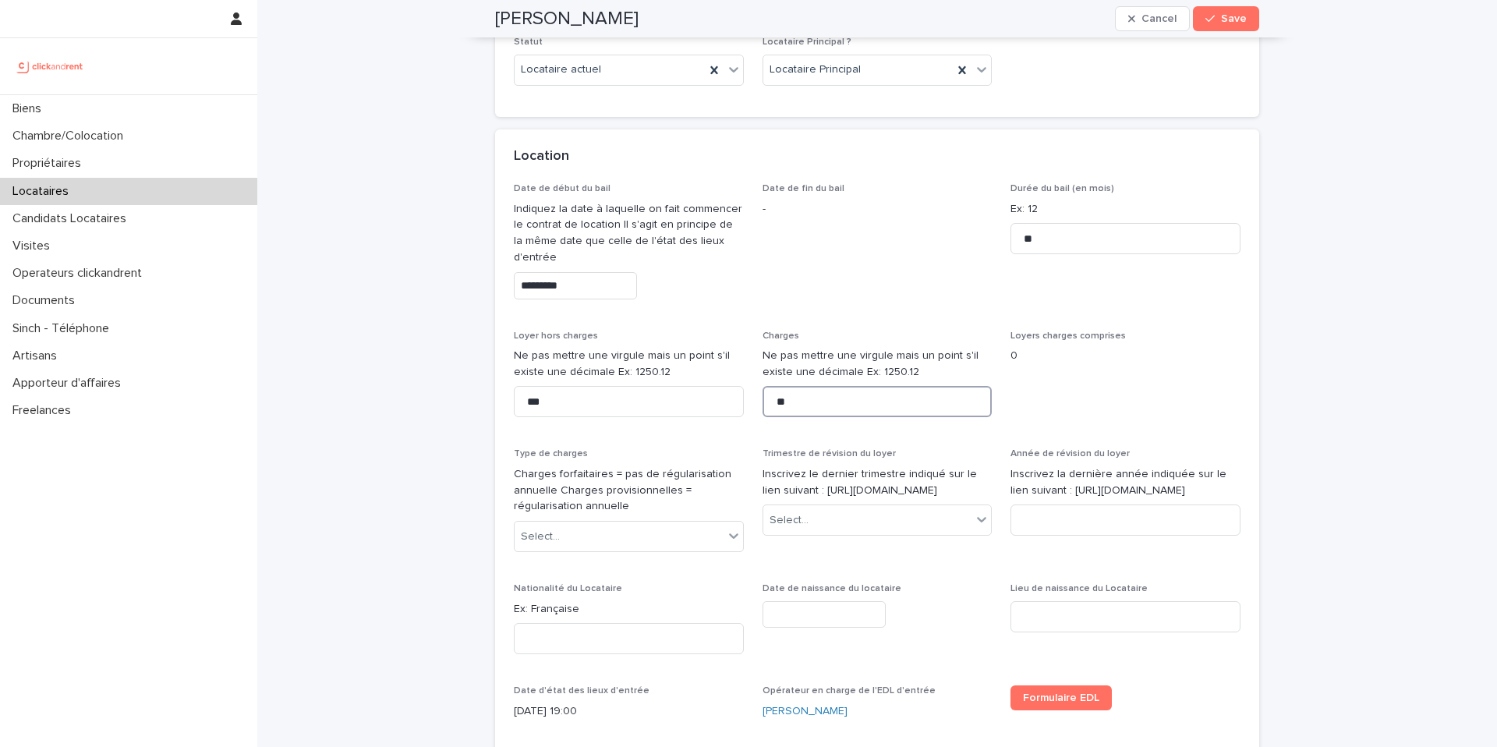
type input "**"
click at [929, 268] on span "Date de fin du bail -" at bounding box center [878, 247] width 230 height 128
click at [657, 530] on div "Select..." at bounding box center [619, 537] width 209 height 26
click at [633, 601] on div "Provisions sur charges" at bounding box center [629, 593] width 229 height 27
drag, startPoint x: 883, startPoint y: 509, endPoint x: 804, endPoint y: 485, distance: 82.2
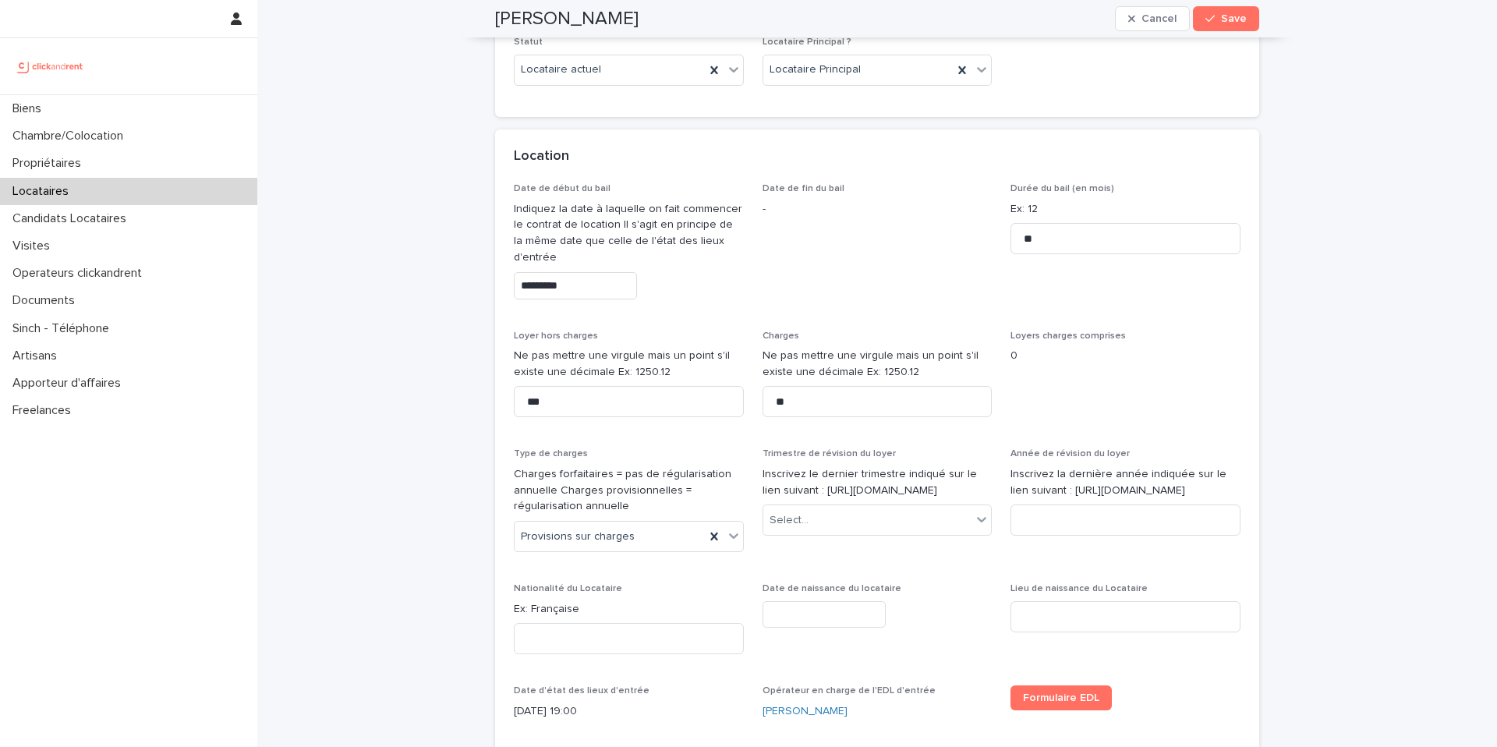
click at [804, 485] on p "Inscrivez le dernier trimestre indiqué sur le lien suivant : https://www.anil.o…" at bounding box center [878, 482] width 230 height 33
copy p "https://www.anil.org/outils/indices-et-plafonds/tableau-de-lirl/"
click at [853, 533] on div "Select..." at bounding box center [868, 521] width 209 height 26
click at [849, 604] on div "2ème trimestre" at bounding box center [878, 593] width 229 height 27
click at [1049, 536] on input at bounding box center [1126, 520] width 230 height 31
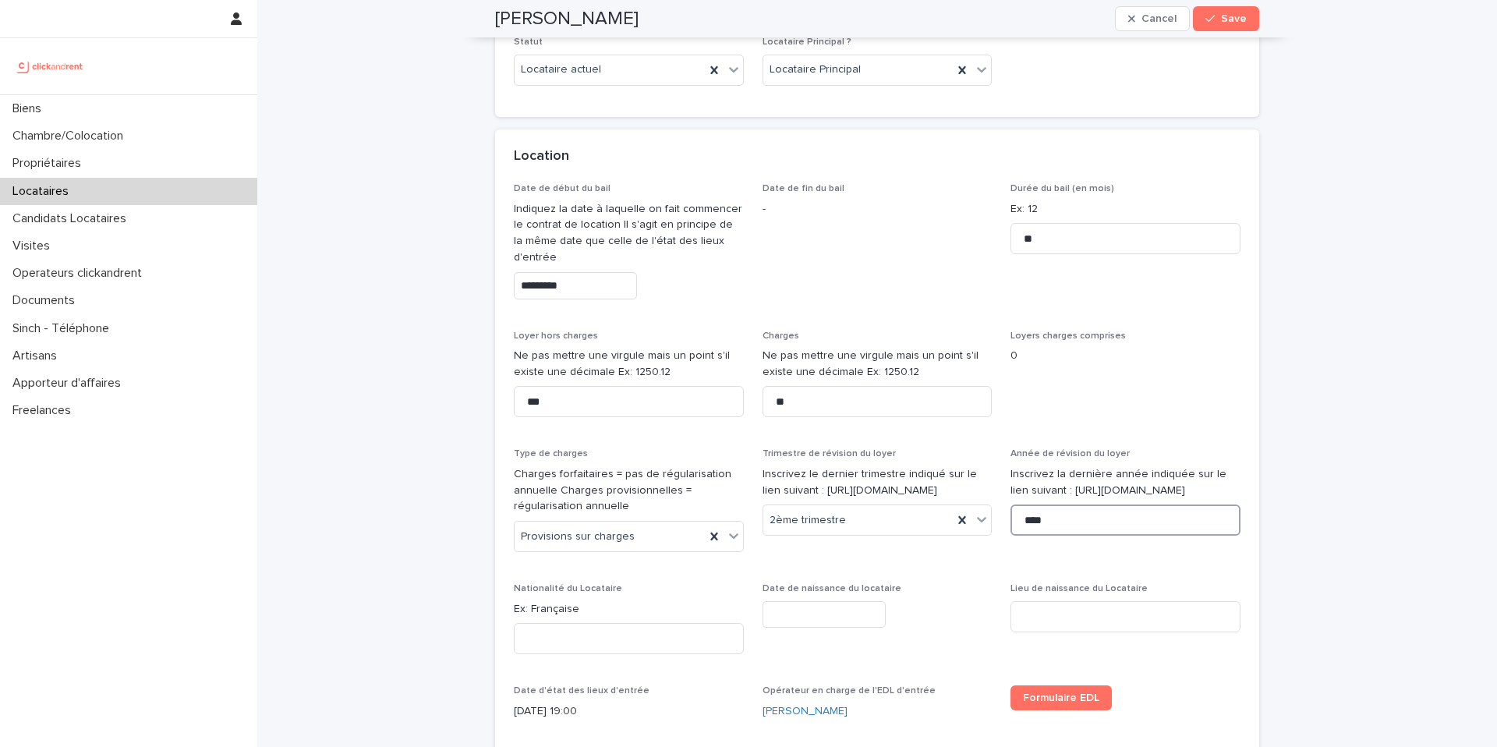
type input "****"
click at [653, 597] on div "Nationalité du Locataire Ex: Française" at bounding box center [629, 624] width 230 height 83
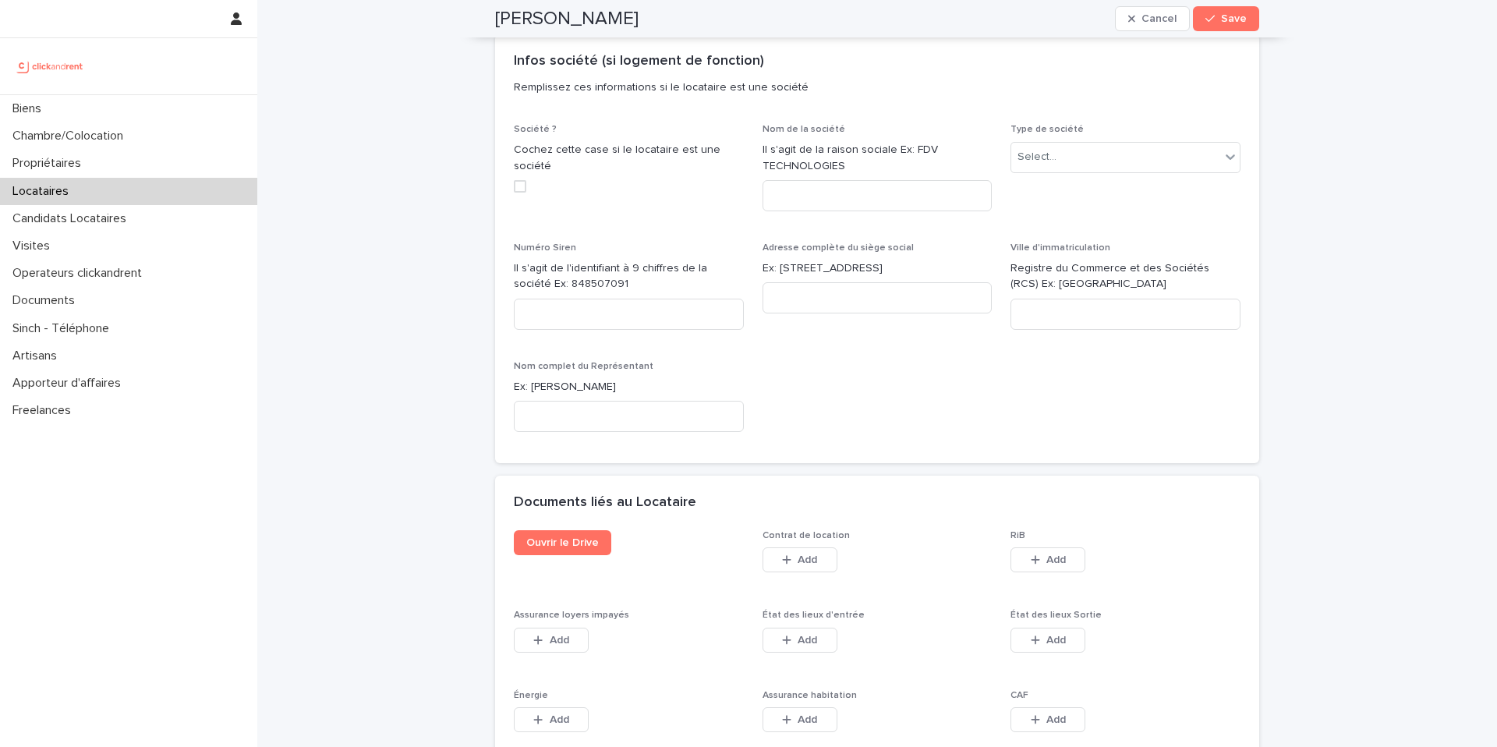
scroll to position [2174, 0]
click at [572, 536] on span "Ouvrir le Drive" at bounding box center [562, 541] width 73 height 11
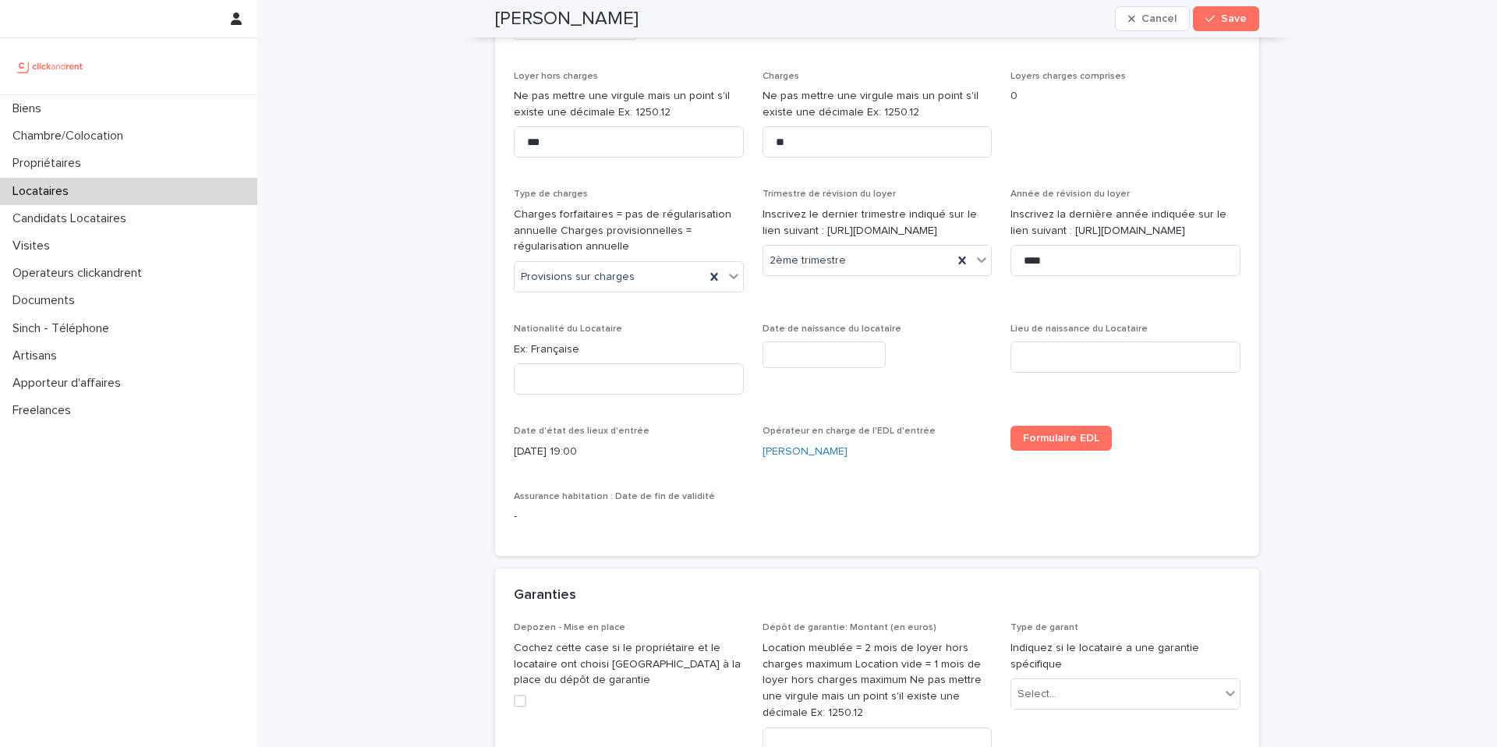
scroll to position [799, 0]
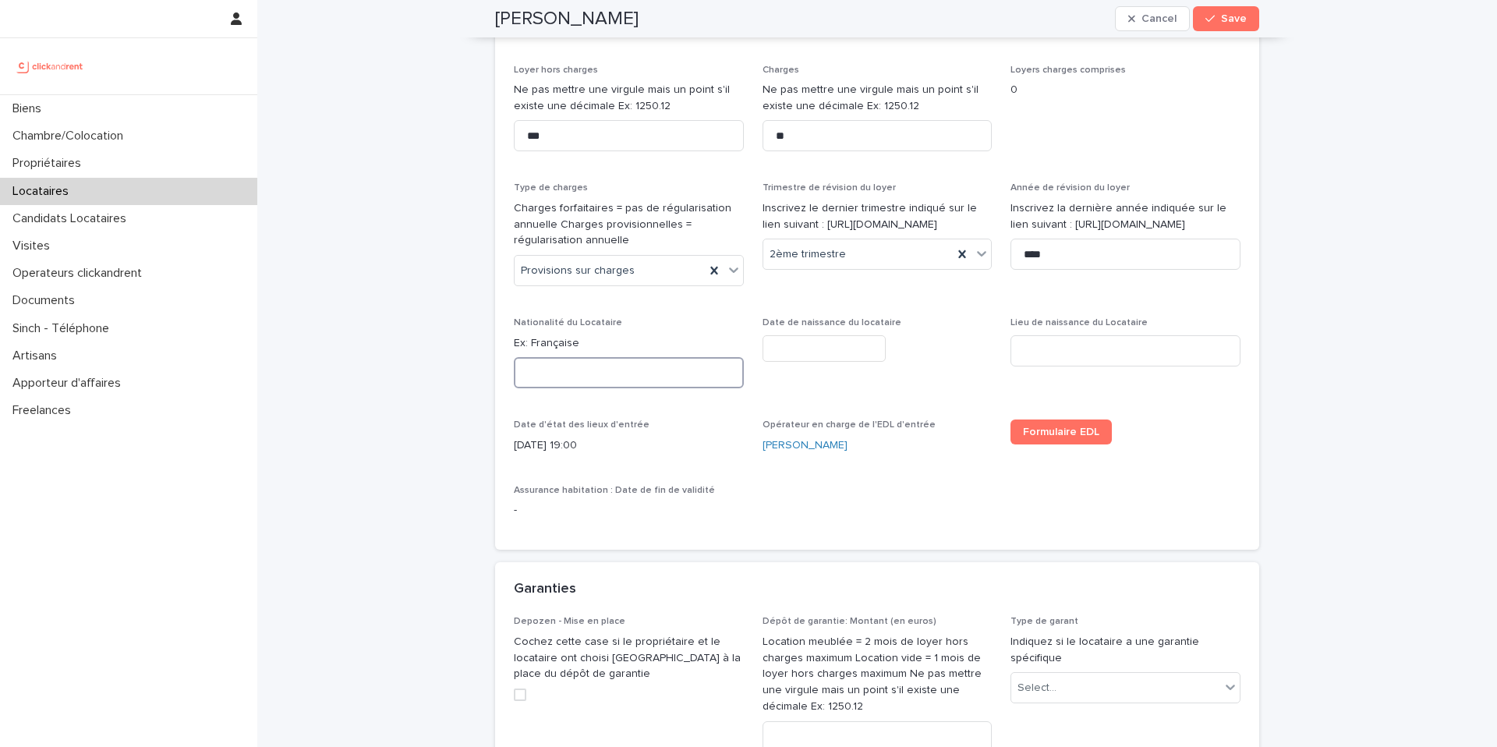
click at [639, 377] on input at bounding box center [629, 372] width 230 height 31
type input "**********"
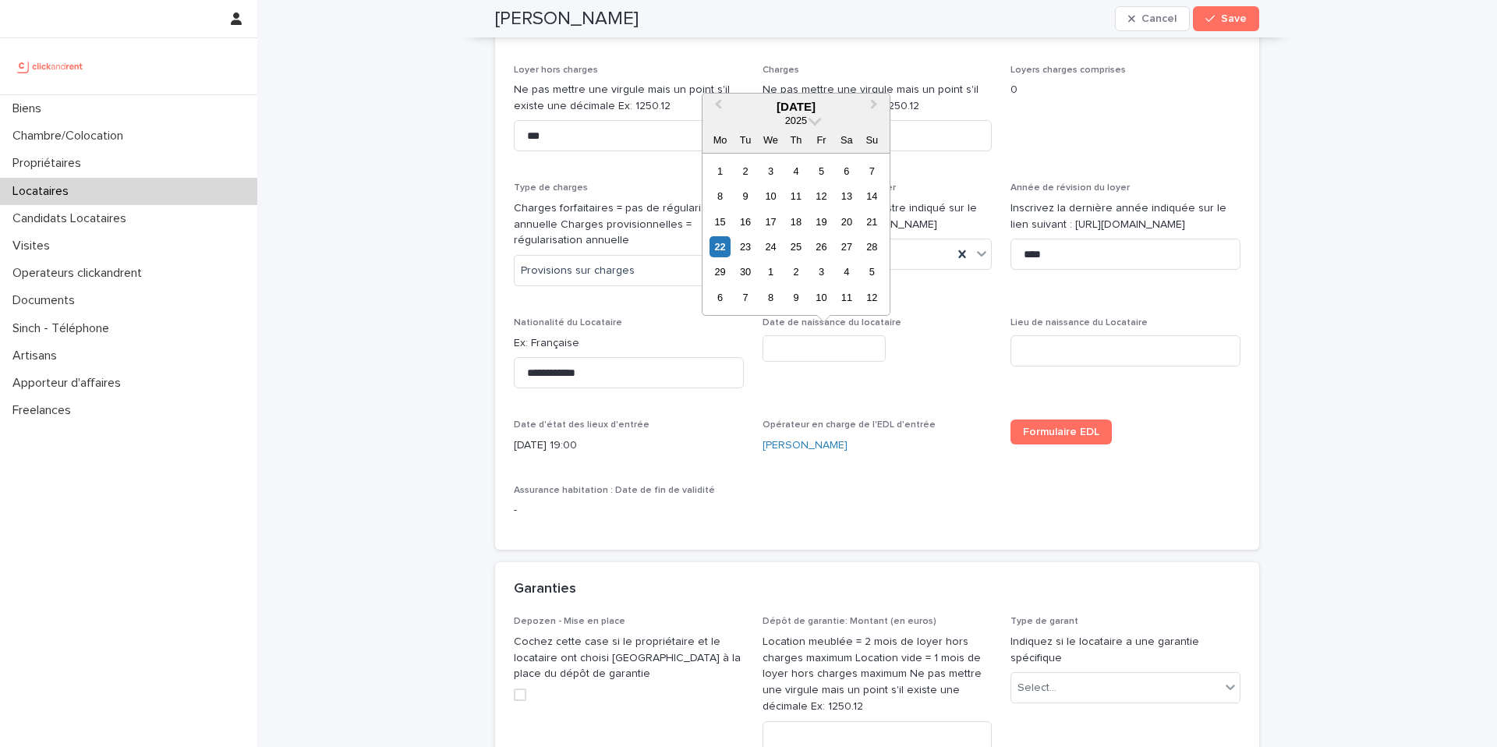
click at [827, 353] on input "text" at bounding box center [824, 348] width 123 height 27
click at [718, 274] on div "24" at bounding box center [720, 271] width 21 height 21
type input "*********"
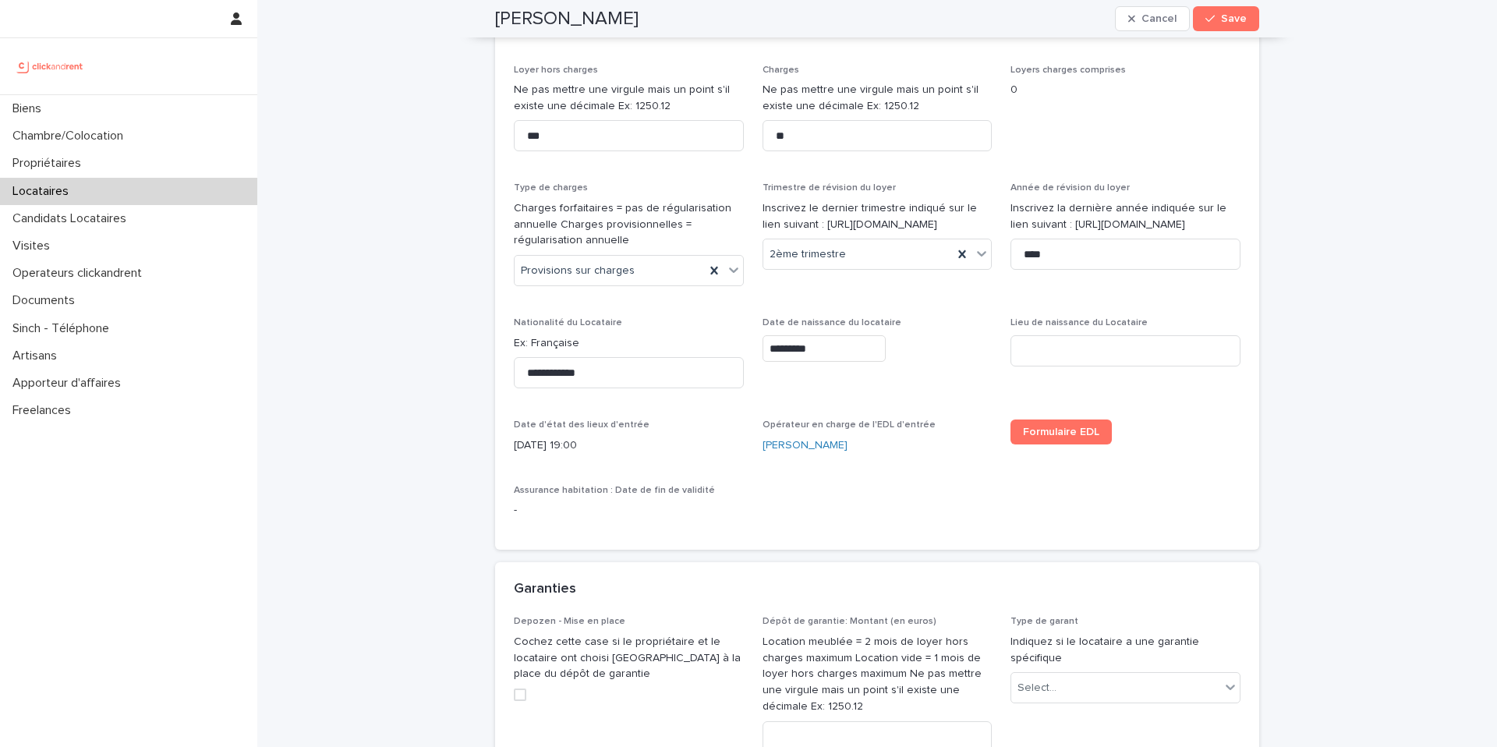
click at [866, 385] on span "Date de naissance du locataire *********" at bounding box center [878, 358] width 230 height 83
click at [1037, 351] on input at bounding box center [1126, 350] width 230 height 31
type input "**********"
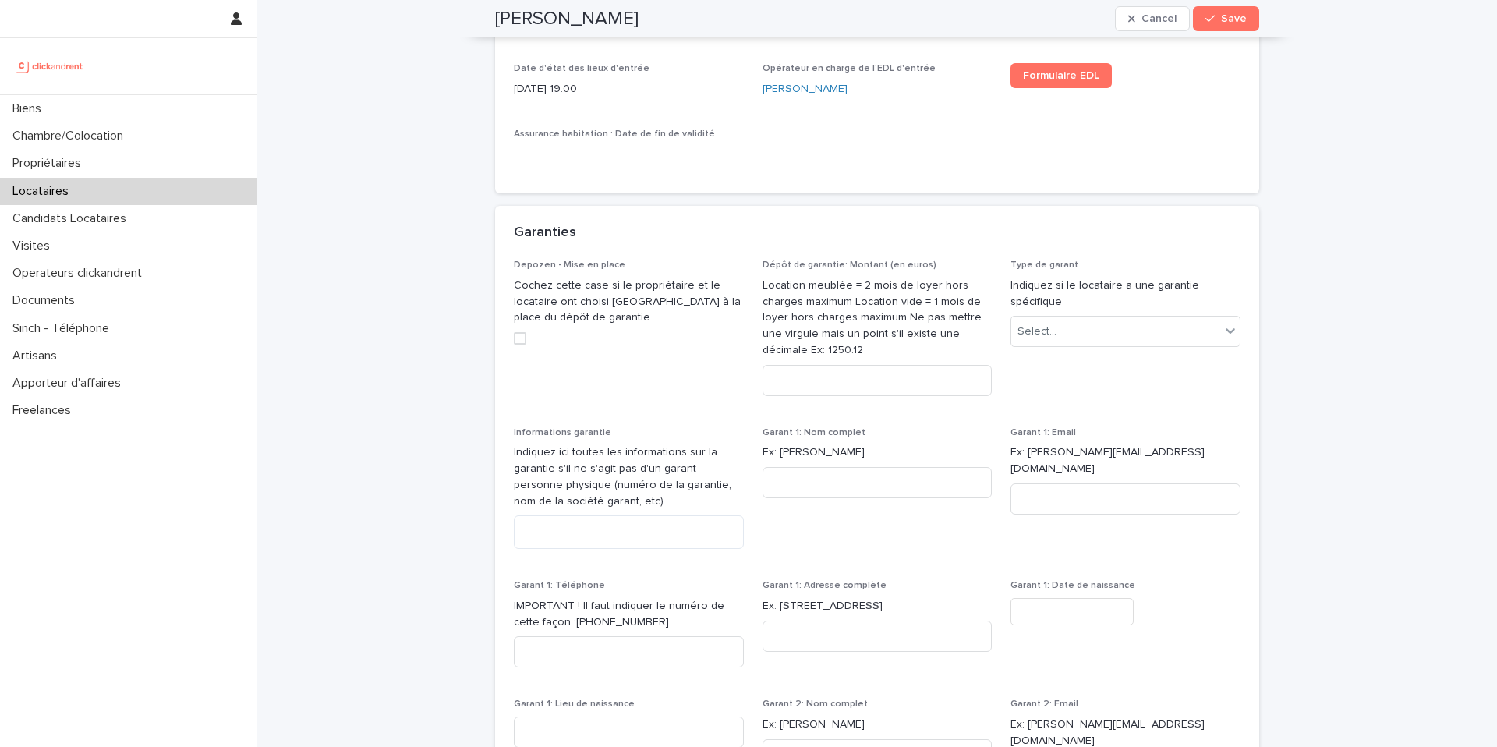
scroll to position [1159, 0]
click at [826, 379] on input at bounding box center [878, 377] width 230 height 31
paste input "***"
type input "***"
click at [1090, 326] on div "Select..." at bounding box center [1116, 329] width 209 height 26
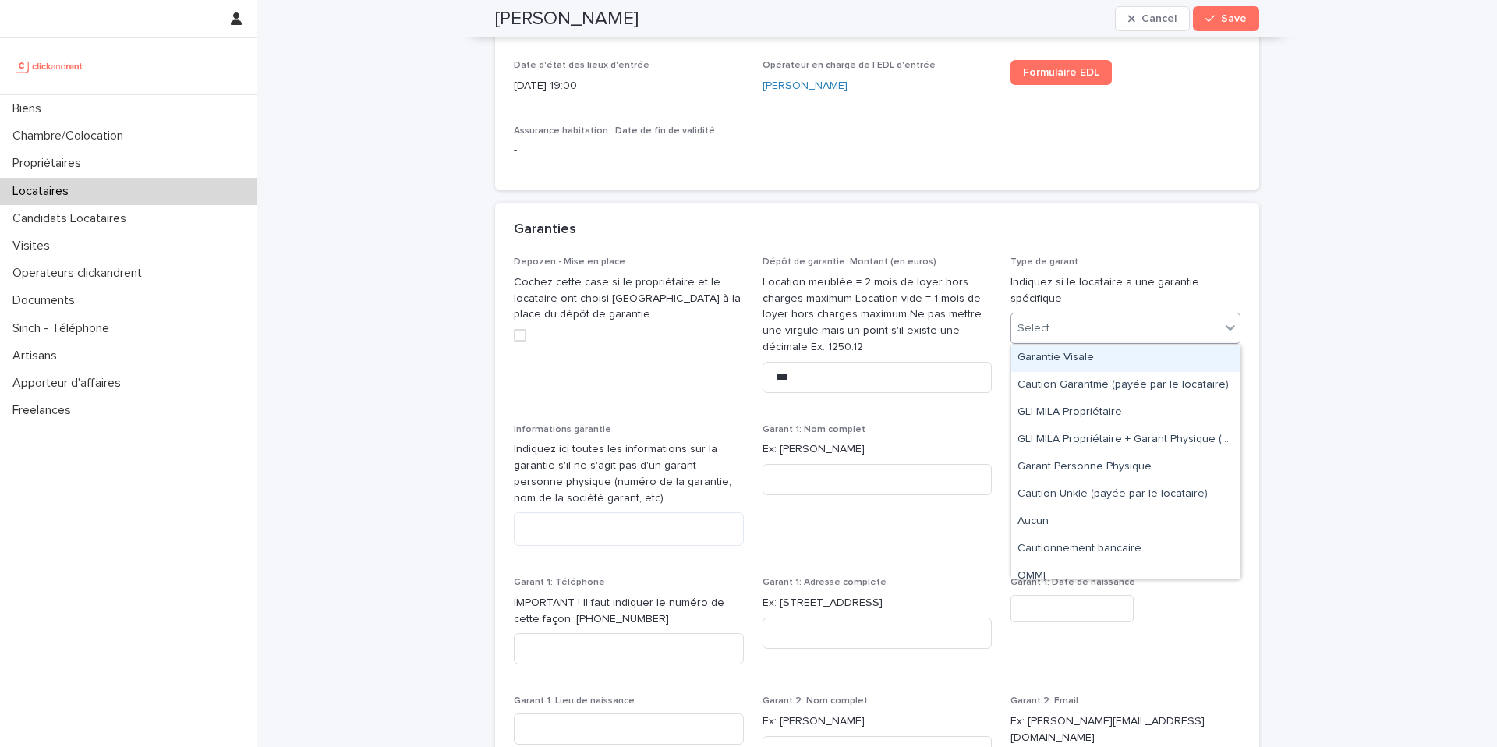
click at [1089, 360] on div "Garantie Visale" at bounding box center [1126, 358] width 229 height 27
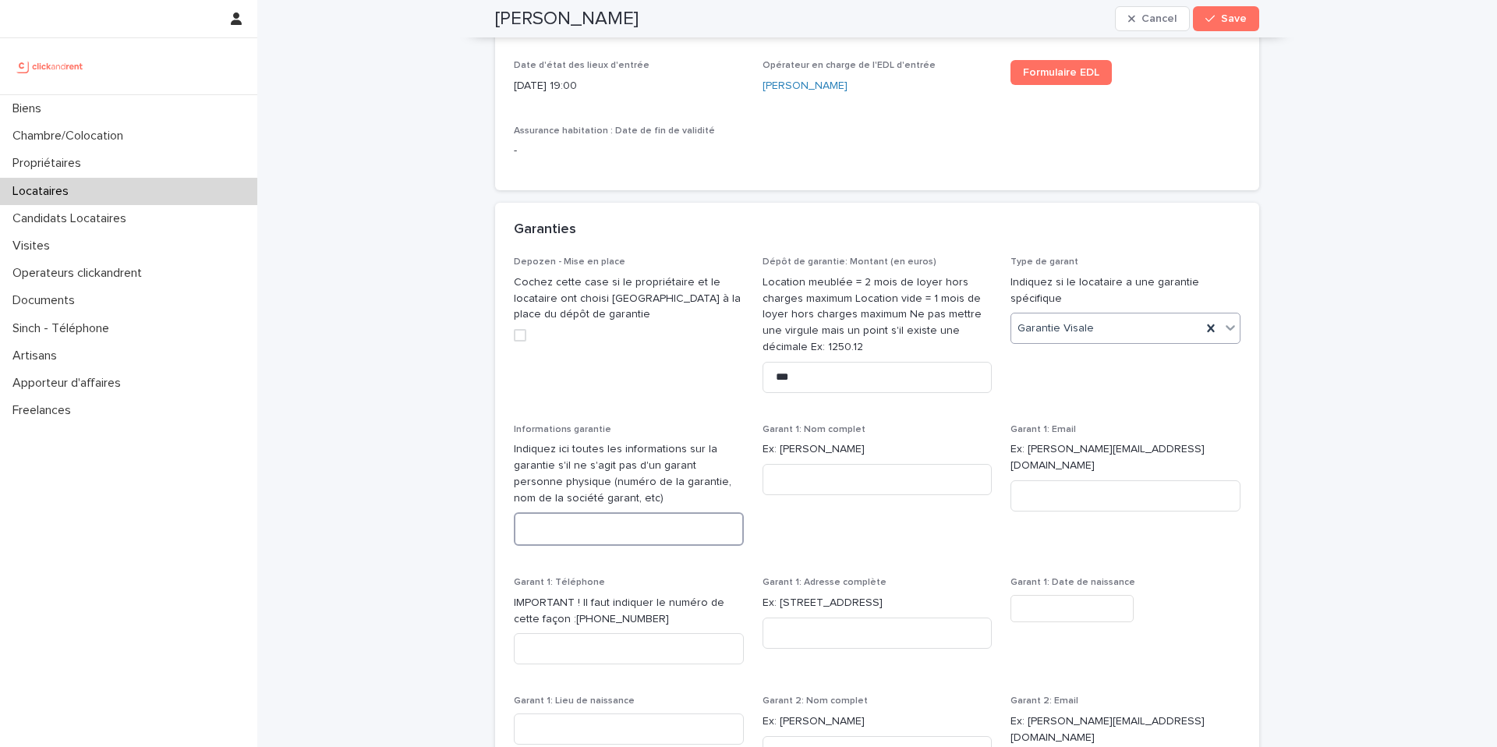
click at [649, 526] on textarea at bounding box center [629, 529] width 230 height 34
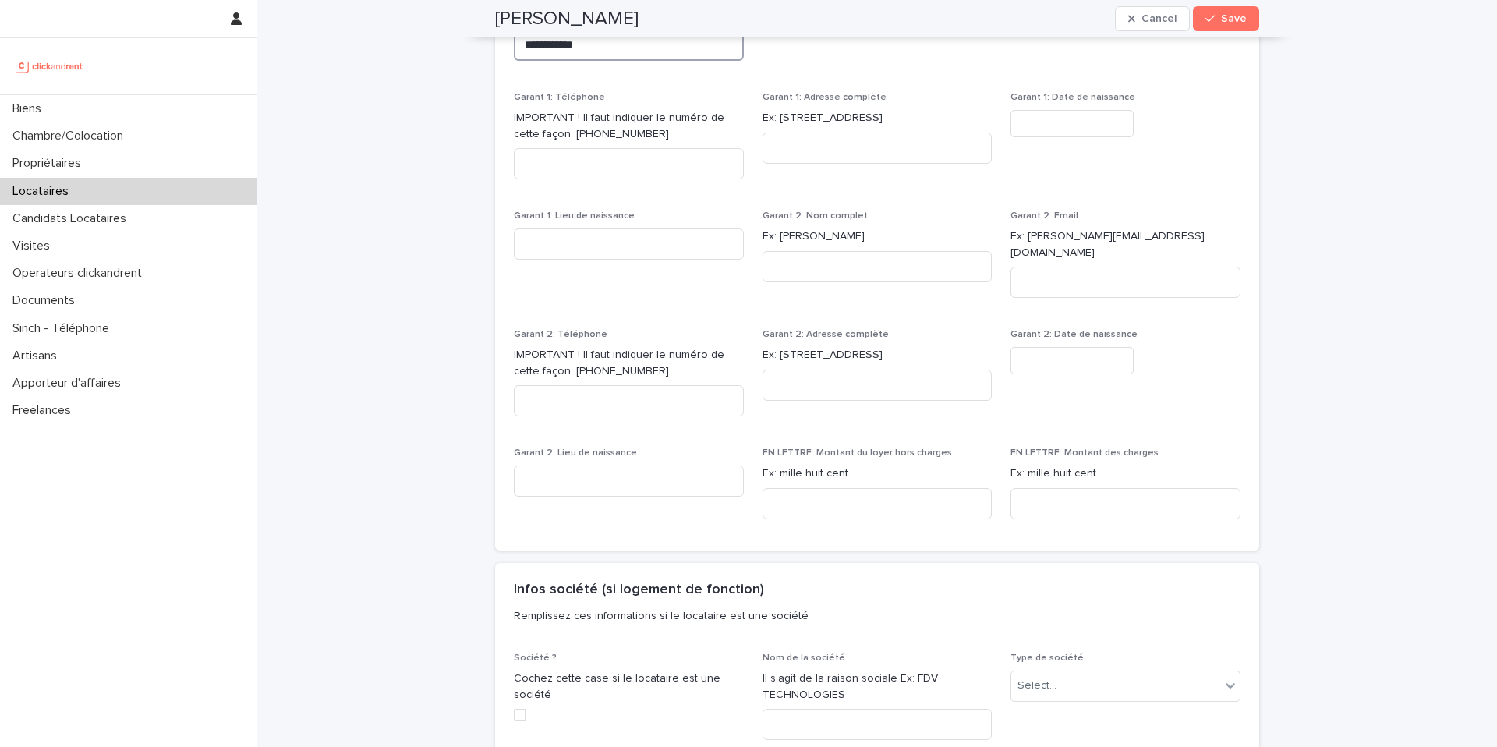
scroll to position [1649, 0]
type textarea "**********"
click at [914, 491] on input at bounding box center [878, 499] width 230 height 31
paste input "**********"
type input "**********"
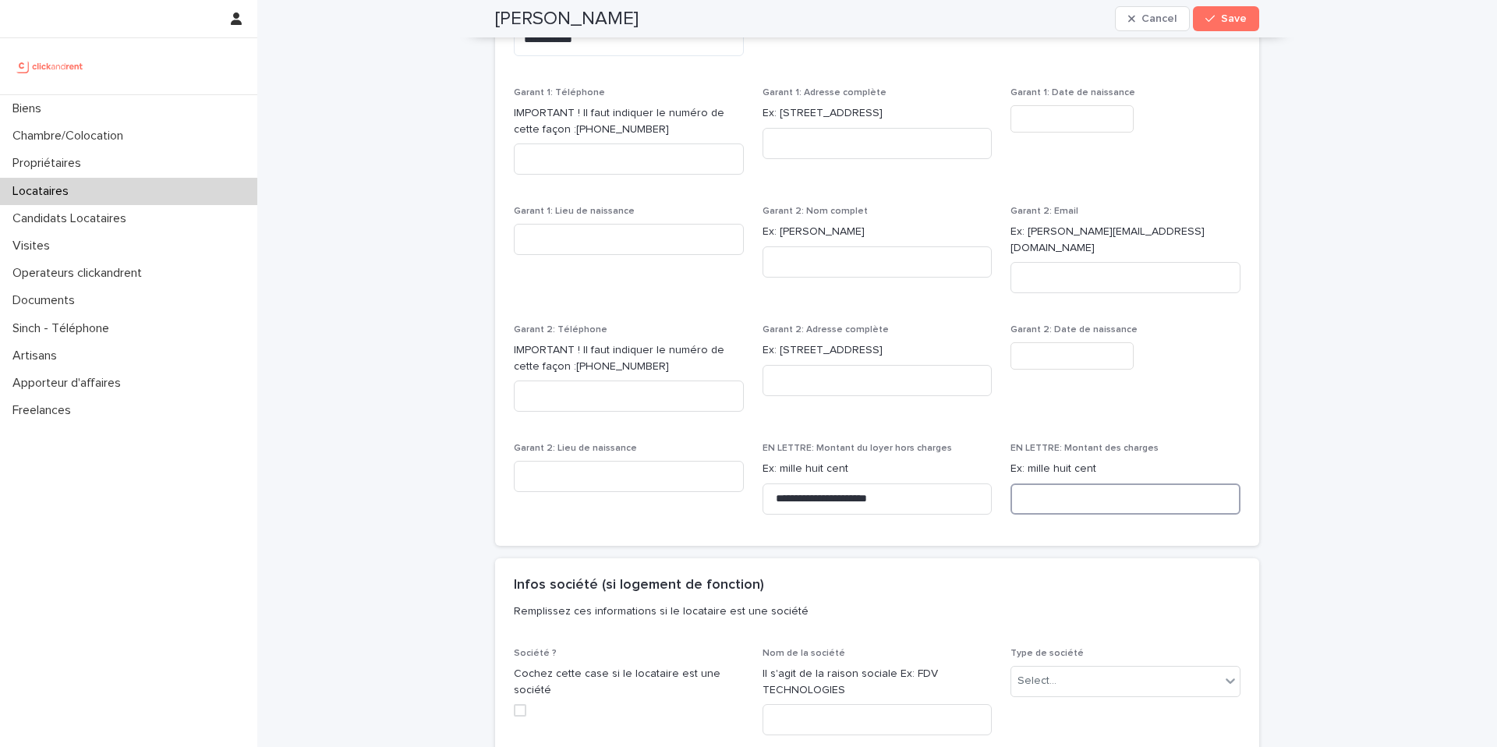
click at [1060, 484] on input at bounding box center [1126, 499] width 230 height 31
click at [1045, 488] on input at bounding box center [1126, 499] width 230 height 31
paste input "******"
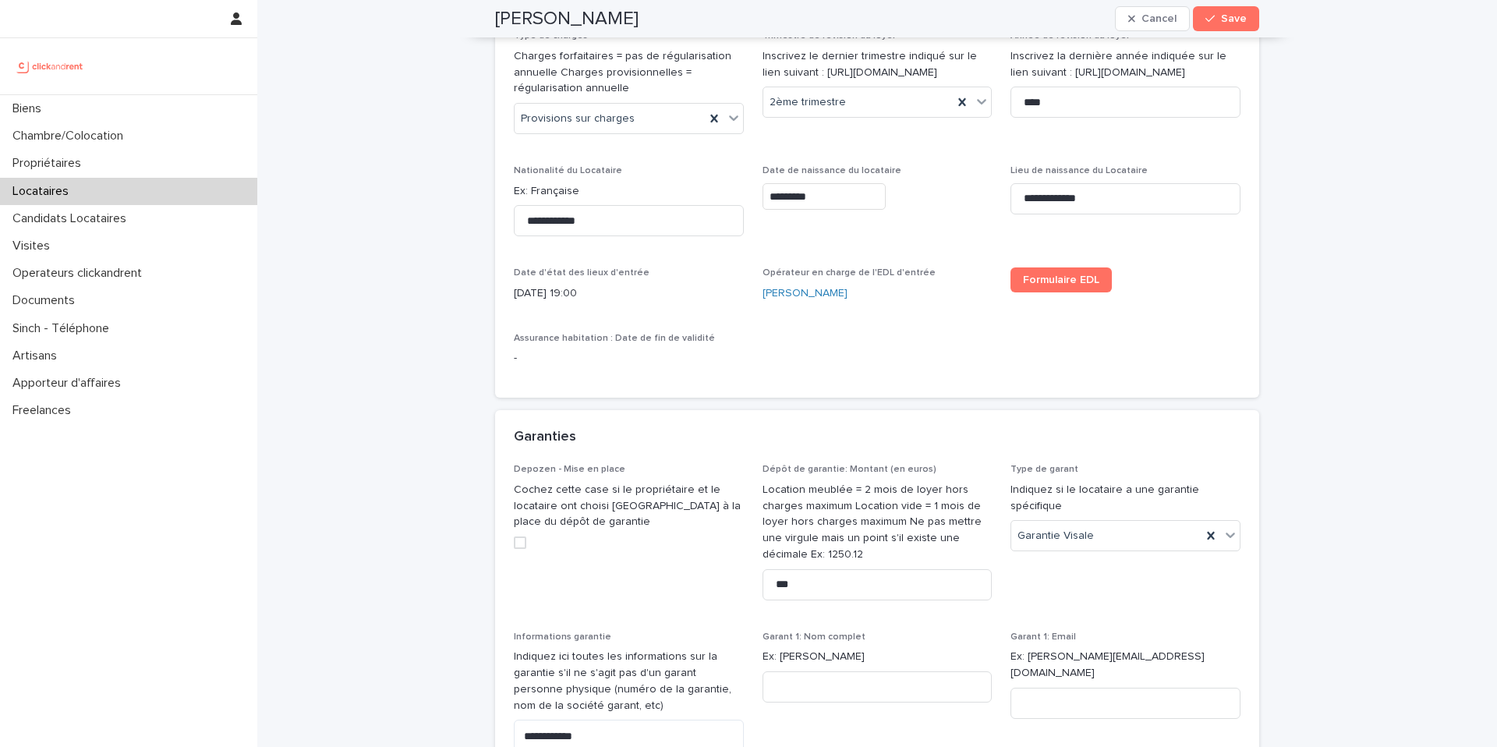
scroll to position [927, 0]
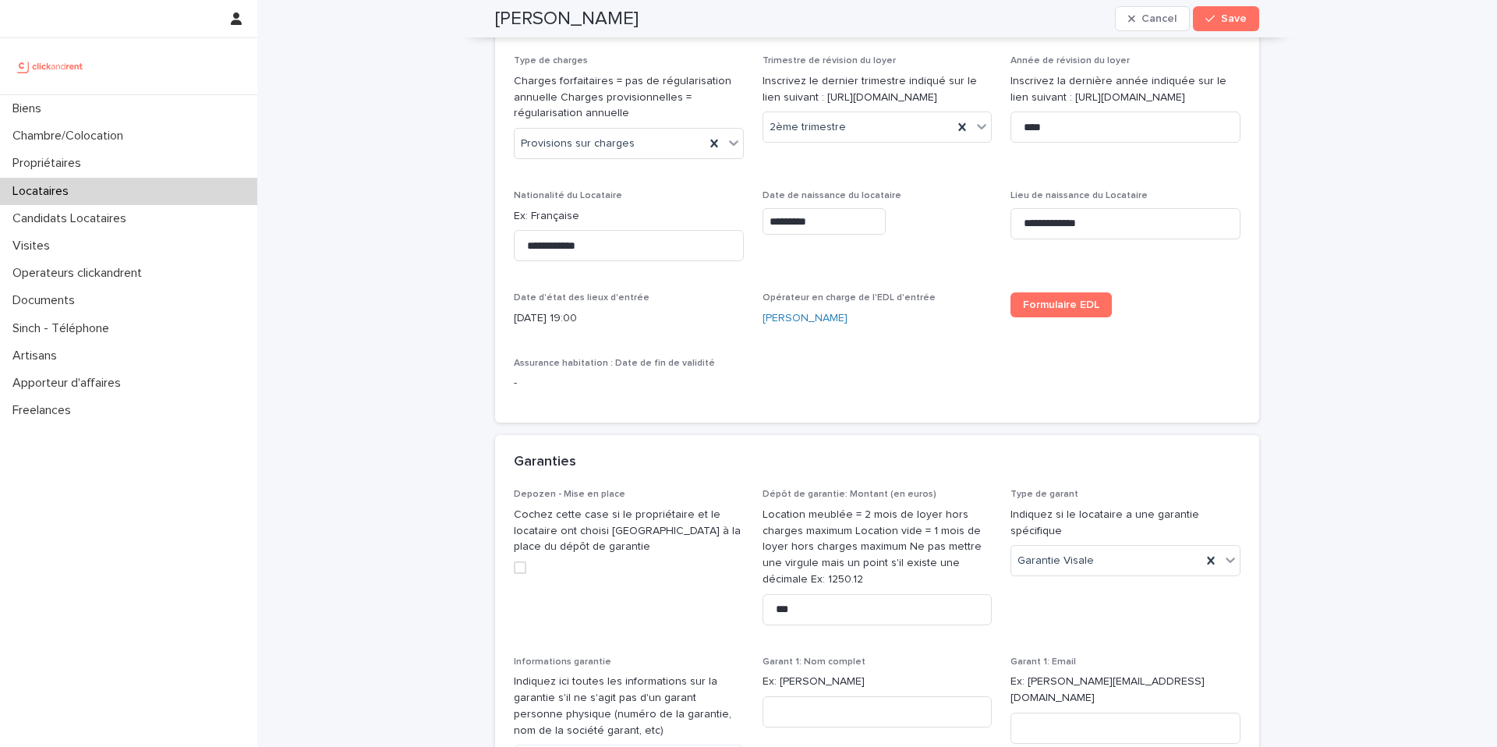
type input "******"
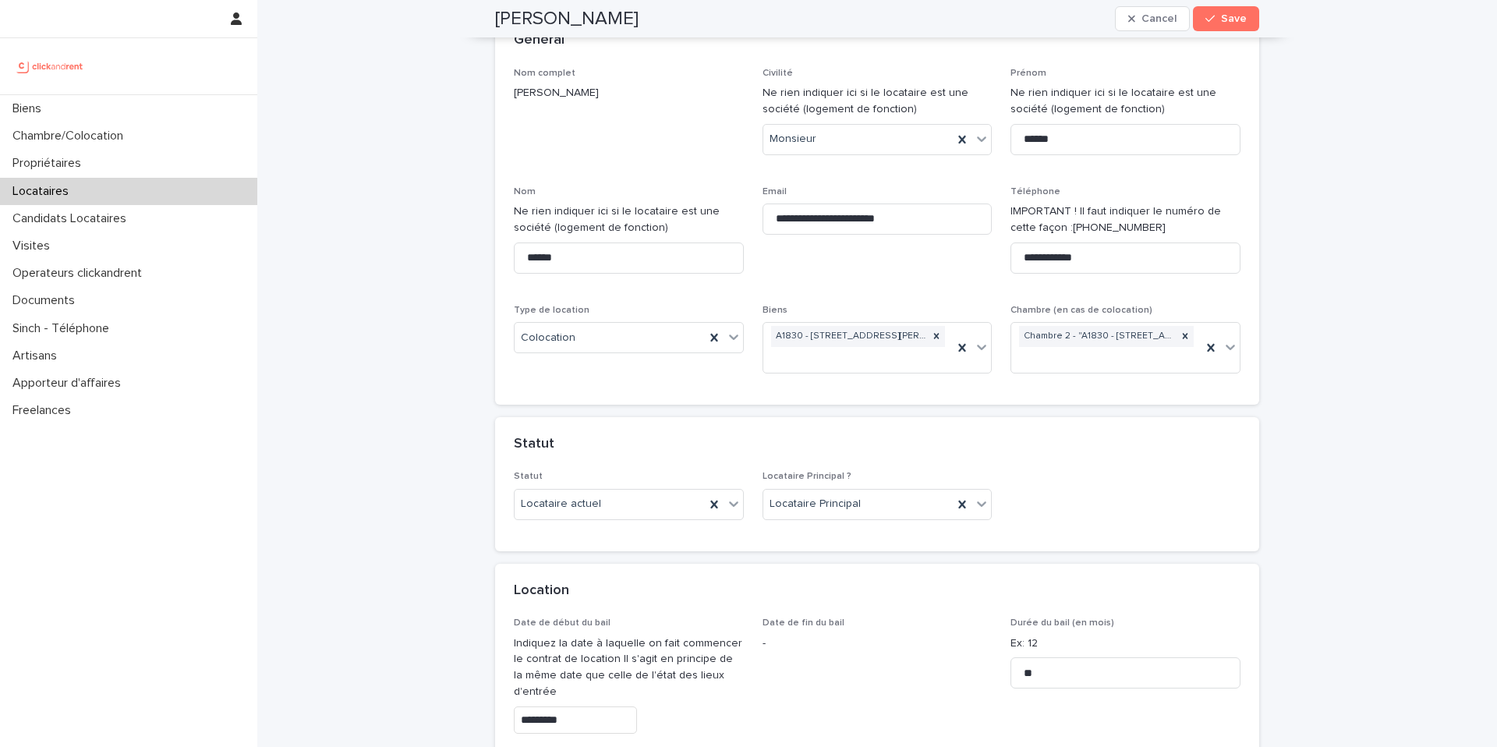
scroll to position [0, 0]
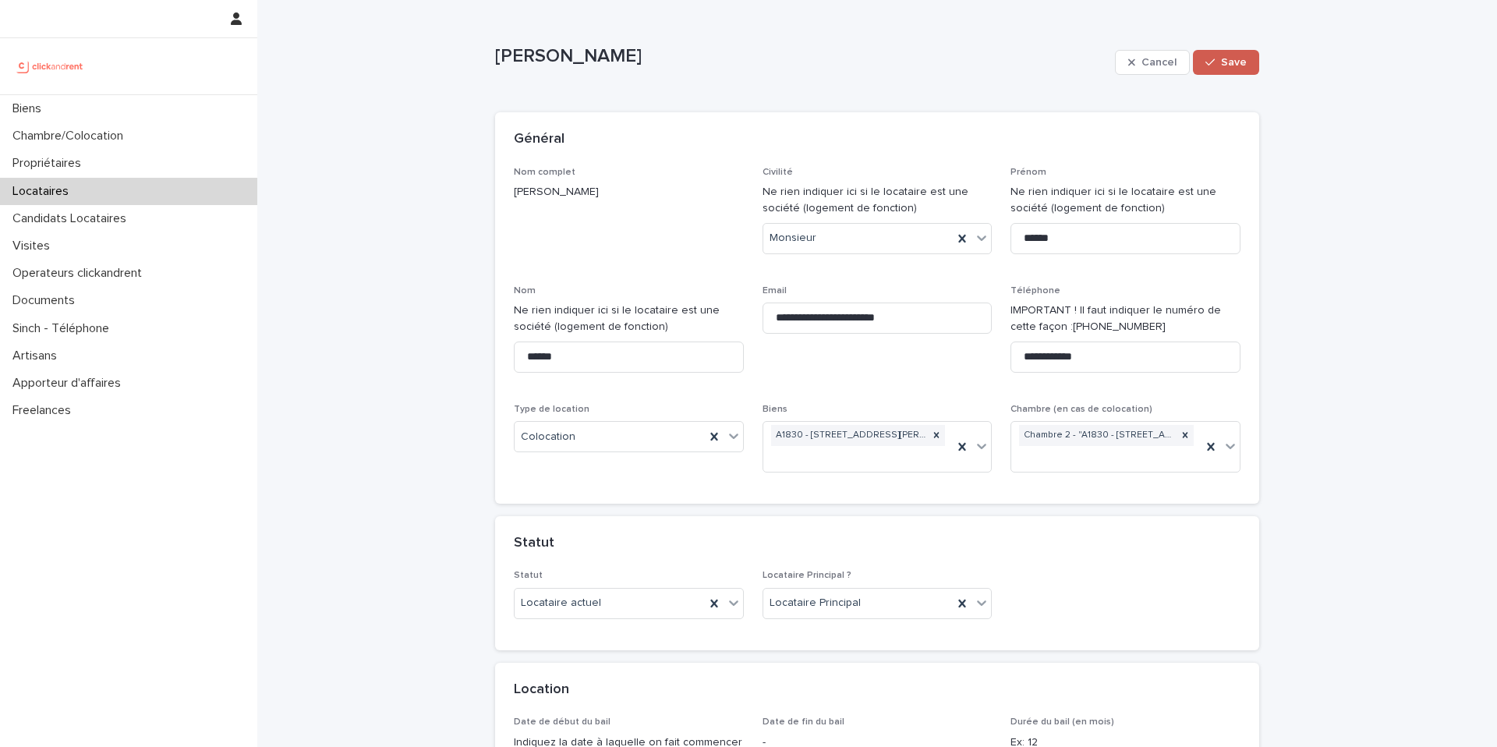
click at [1210, 70] on button "Save" at bounding box center [1226, 62] width 66 height 25
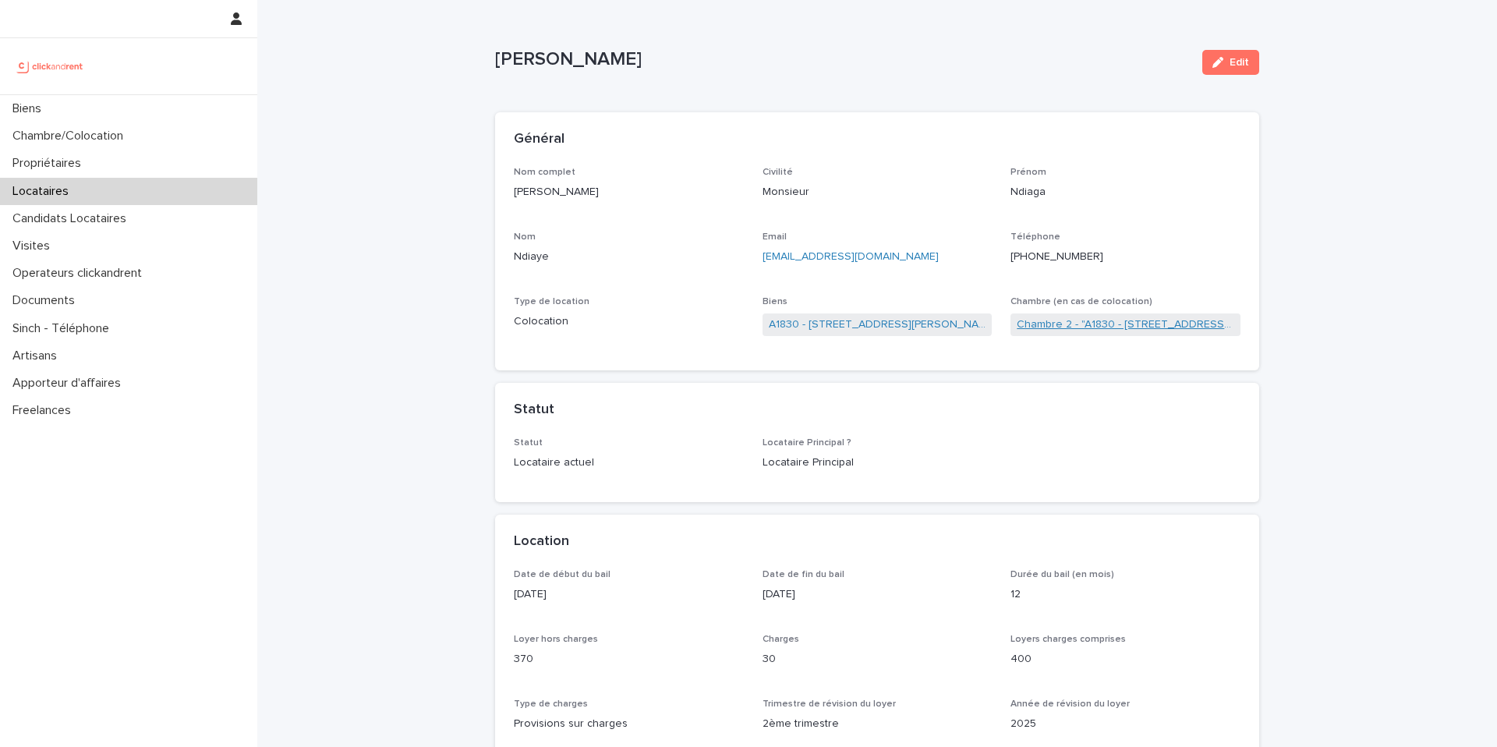
click at [1077, 318] on link "Chambre 2 - "A1830 - [STREET_ADDRESS][PERSON_NAME]"" at bounding box center [1126, 325] width 218 height 16
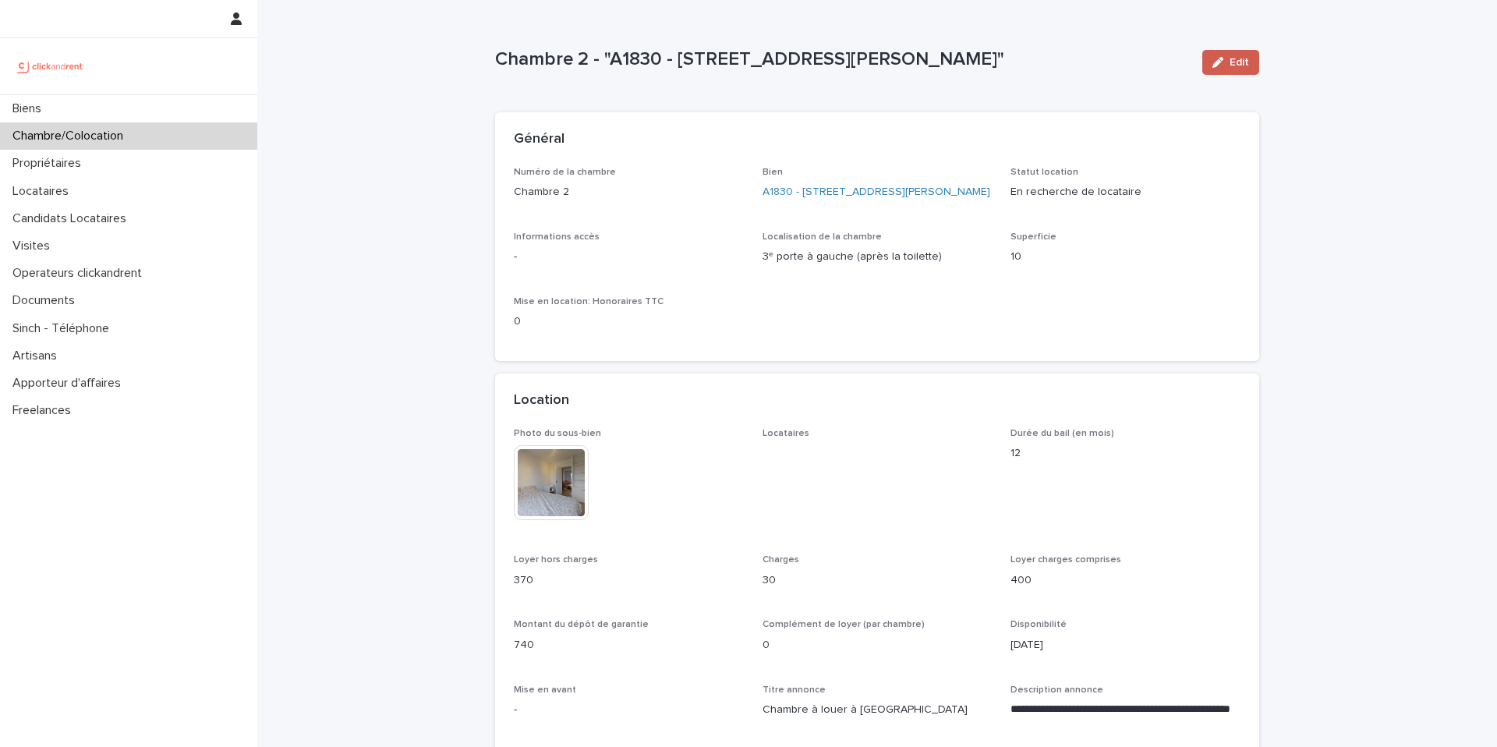
click at [1218, 55] on button "Edit" at bounding box center [1231, 62] width 57 height 25
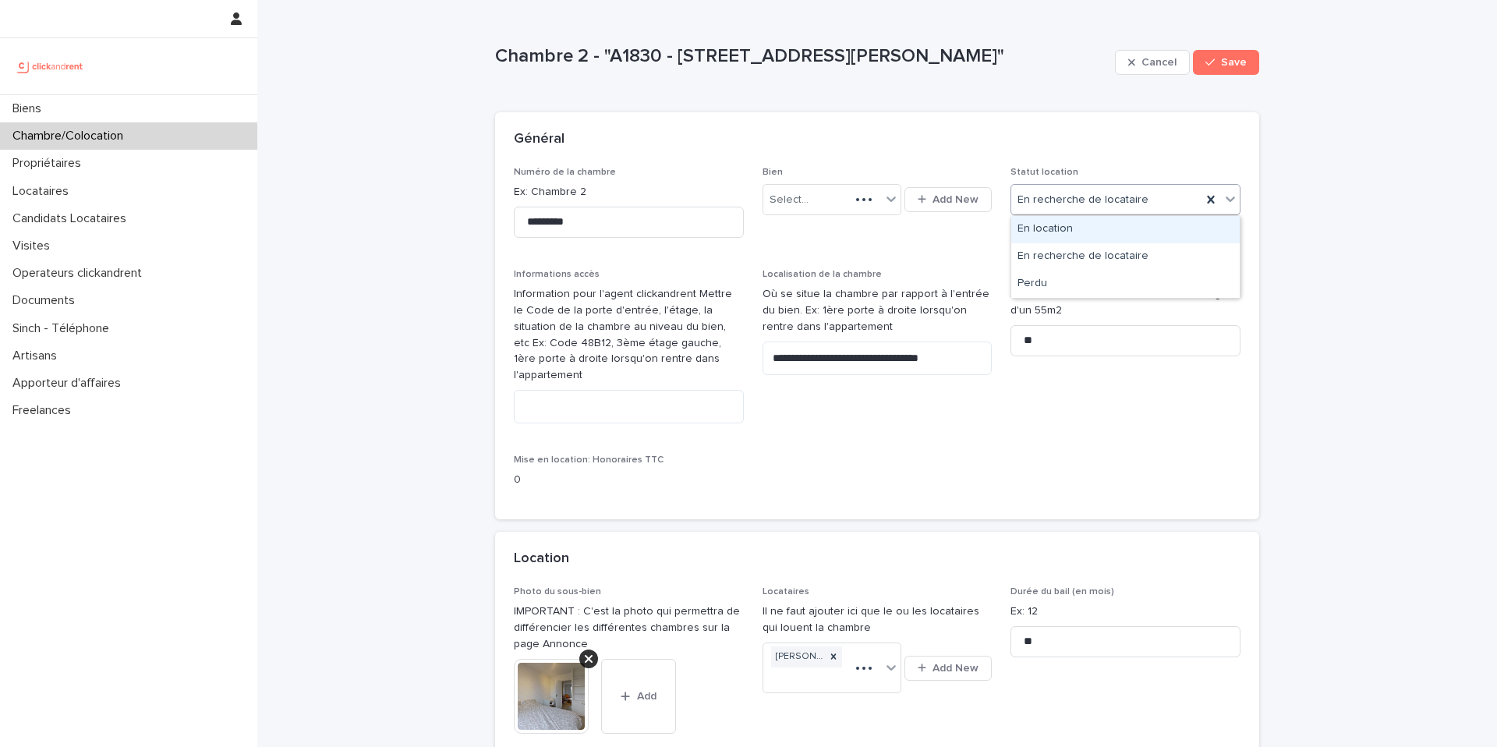
click at [1147, 201] on div "En recherche de locataire" at bounding box center [1107, 200] width 190 height 26
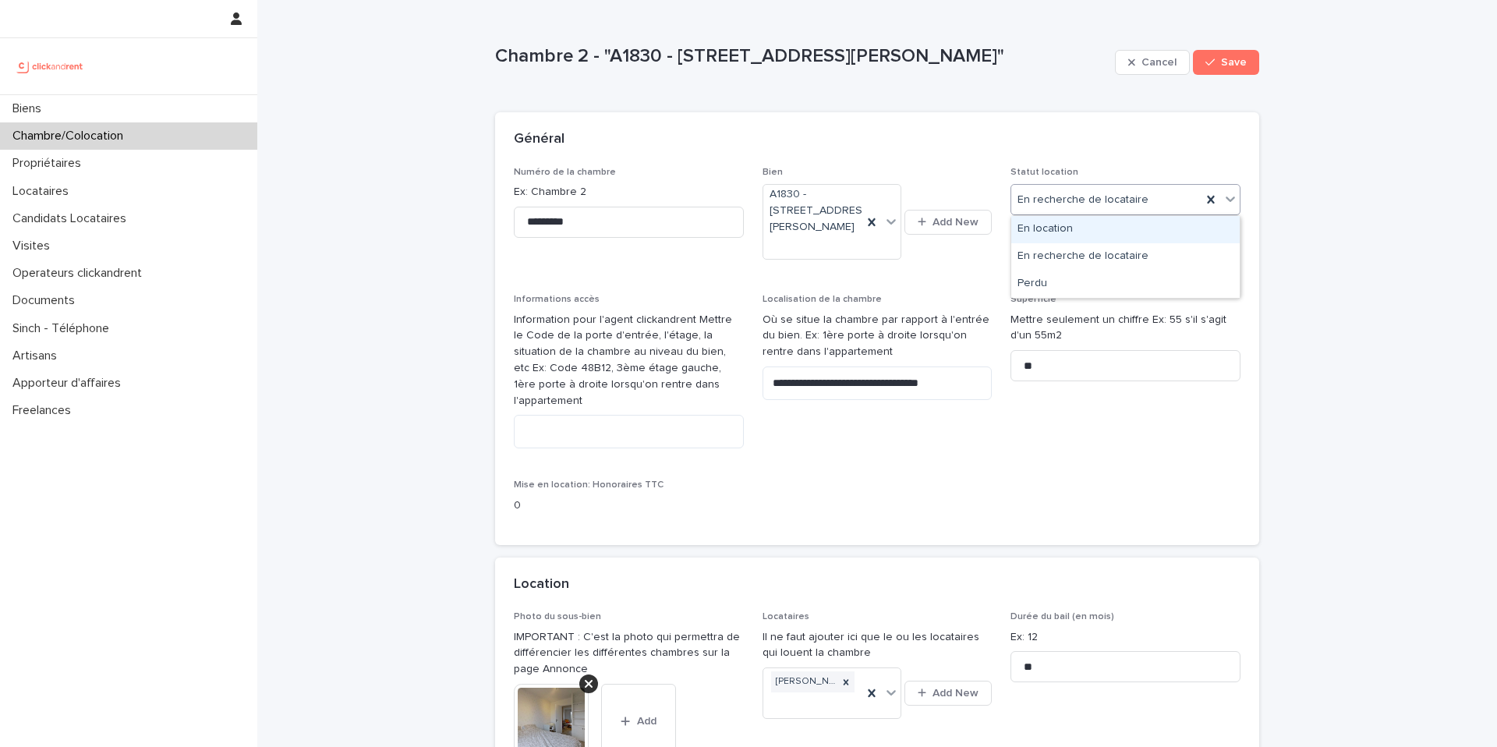
click at [1111, 230] on div "En location" at bounding box center [1126, 229] width 229 height 27
click at [1234, 69] on button "Save" at bounding box center [1226, 62] width 66 height 25
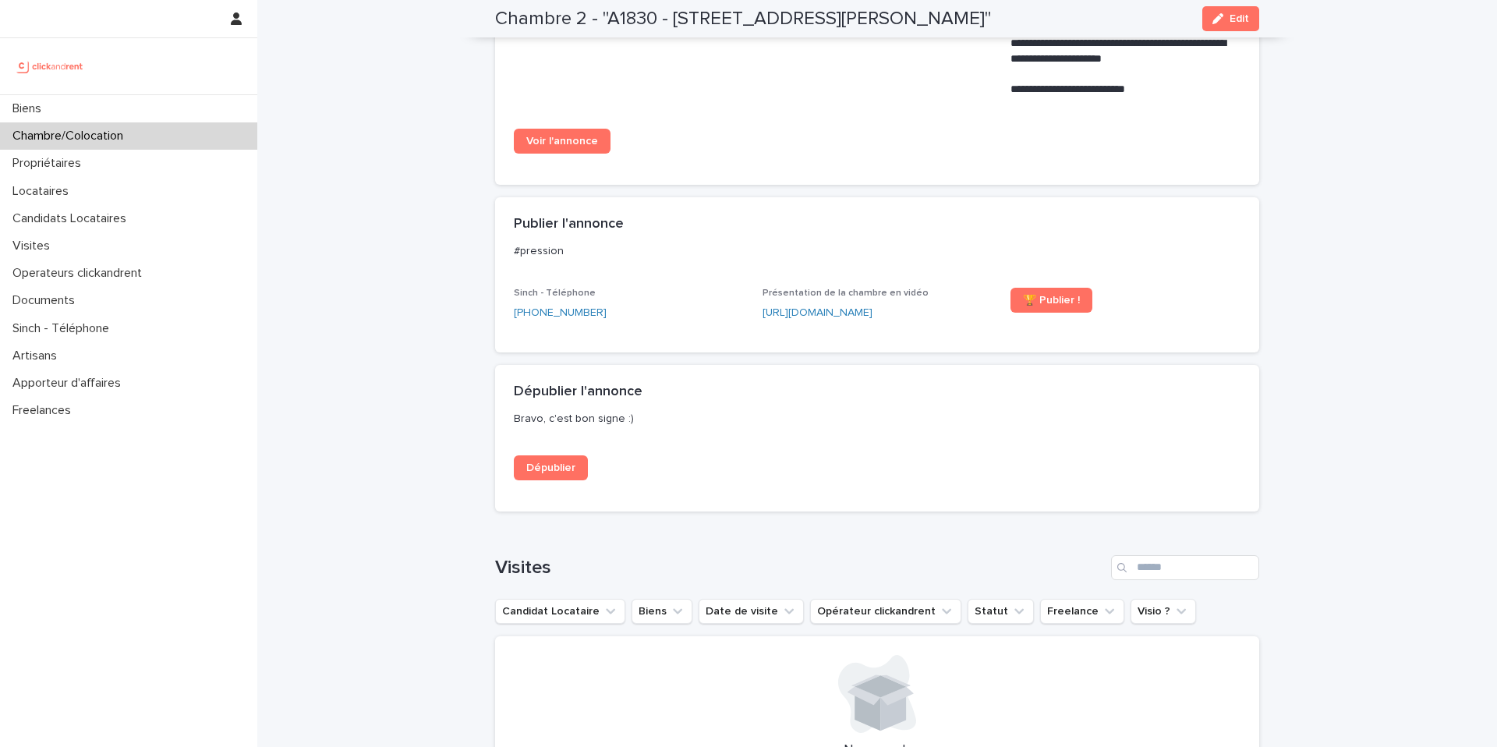
scroll to position [944, 0]
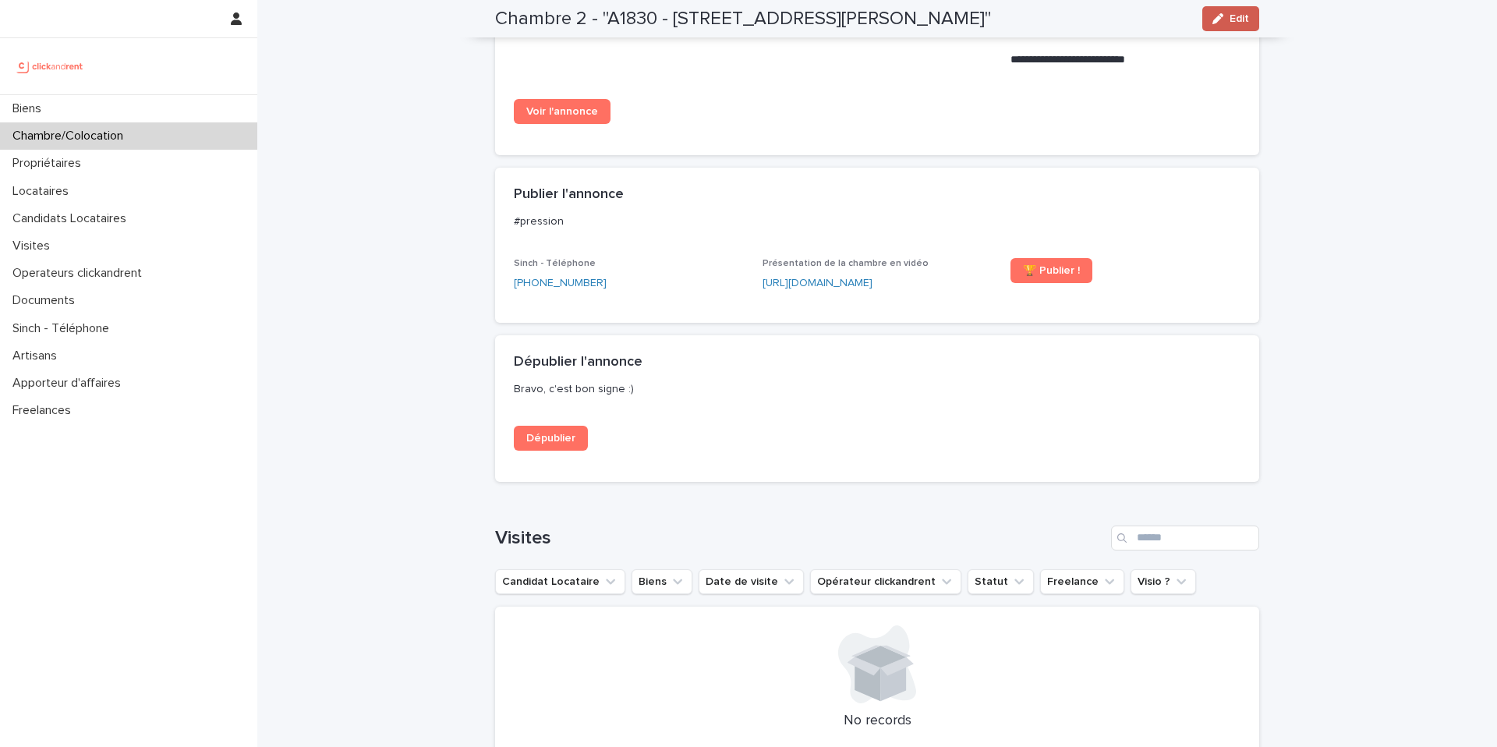
click at [1229, 17] on div "button" at bounding box center [1221, 18] width 17 height 11
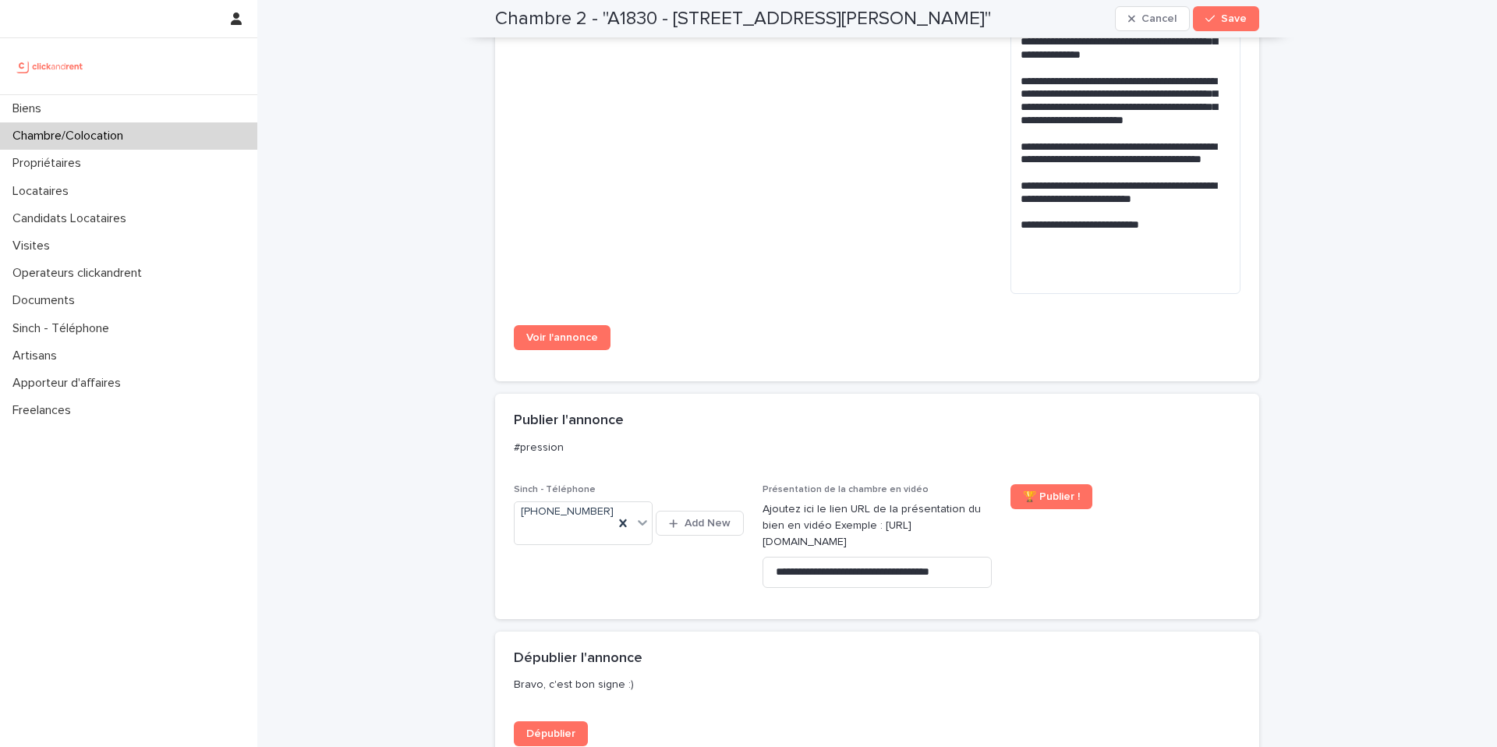
scroll to position [1232, 0]
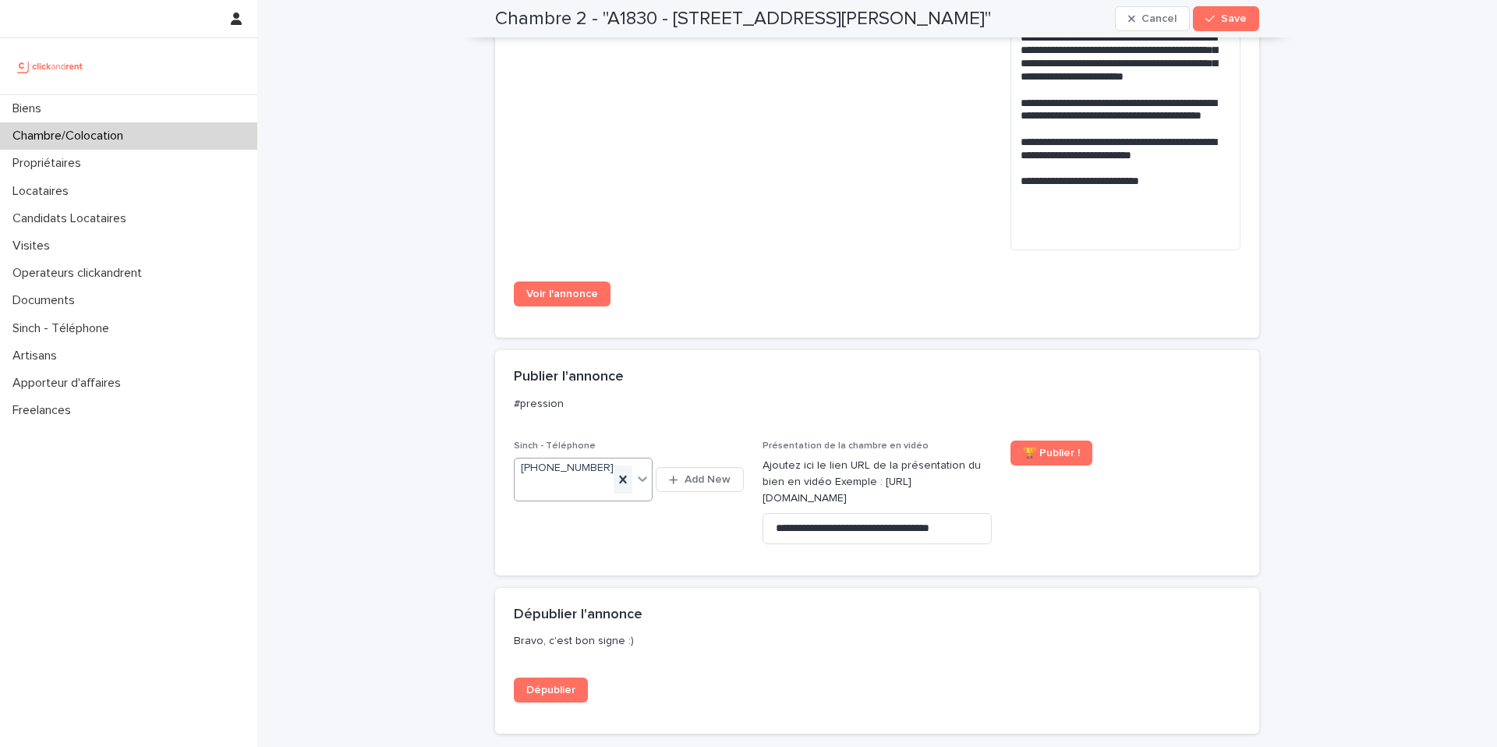
click at [626, 472] on icon at bounding box center [623, 480] width 16 height 16
click at [1232, 18] on span "Save" at bounding box center [1234, 18] width 26 height 11
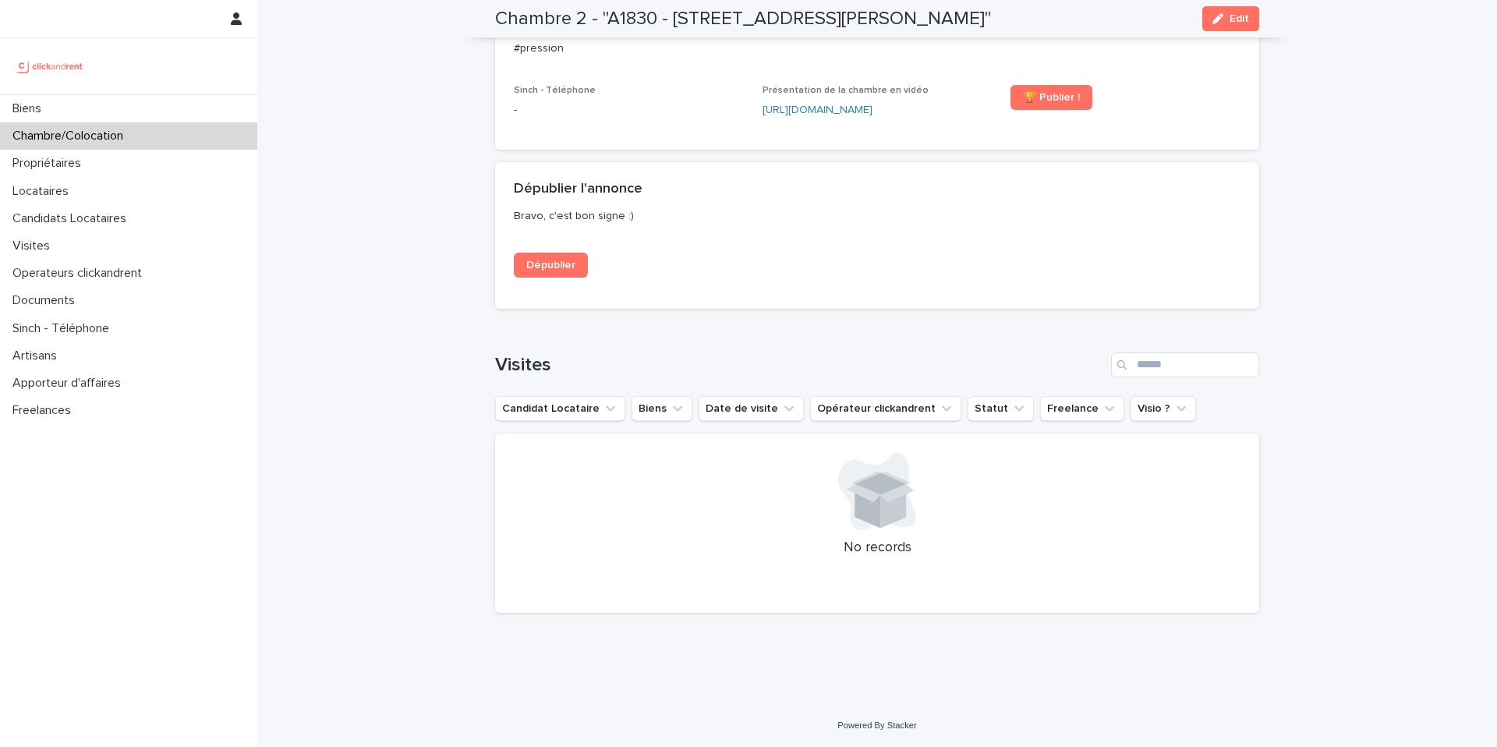
scroll to position [1118, 0]
click at [568, 268] on span "Dépublier" at bounding box center [550, 265] width 49 height 11
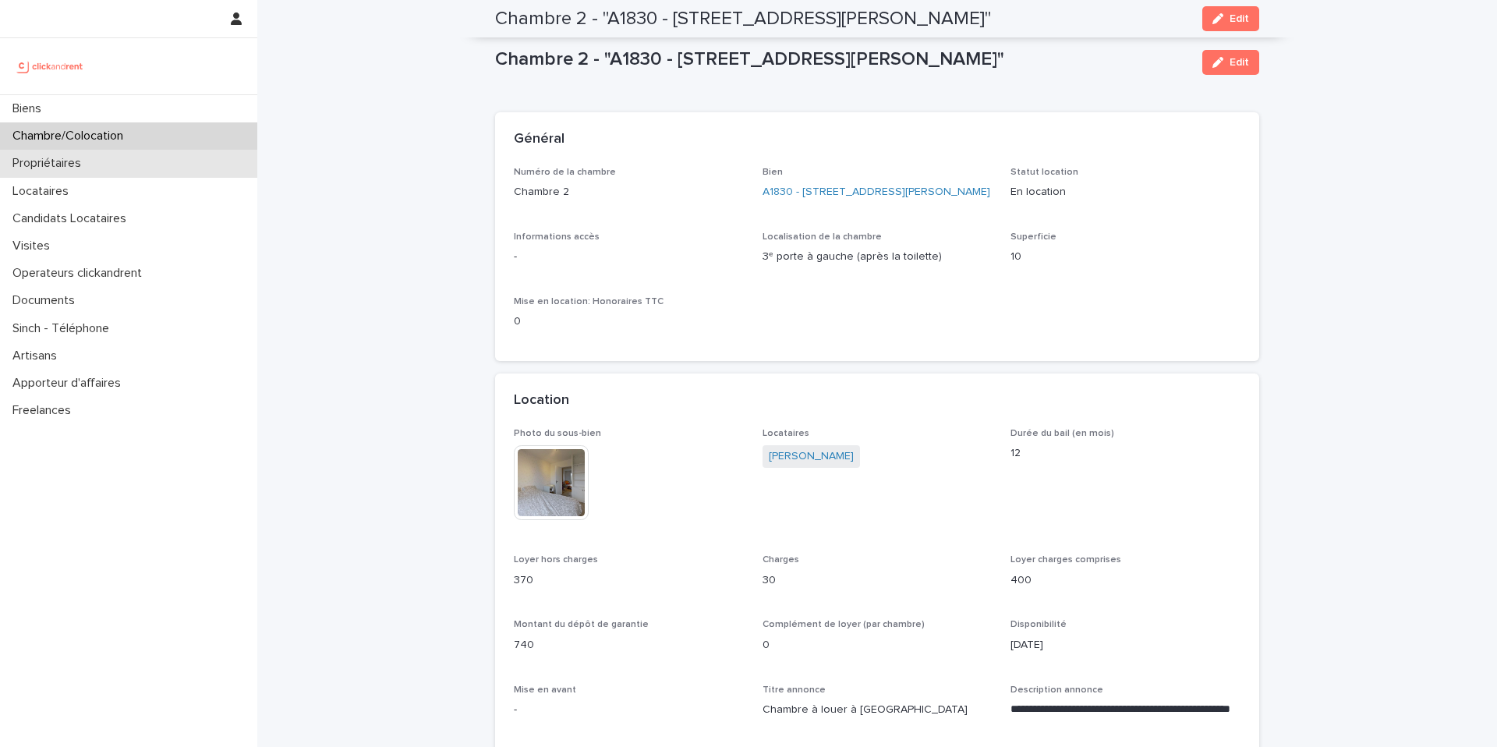
scroll to position [1118, 0]
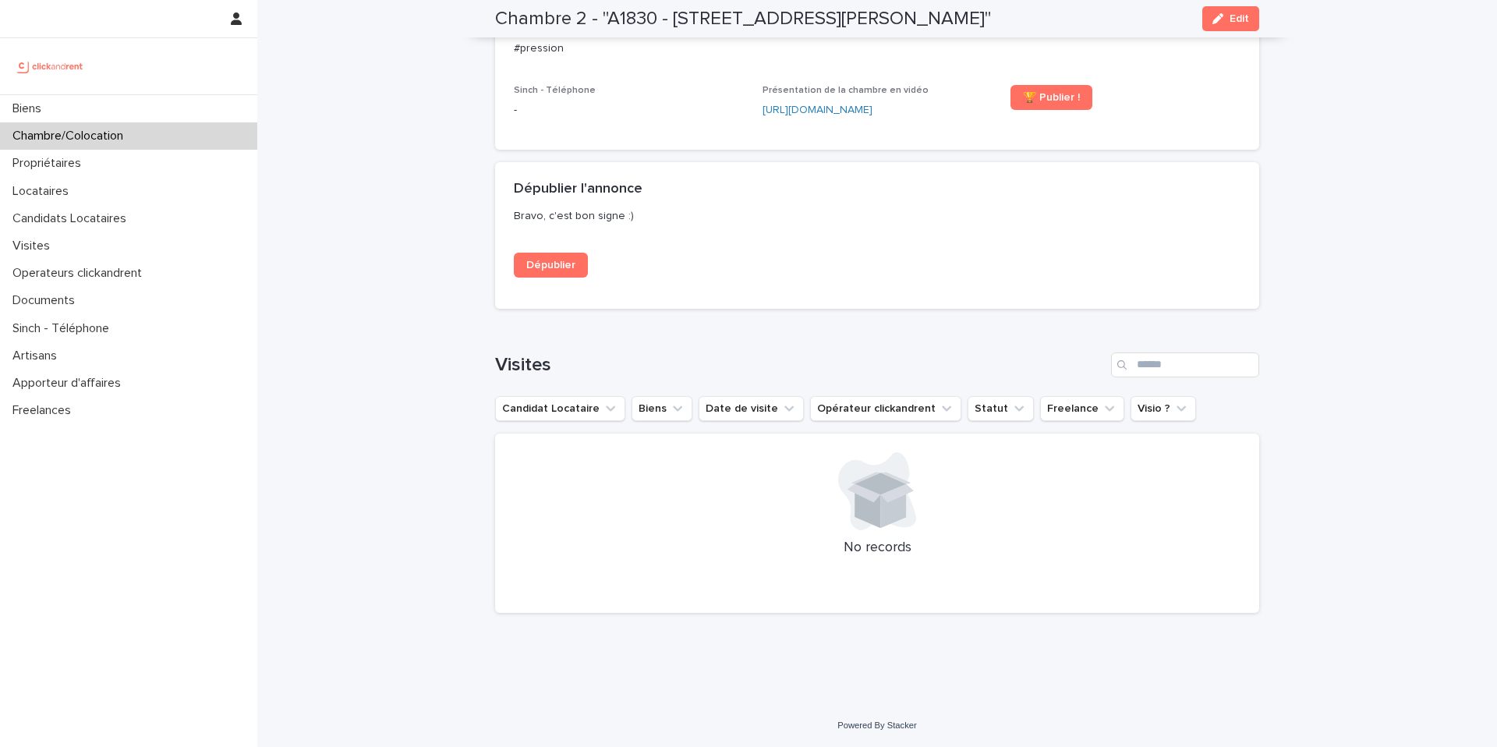
click at [162, 142] on div "Chambre/Colocation" at bounding box center [128, 135] width 257 height 27
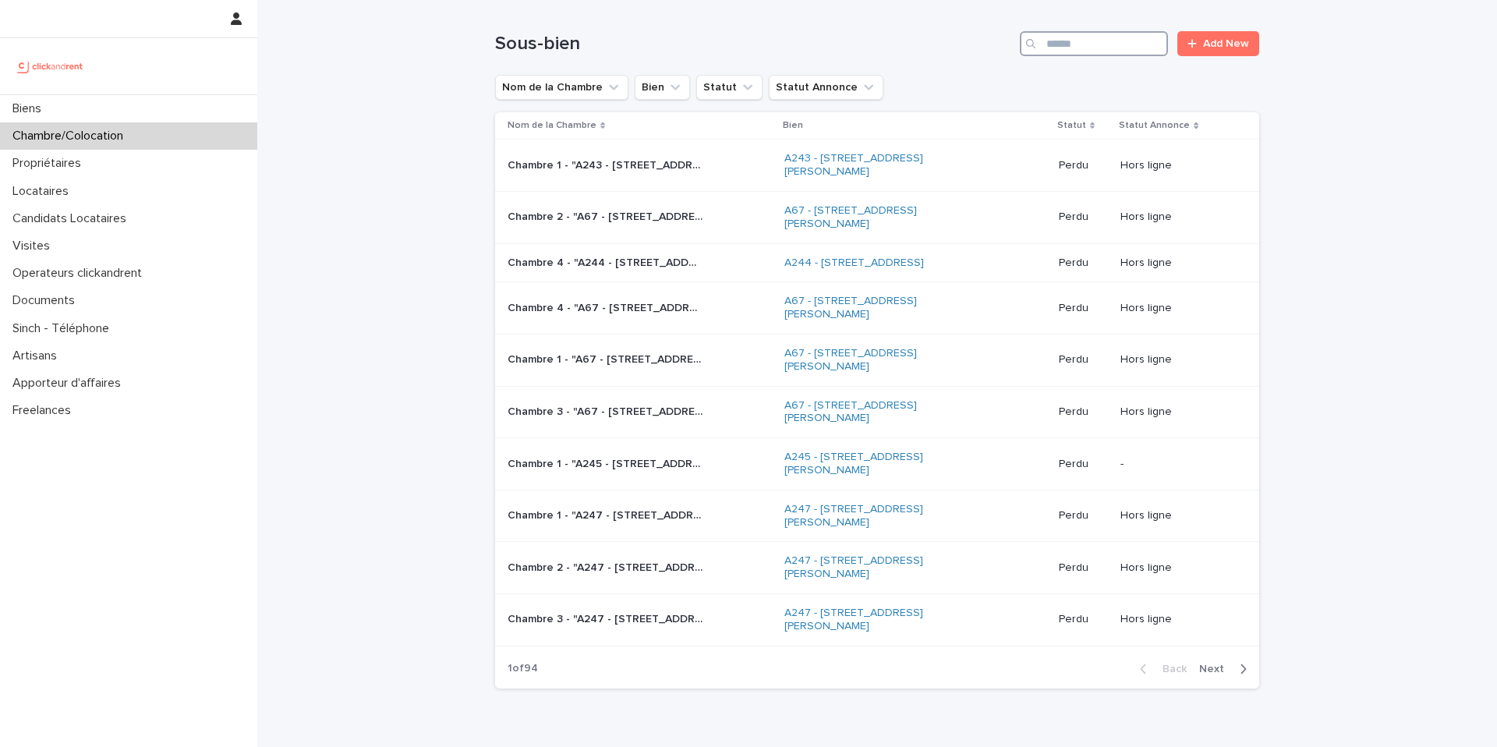
click at [1089, 47] on input "Search" at bounding box center [1094, 43] width 148 height 25
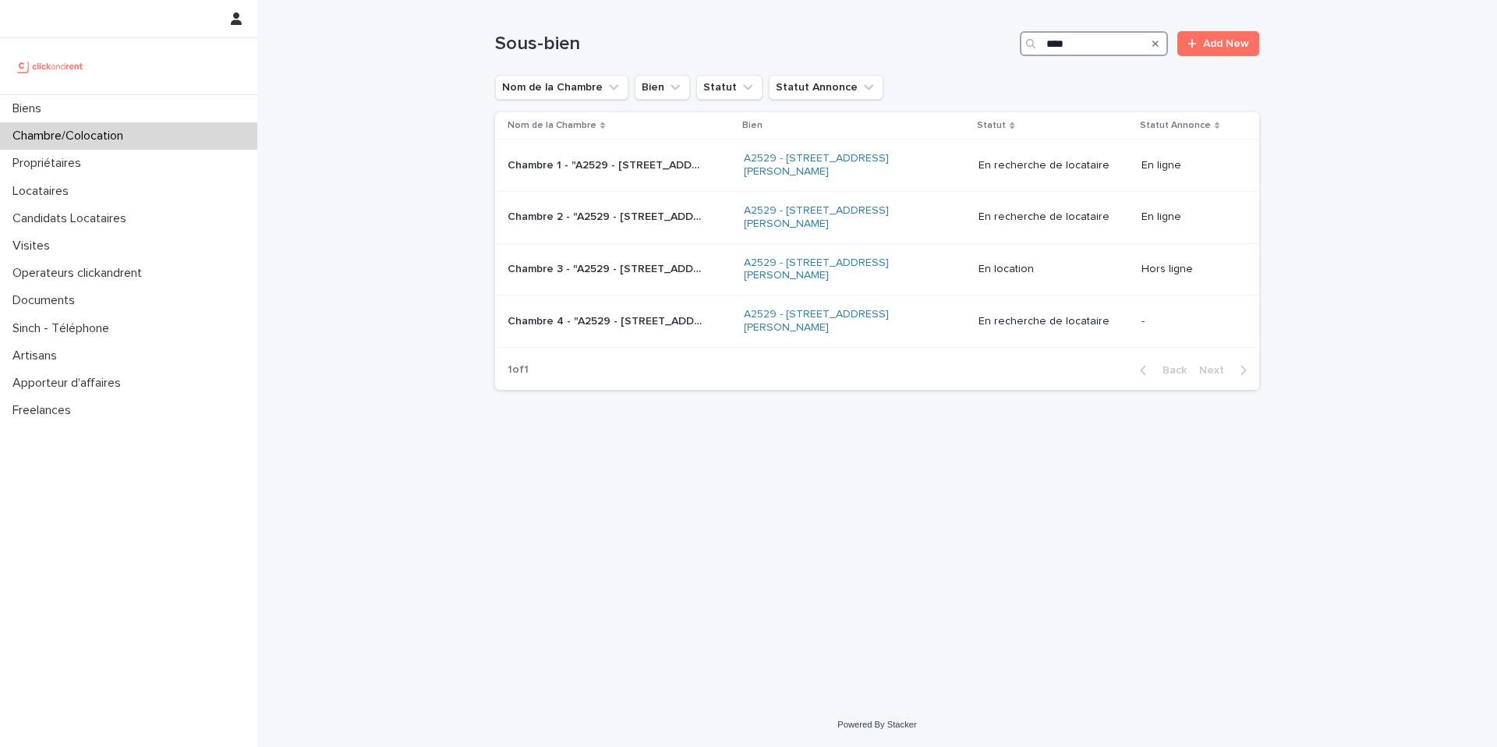
type input "****"
click at [659, 172] on div "Chambre 1 - "A2529 - 14 rue Honoré de Balzac, Garges-lès-Gonesse 95140" Chambre…" at bounding box center [620, 166] width 224 height 26
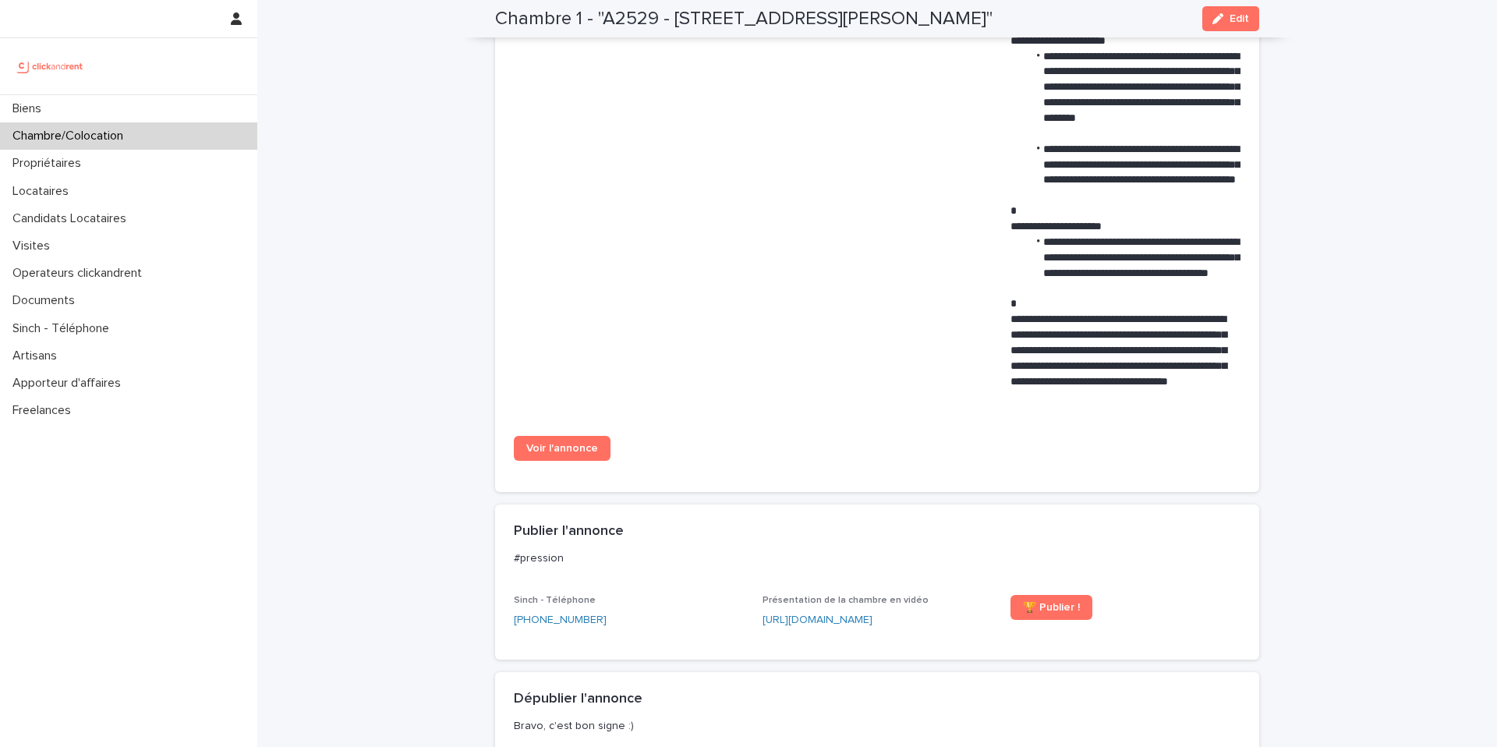
scroll to position [998, 0]
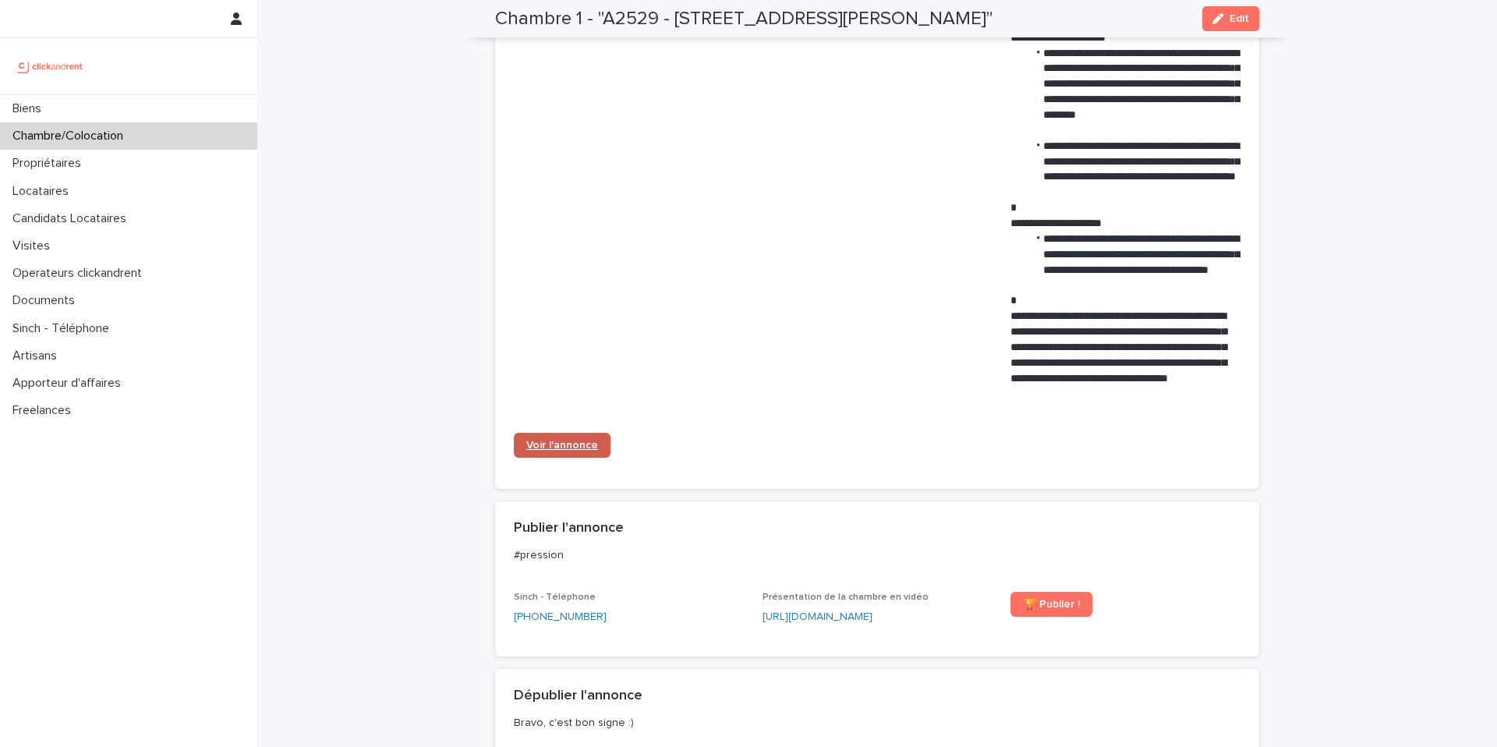
click at [562, 451] on span "Voir l'annonce" at bounding box center [562, 445] width 72 height 11
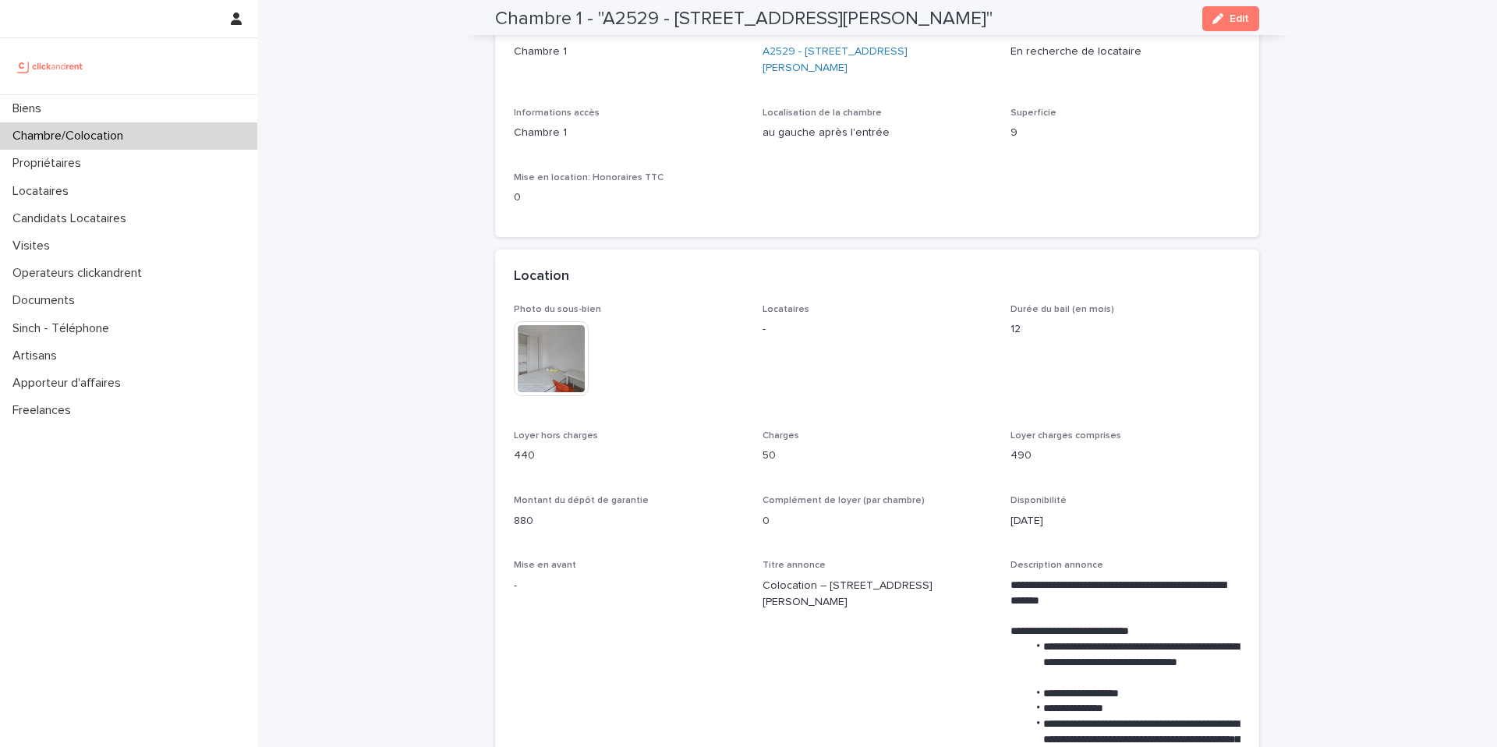
scroll to position [0, 0]
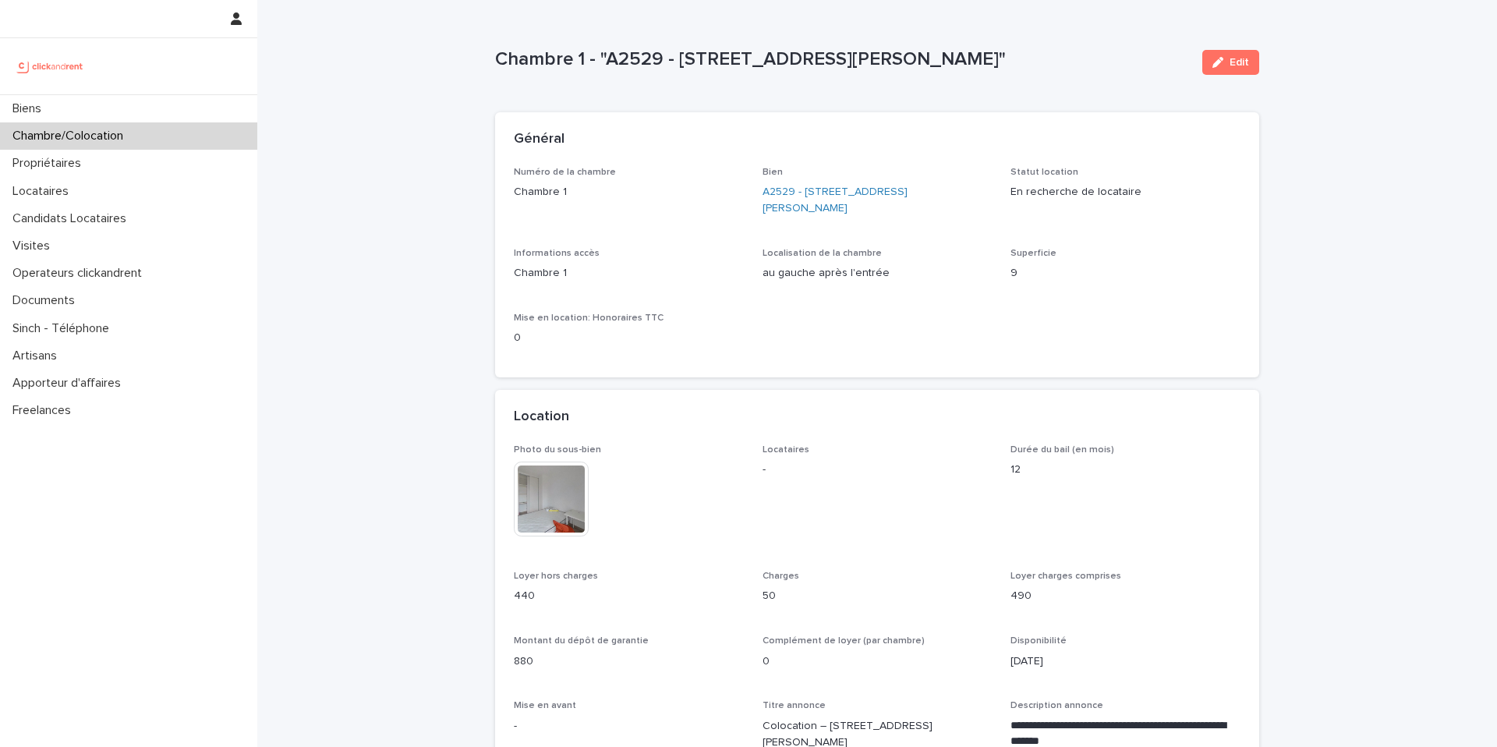
click at [180, 144] on div "Chambre/Colocation" at bounding box center [128, 135] width 257 height 27
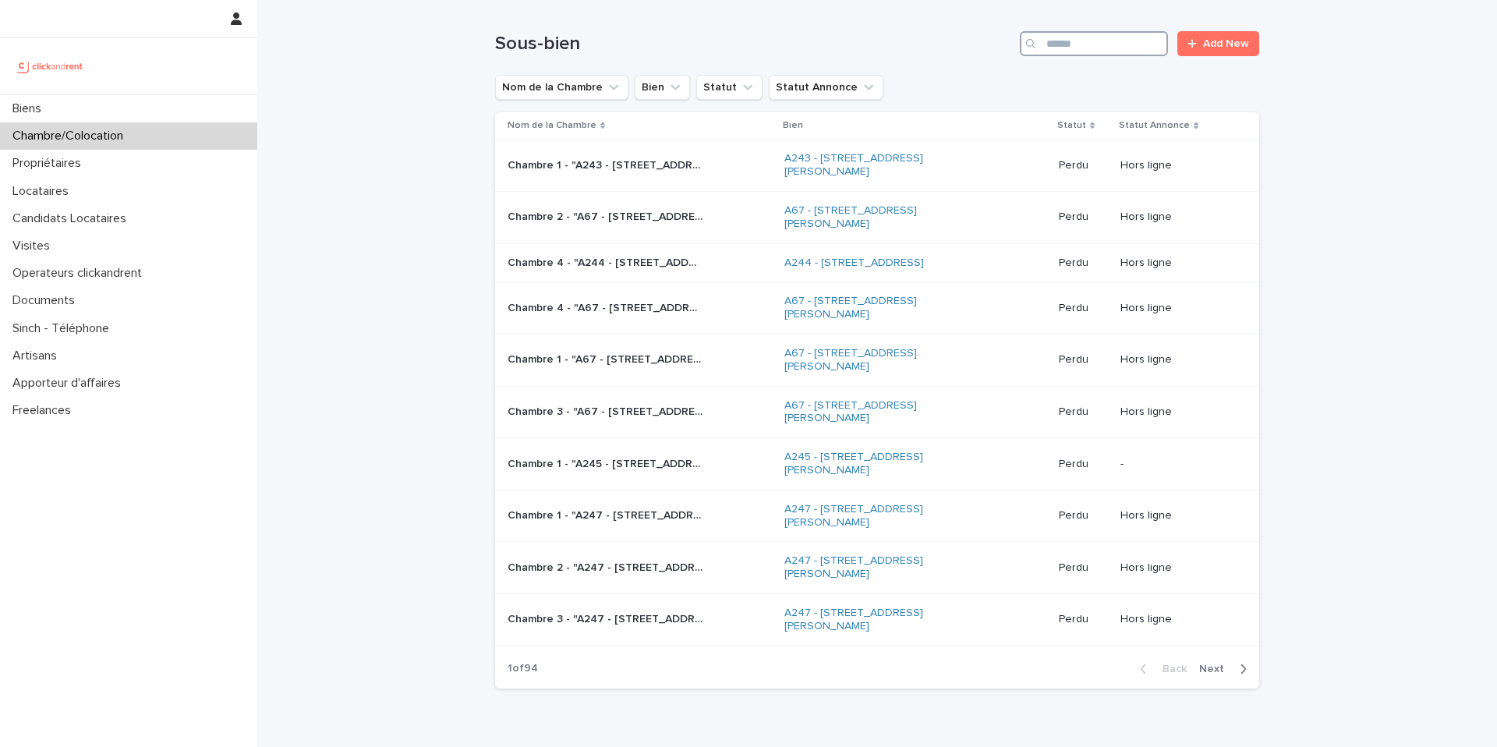
click at [1111, 45] on input "Search" at bounding box center [1094, 43] width 148 height 25
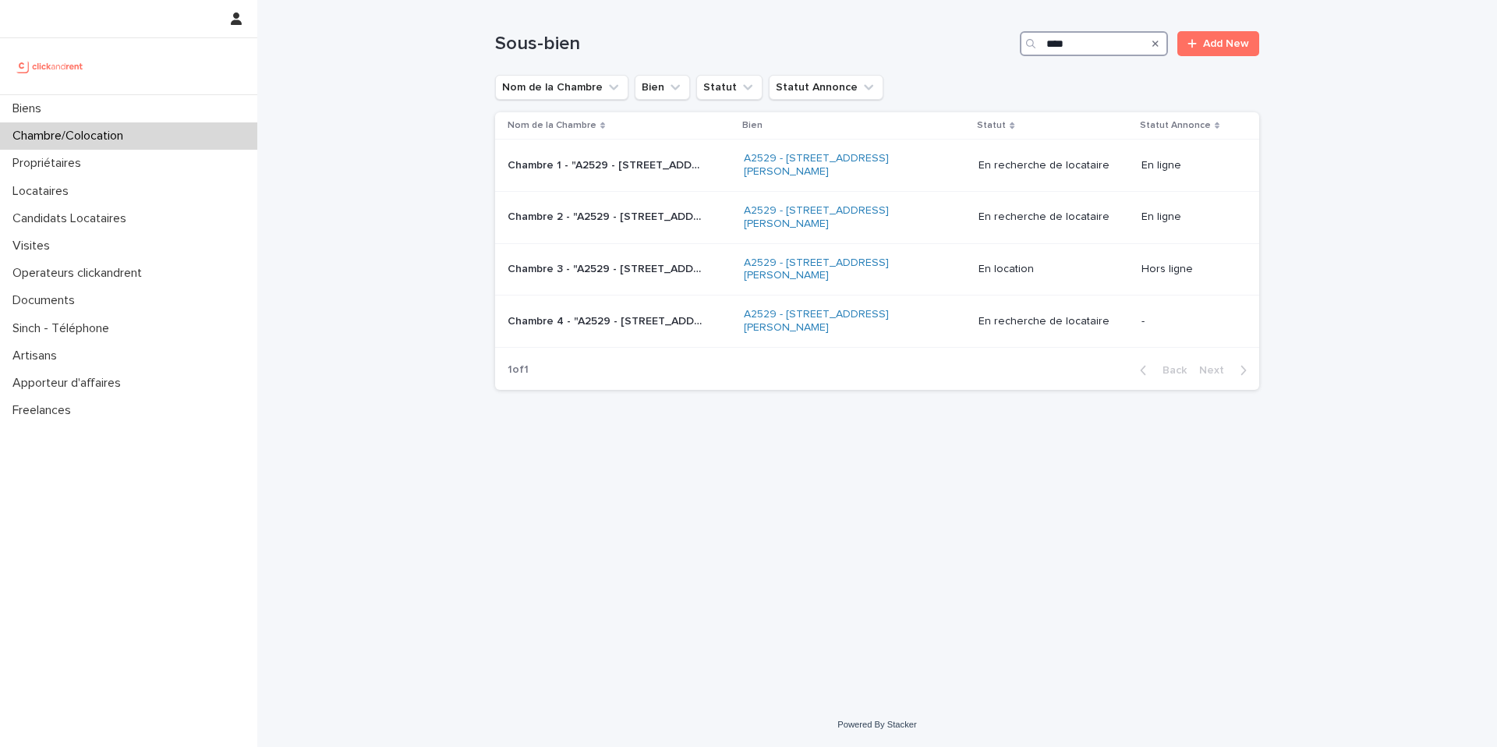
type input "****"
click at [652, 167] on p "Chambre 1 - "A2529 - 14 rue Honoré de Balzac, Garges-lès-Gonesse 95140"" at bounding box center [607, 164] width 198 height 16
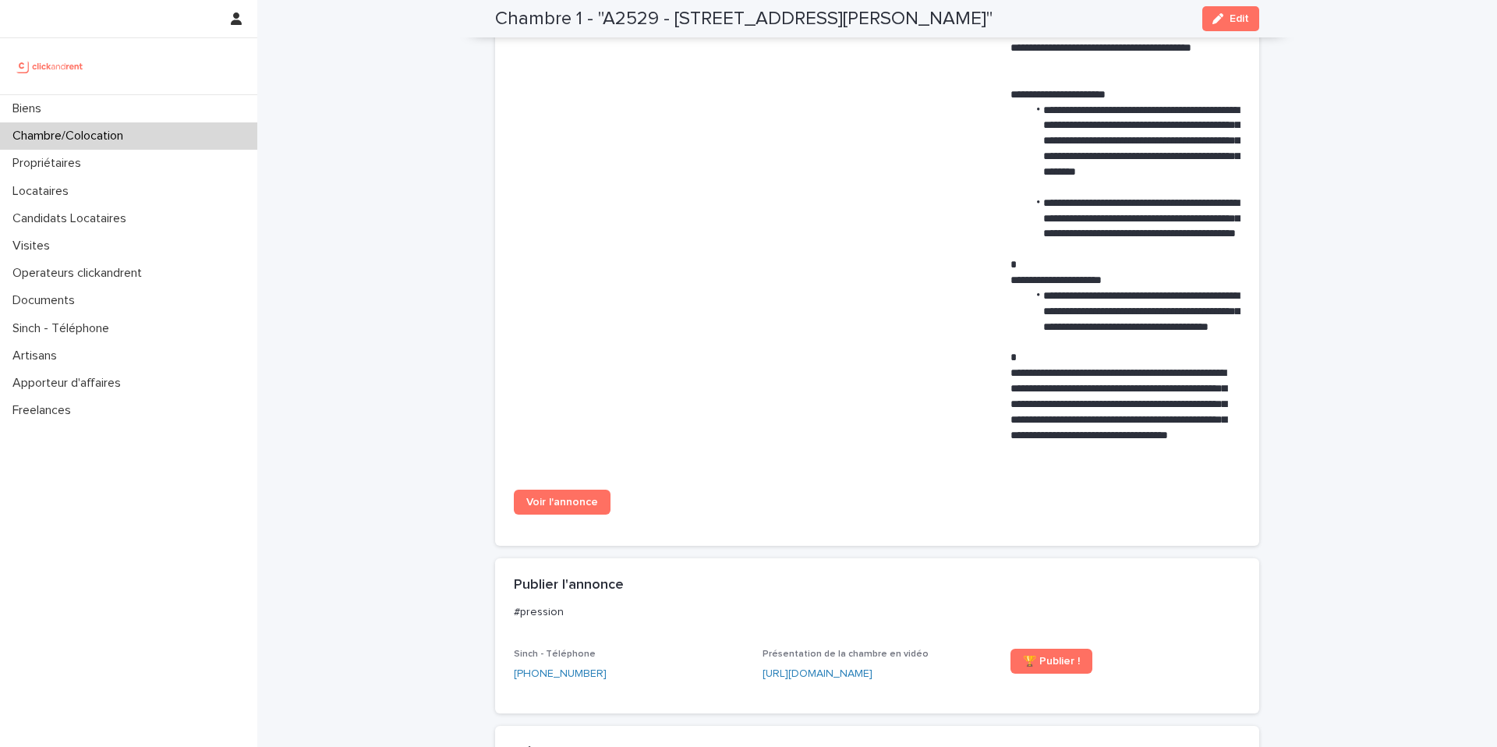
scroll to position [981, 0]
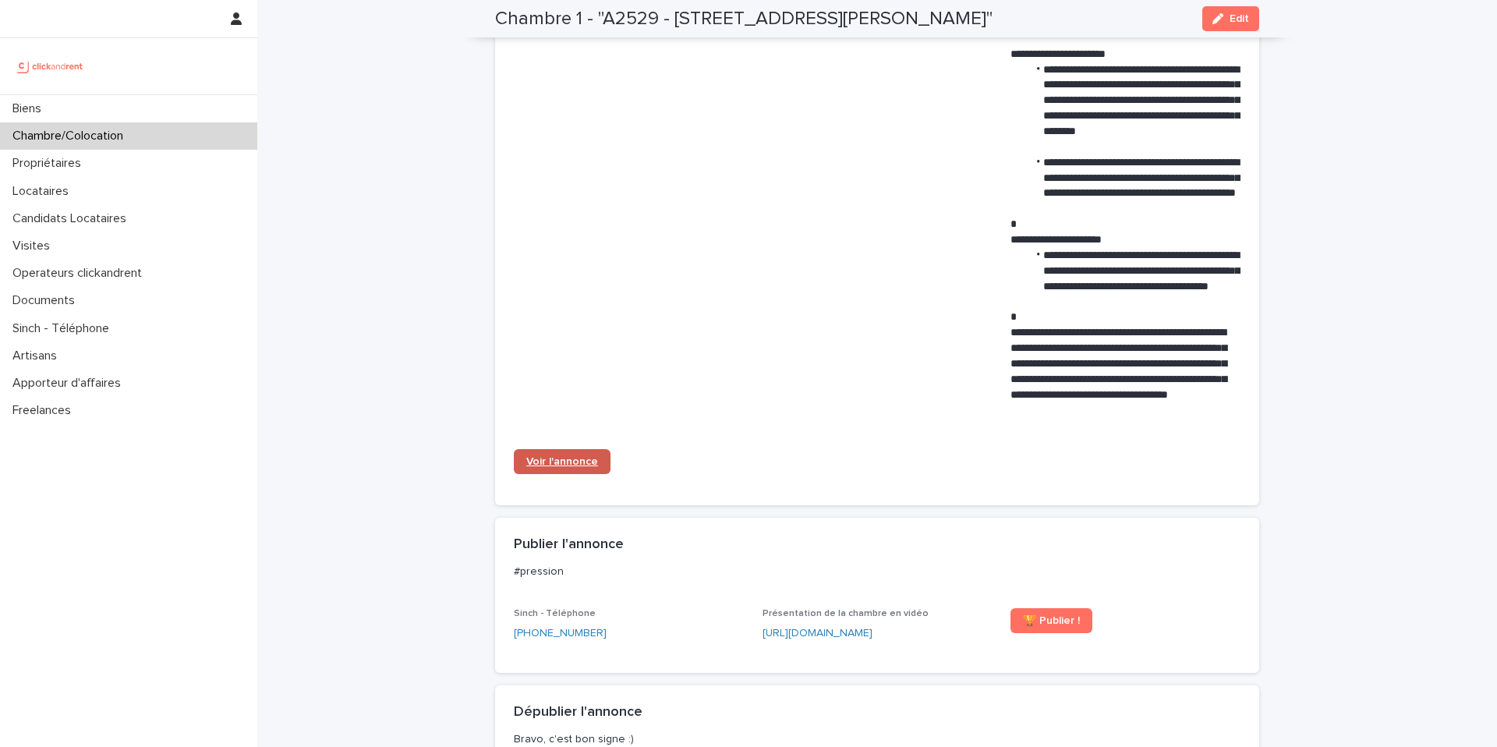
click at [569, 460] on span "Voir l'annonce" at bounding box center [562, 461] width 72 height 11
